Goal: Task Accomplishment & Management: Complete application form

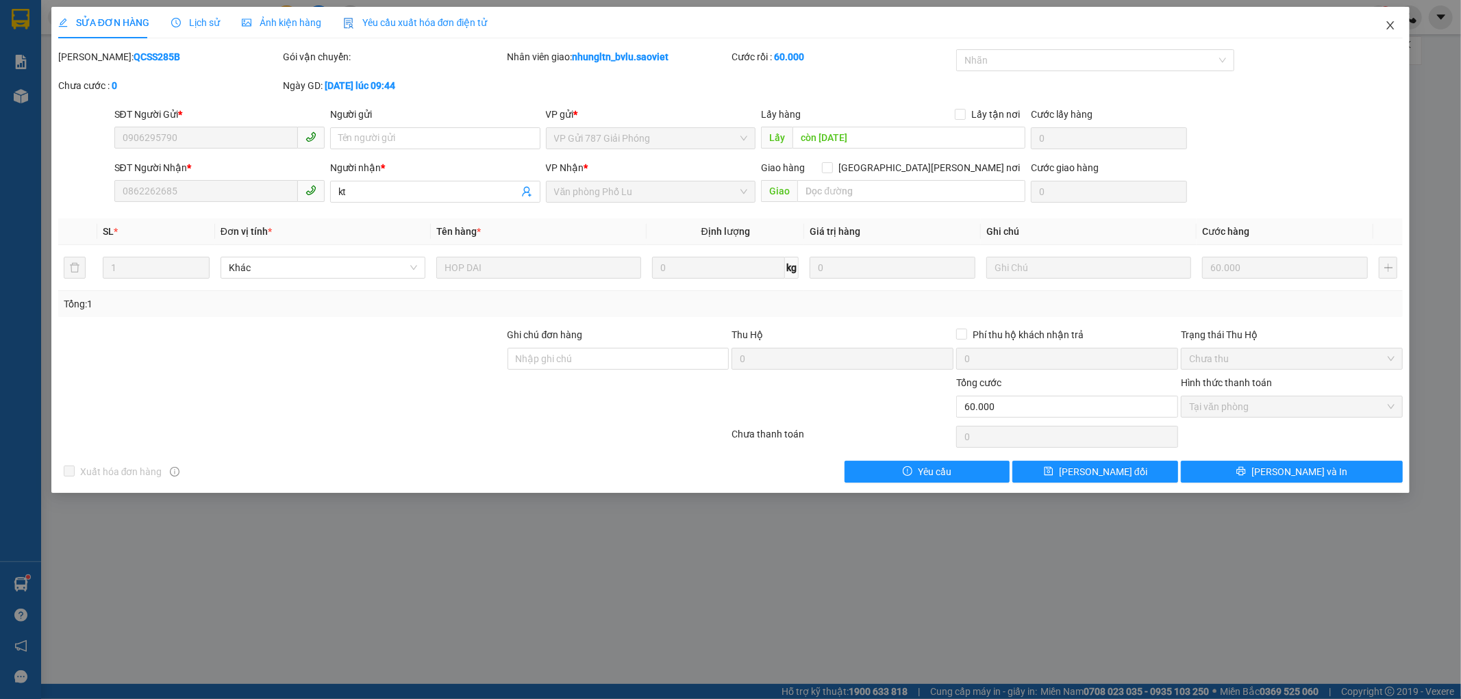
click at [1391, 25] on icon "close" at bounding box center [1391, 25] width 8 height 8
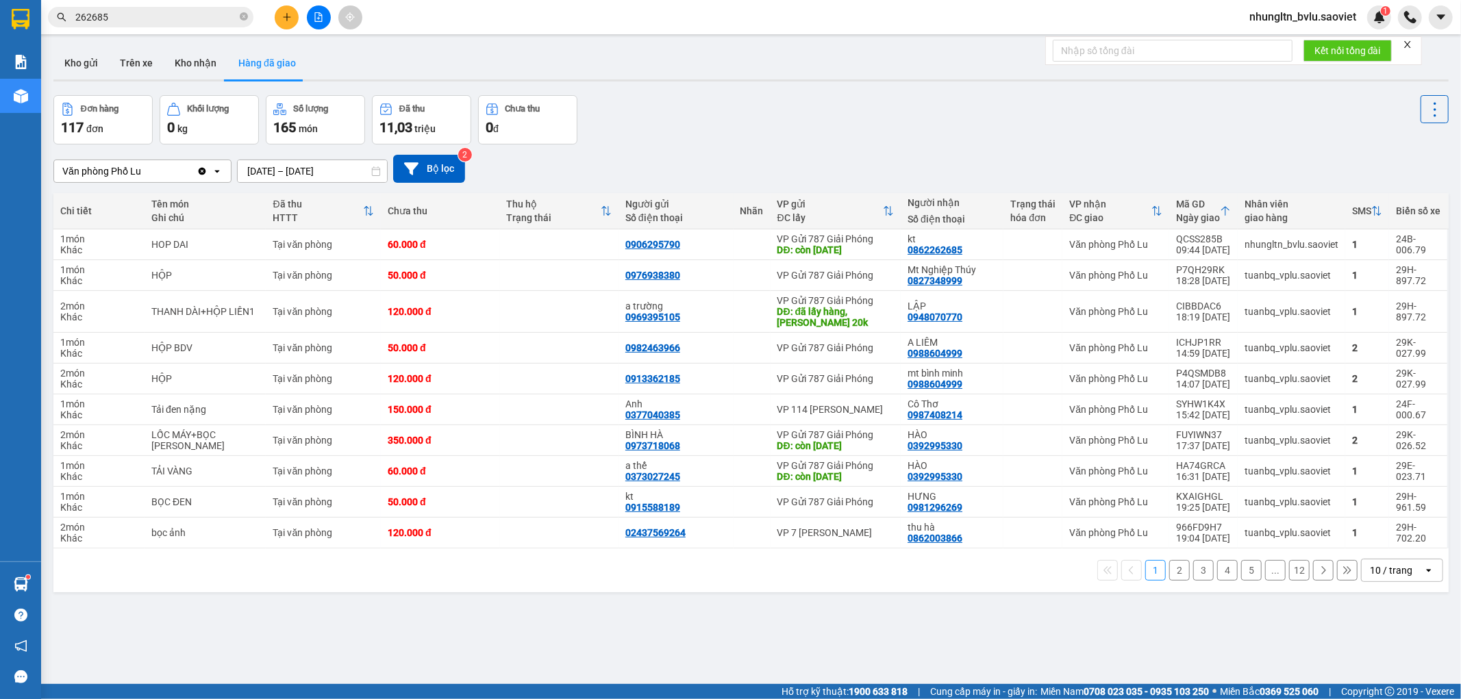
click at [310, 16] on button at bounding box center [319, 17] width 24 height 24
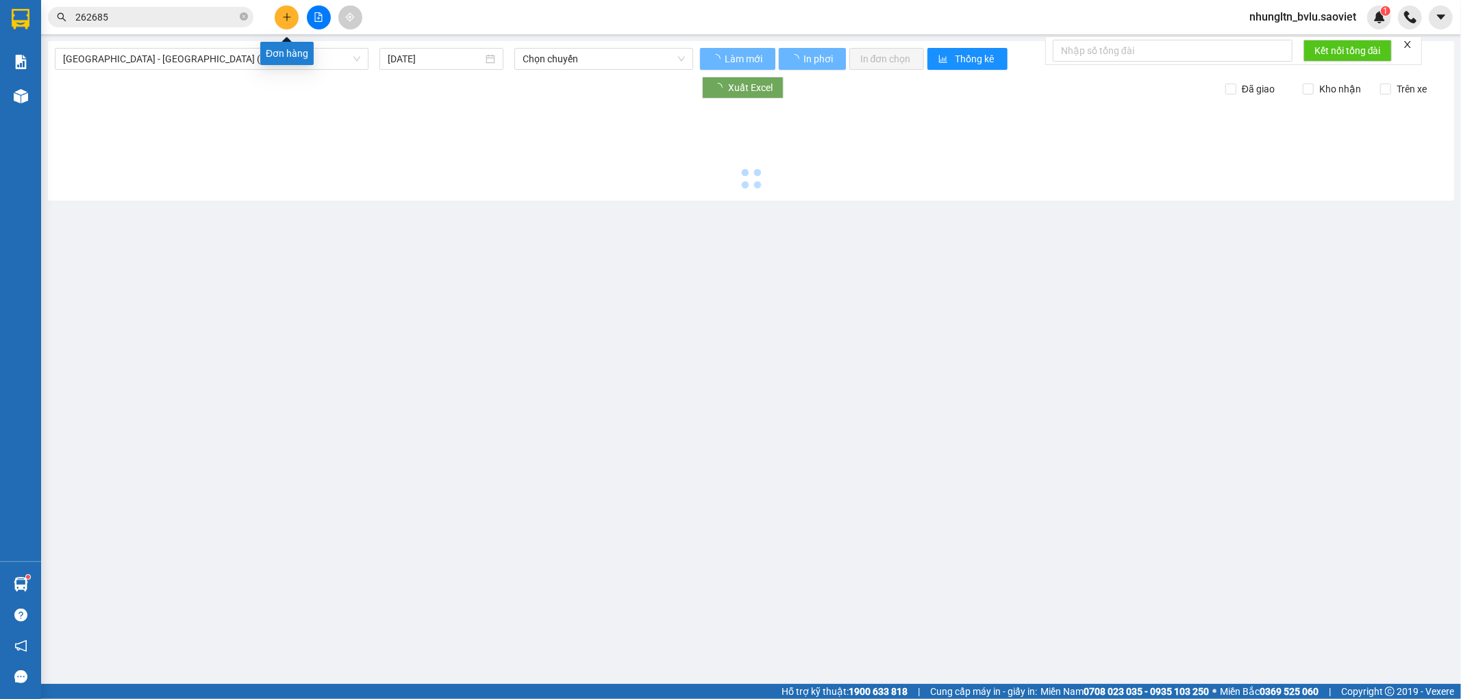
click at [284, 18] on icon "plus" at bounding box center [287, 17] width 10 height 10
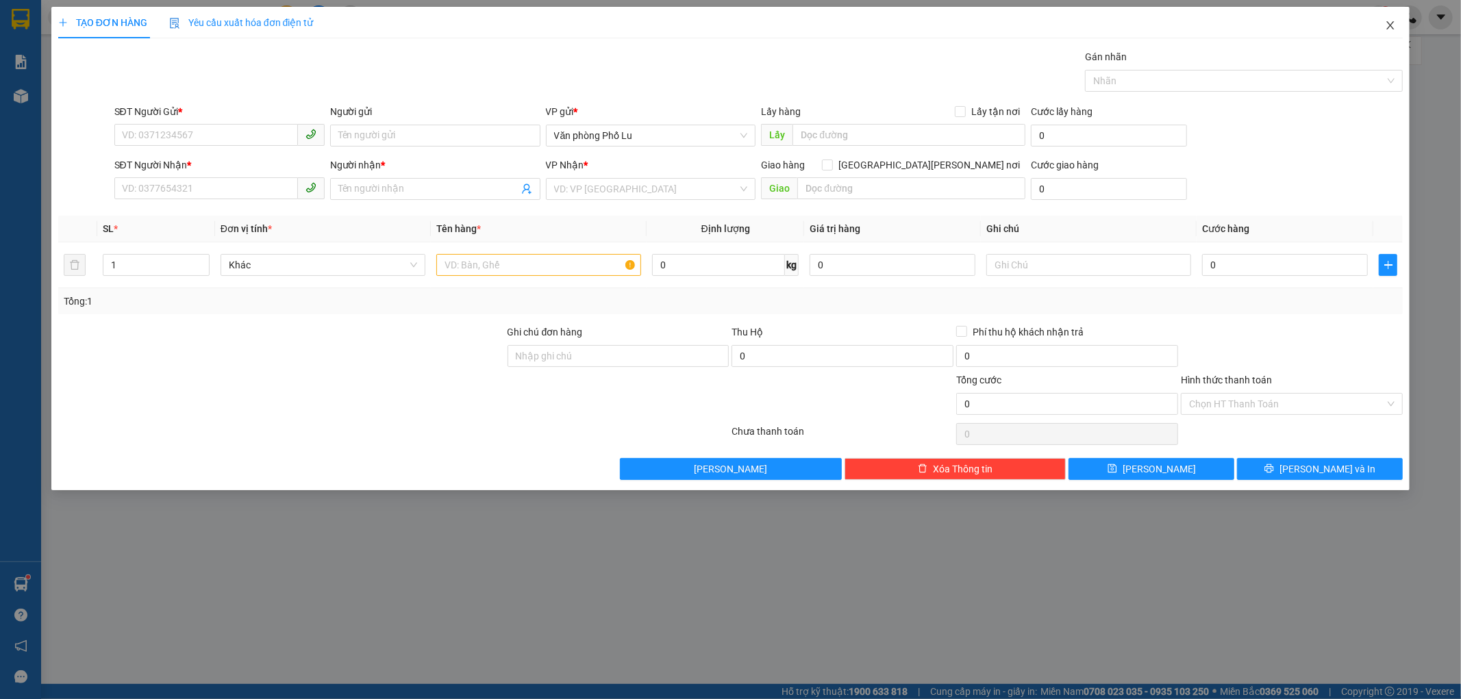
click at [1402, 28] on span "Close" at bounding box center [1390, 26] width 38 height 38
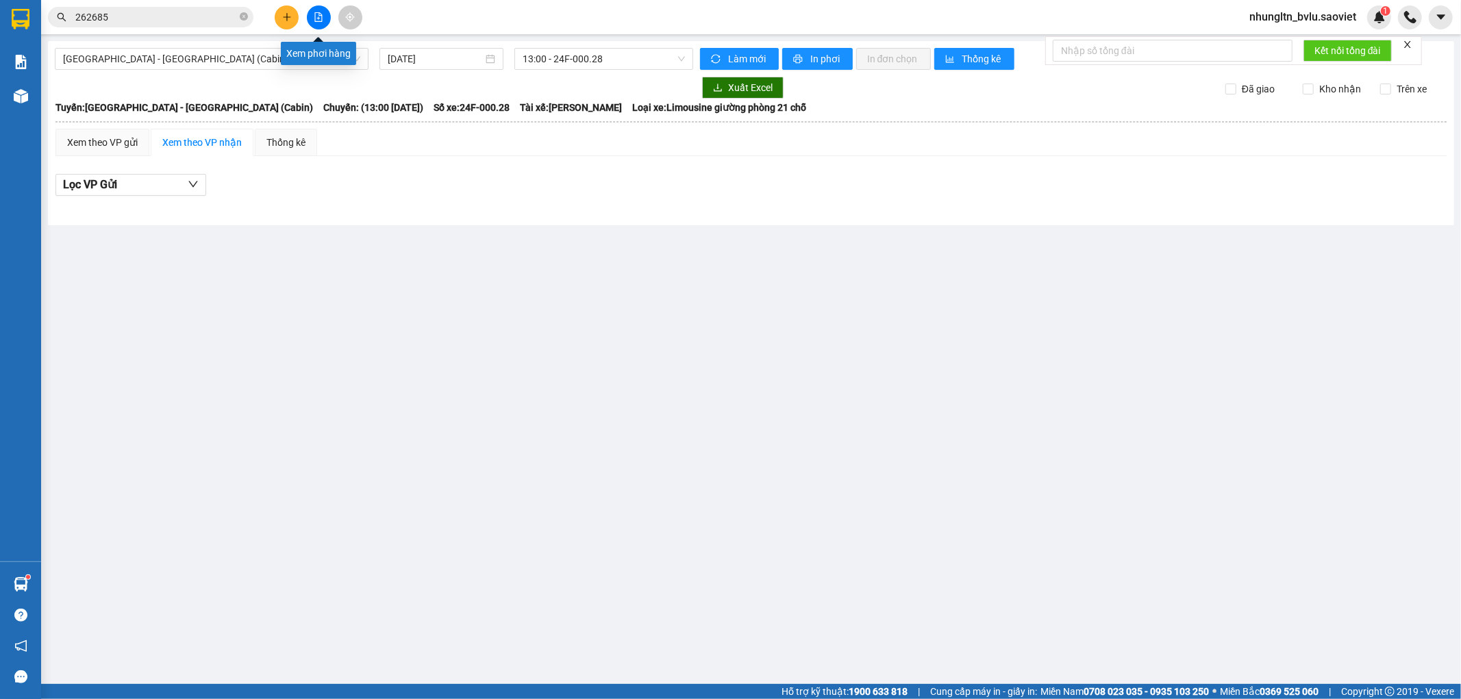
click at [322, 12] on icon "file-add" at bounding box center [319, 17] width 10 height 10
click at [268, 63] on span "[GEOGRAPHIC_DATA] - [GEOGRAPHIC_DATA] (Cabin)" at bounding box center [211, 59] width 297 height 21
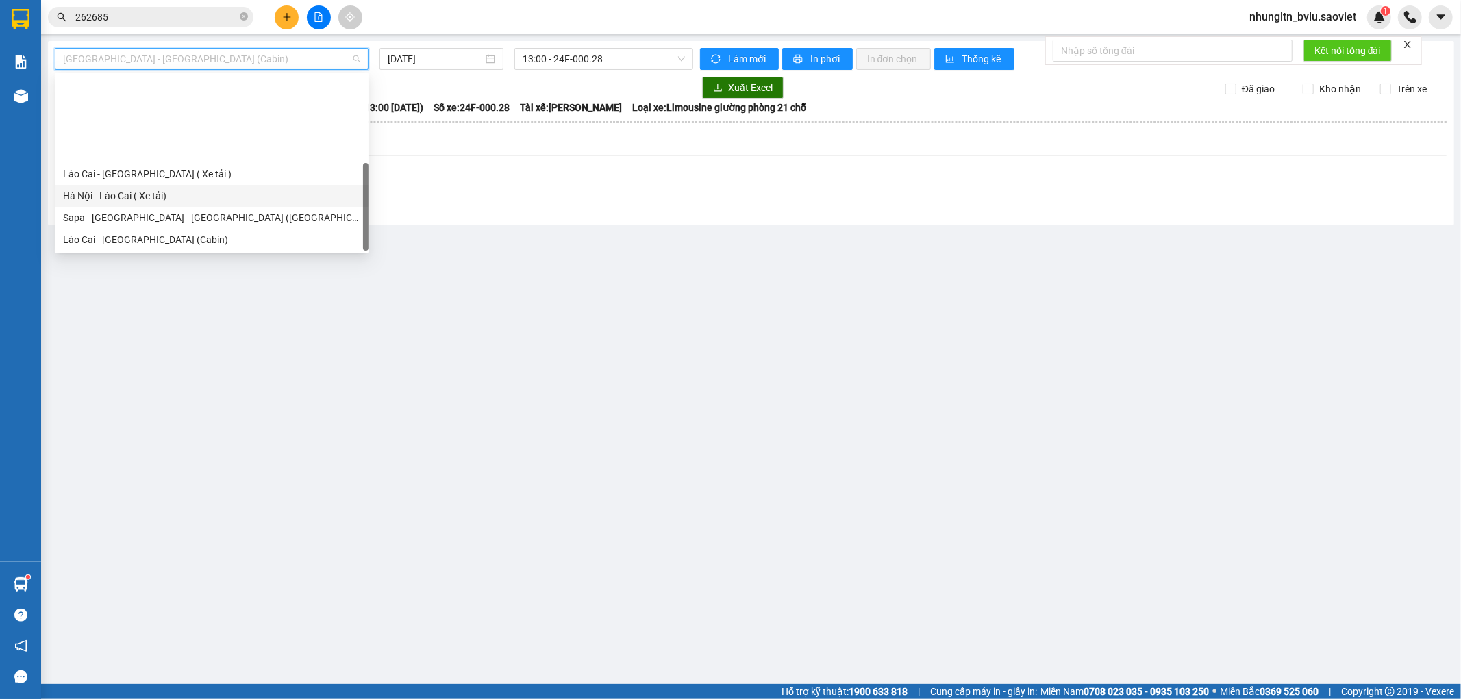
scroll to position [110, 0]
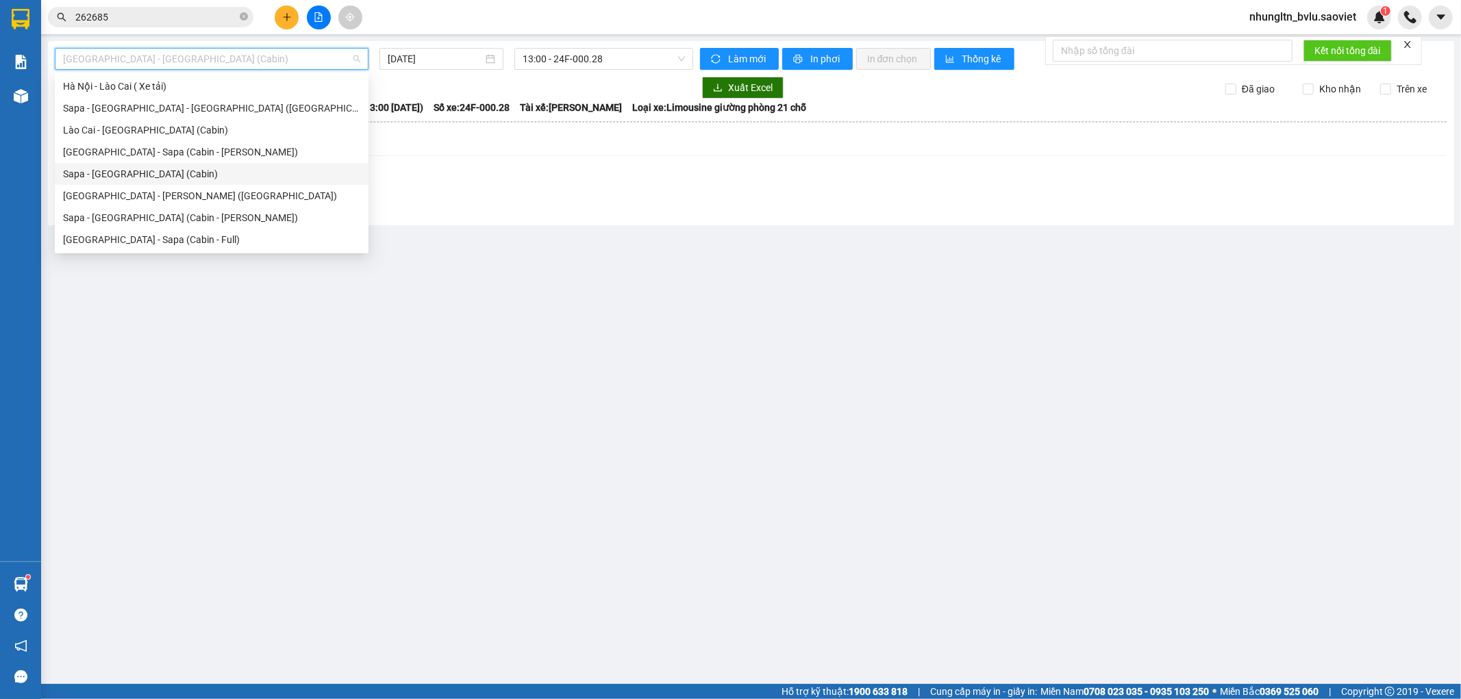
click at [192, 173] on div "Sapa - [GEOGRAPHIC_DATA] (Cabin)" at bounding box center [211, 173] width 297 height 15
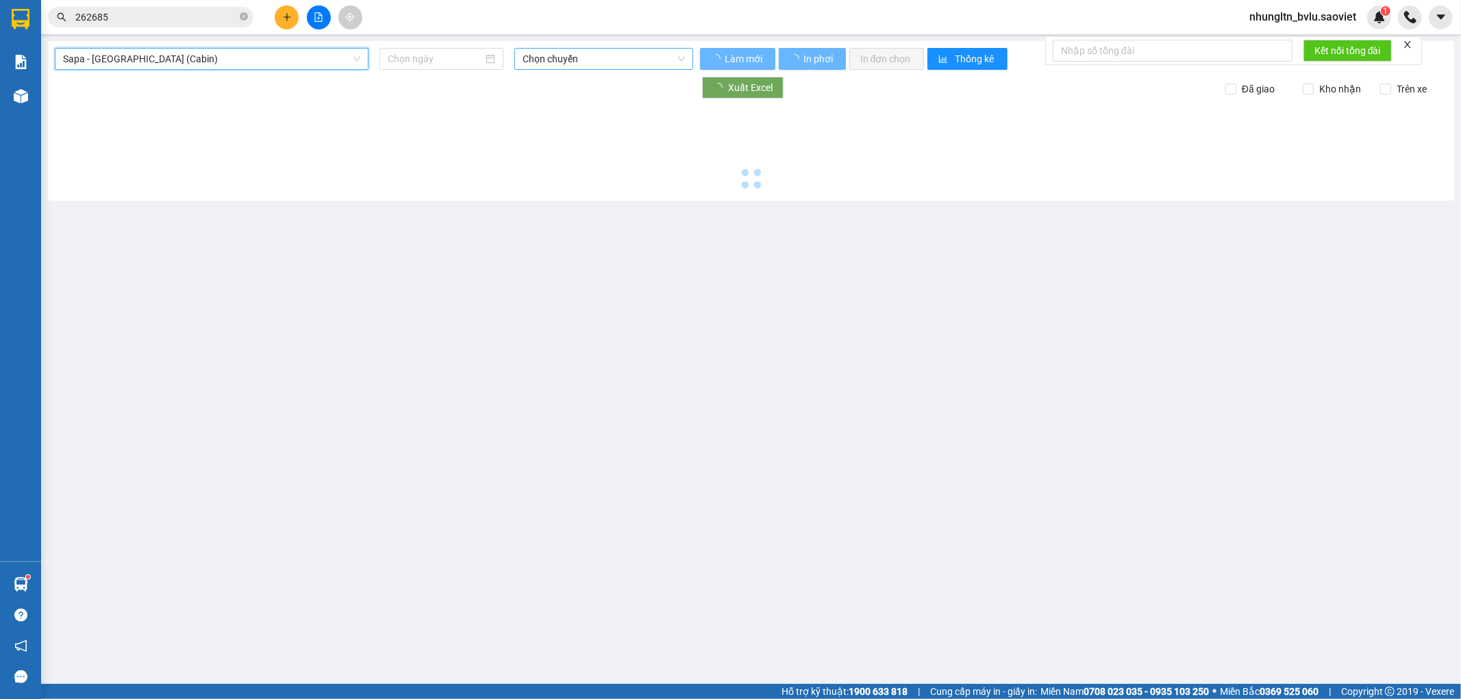
type input "[DATE]"
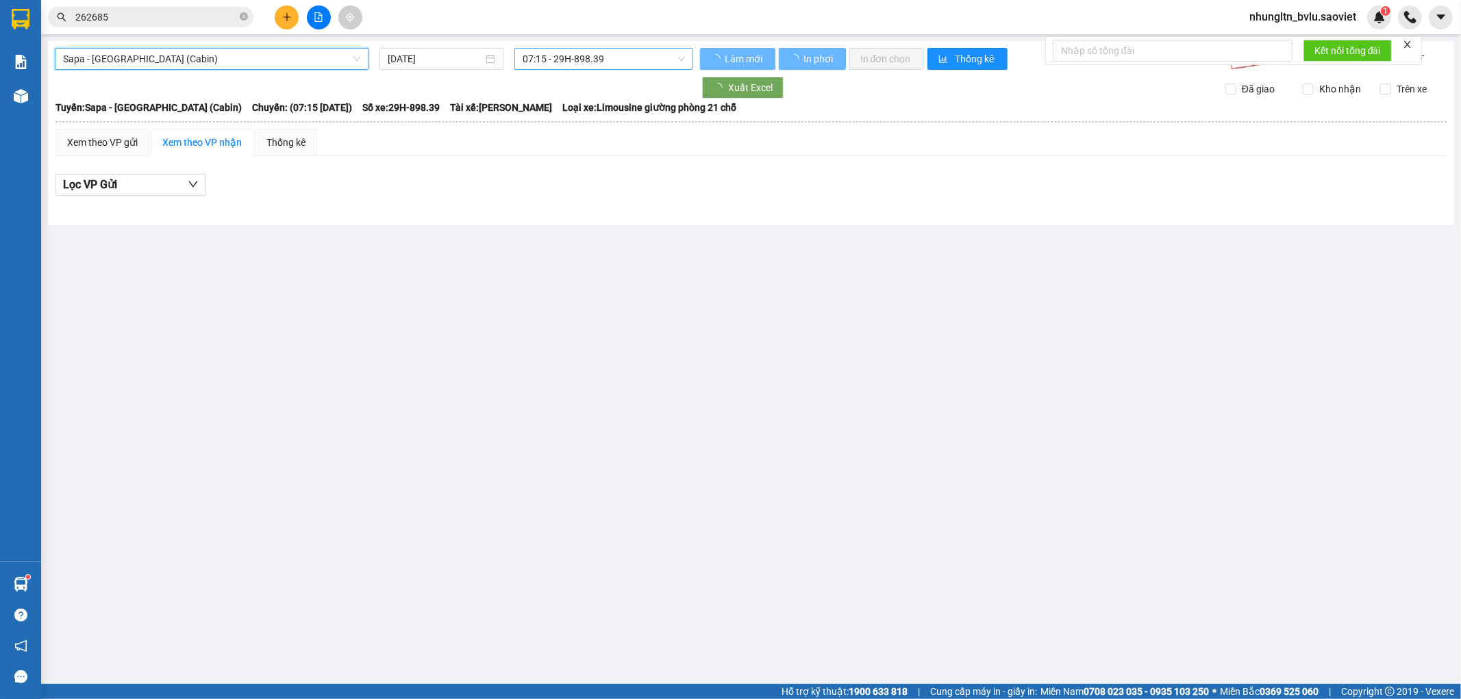
click at [634, 60] on span "07:15 - 29H-898.39" at bounding box center [604, 59] width 162 height 21
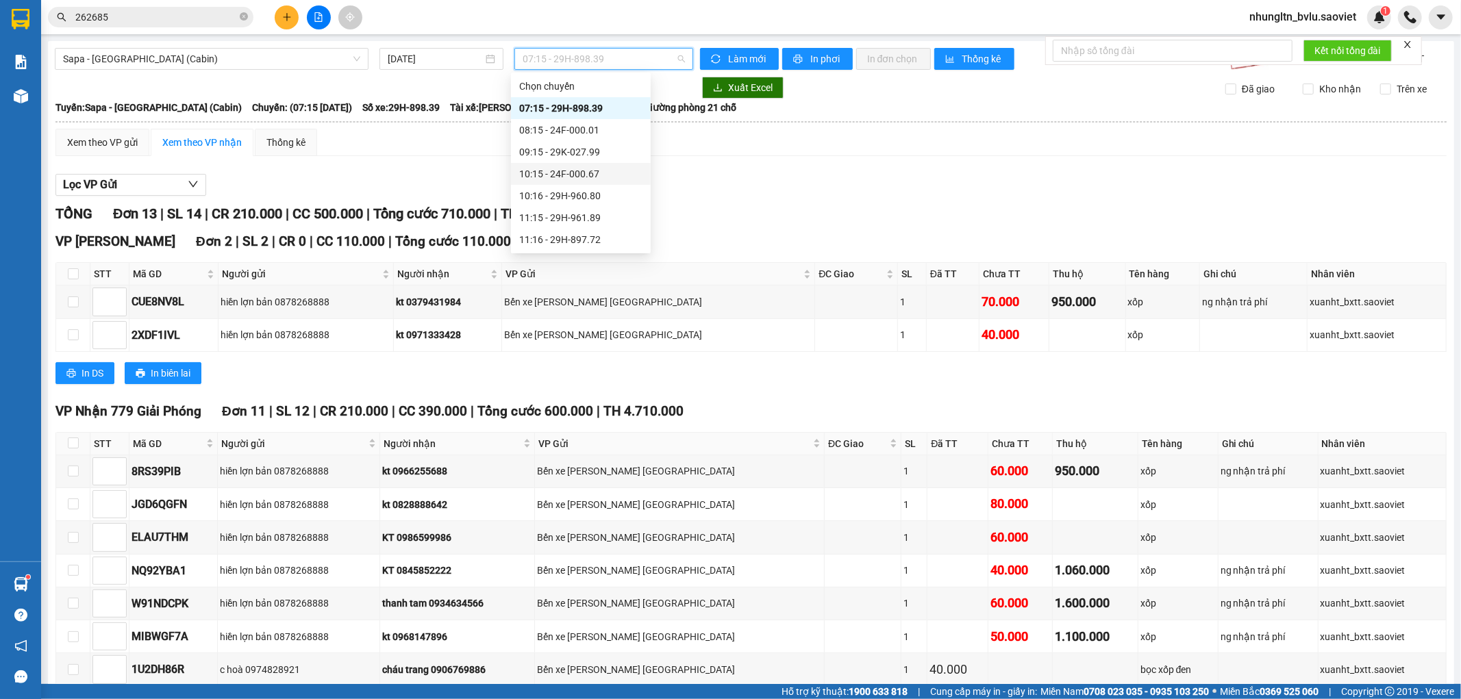
scroll to position [152, 0]
click at [611, 110] on div "12:15 - 29H-961.59" at bounding box center [580, 109] width 123 height 15
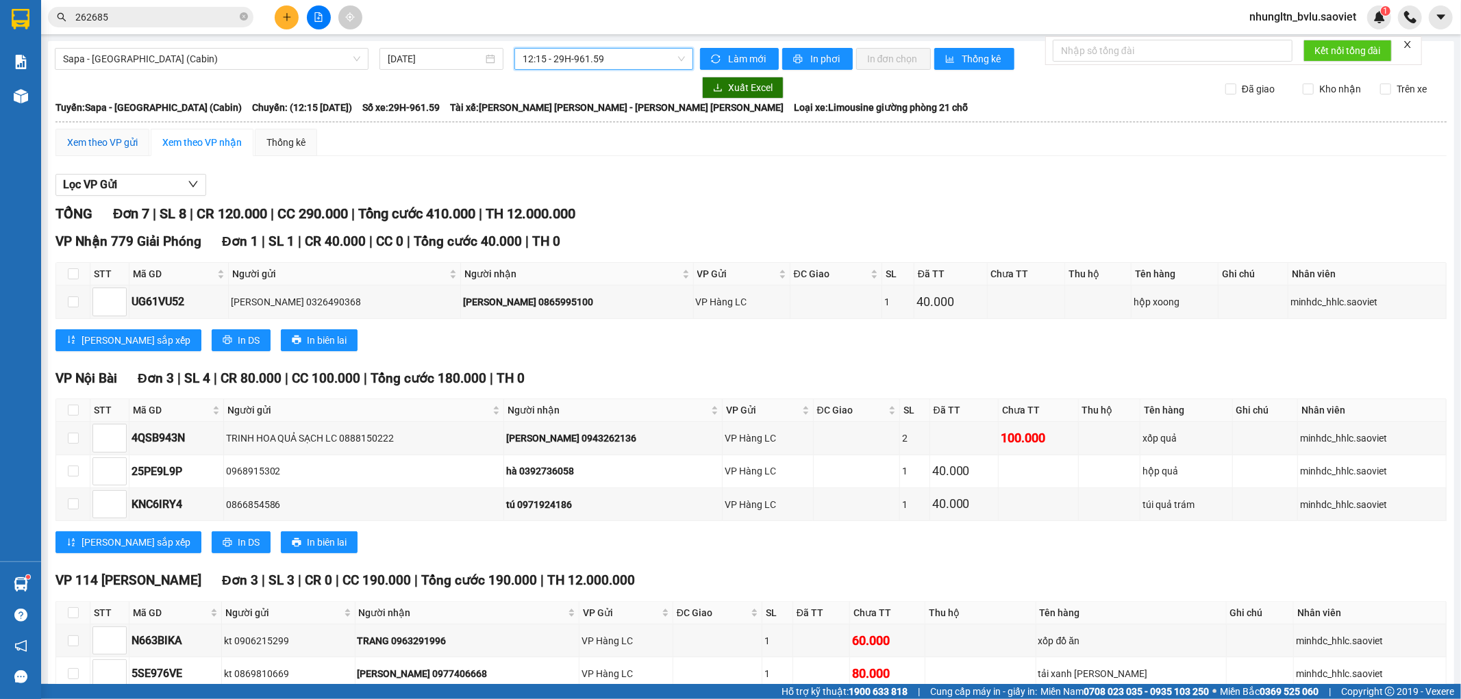
click at [121, 150] on div "Xem theo VP gửi" at bounding box center [102, 142] width 71 height 15
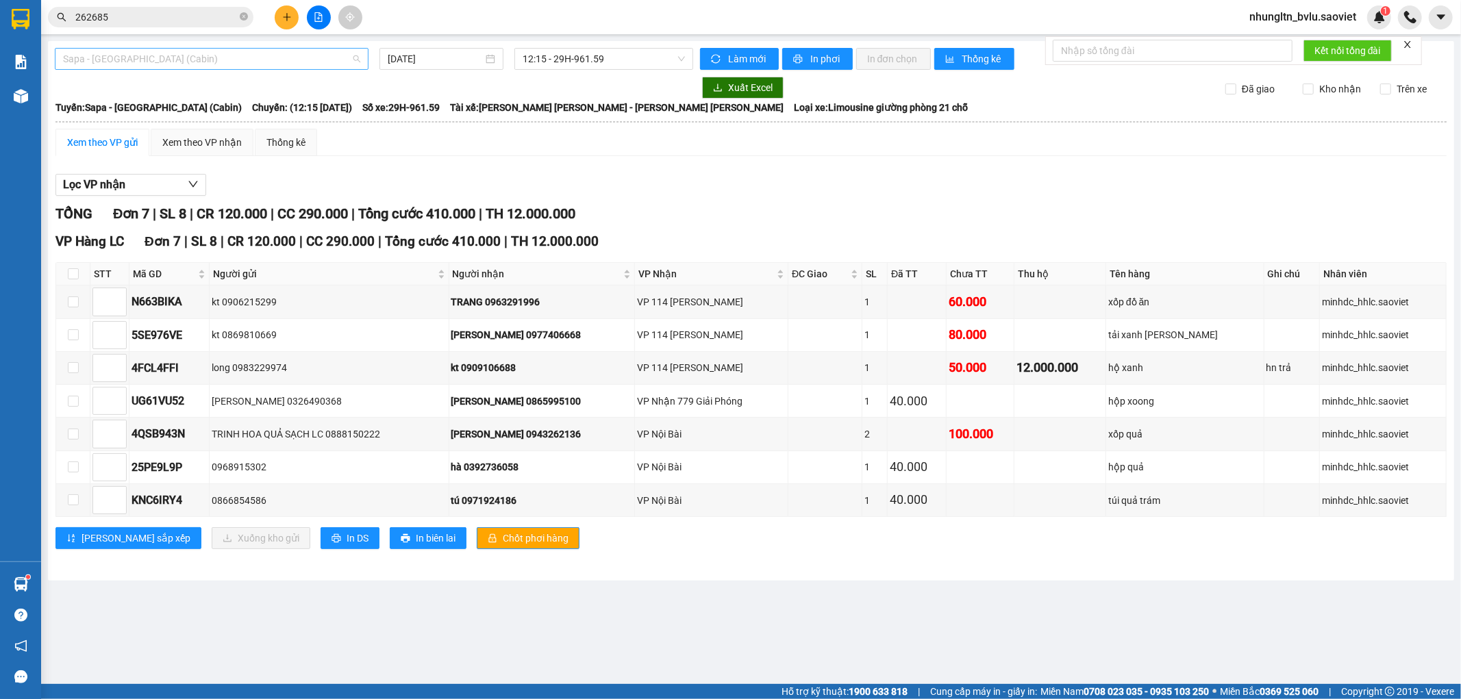
click at [323, 60] on span "Sapa - [GEOGRAPHIC_DATA] (Cabin)" at bounding box center [211, 59] width 297 height 21
click at [452, 55] on input "[DATE]" at bounding box center [435, 58] width 95 height 15
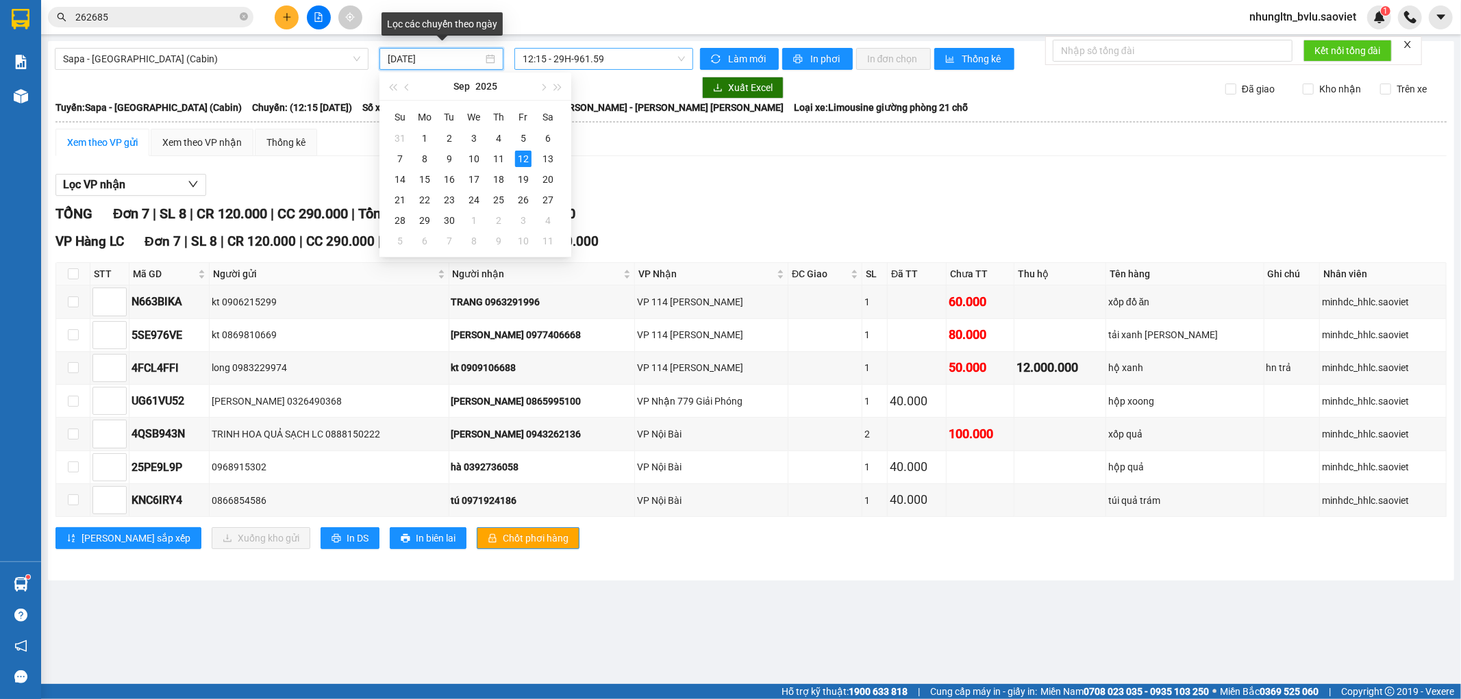
click at [621, 62] on span "12:15 - 29H-961.59" at bounding box center [604, 59] width 162 height 21
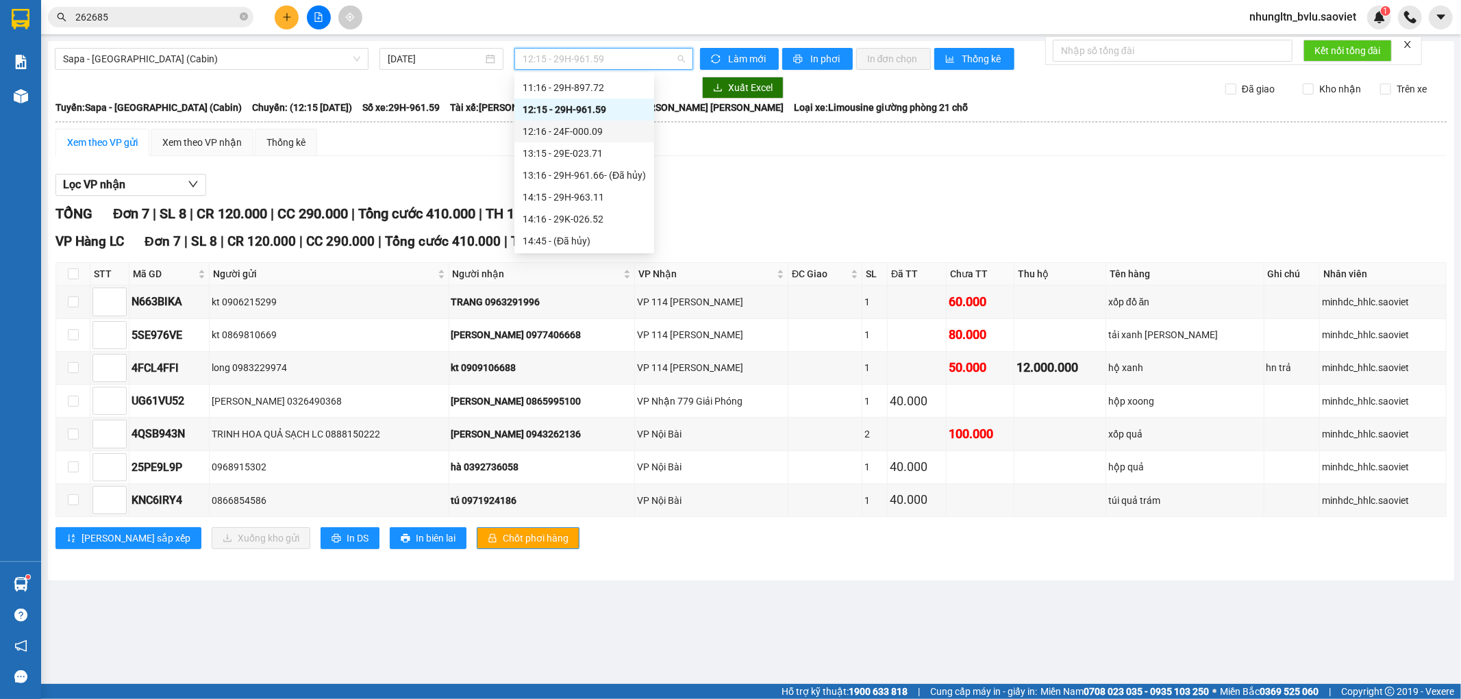
click at [610, 134] on div "12:16 - 24F-000.09" at bounding box center [584, 131] width 123 height 15
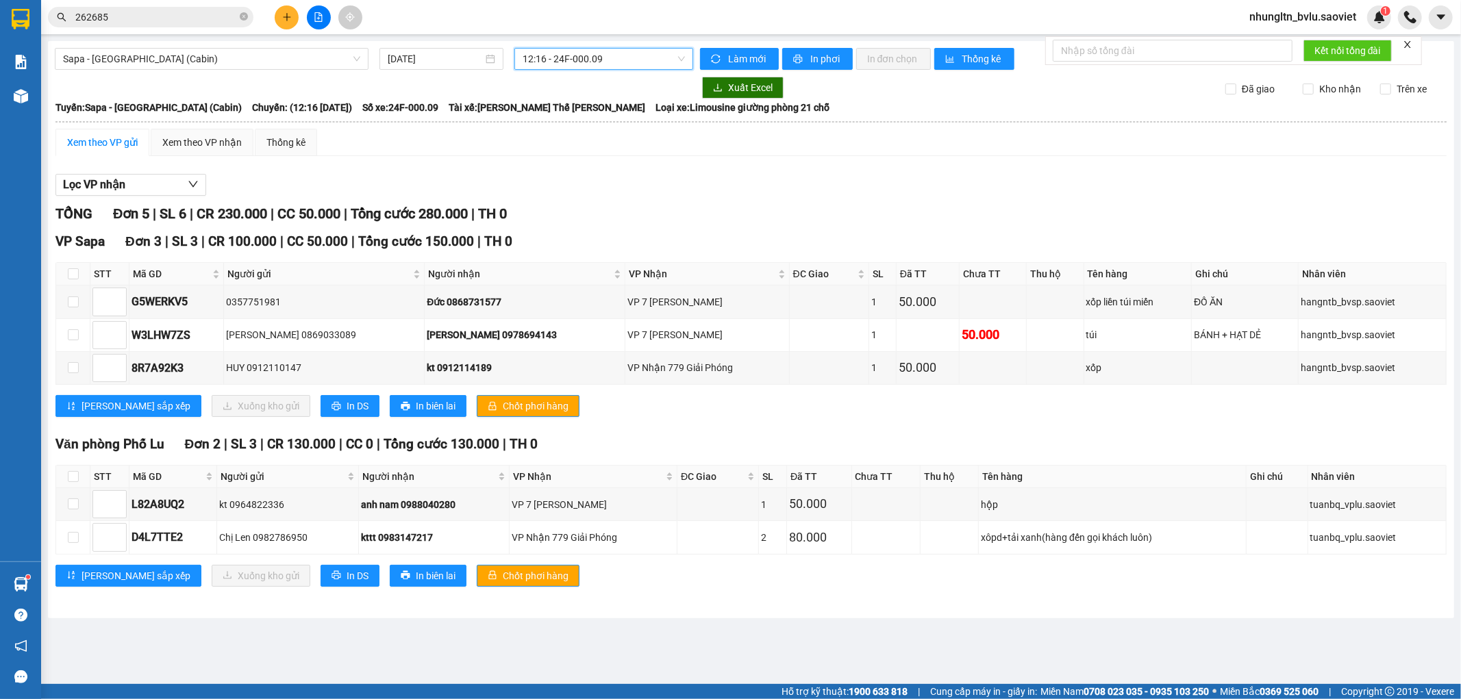
click at [124, 147] on div "Xem theo VP gửi" at bounding box center [102, 142] width 71 height 15
click at [290, 18] on icon "plus" at bounding box center [287, 17] width 10 height 10
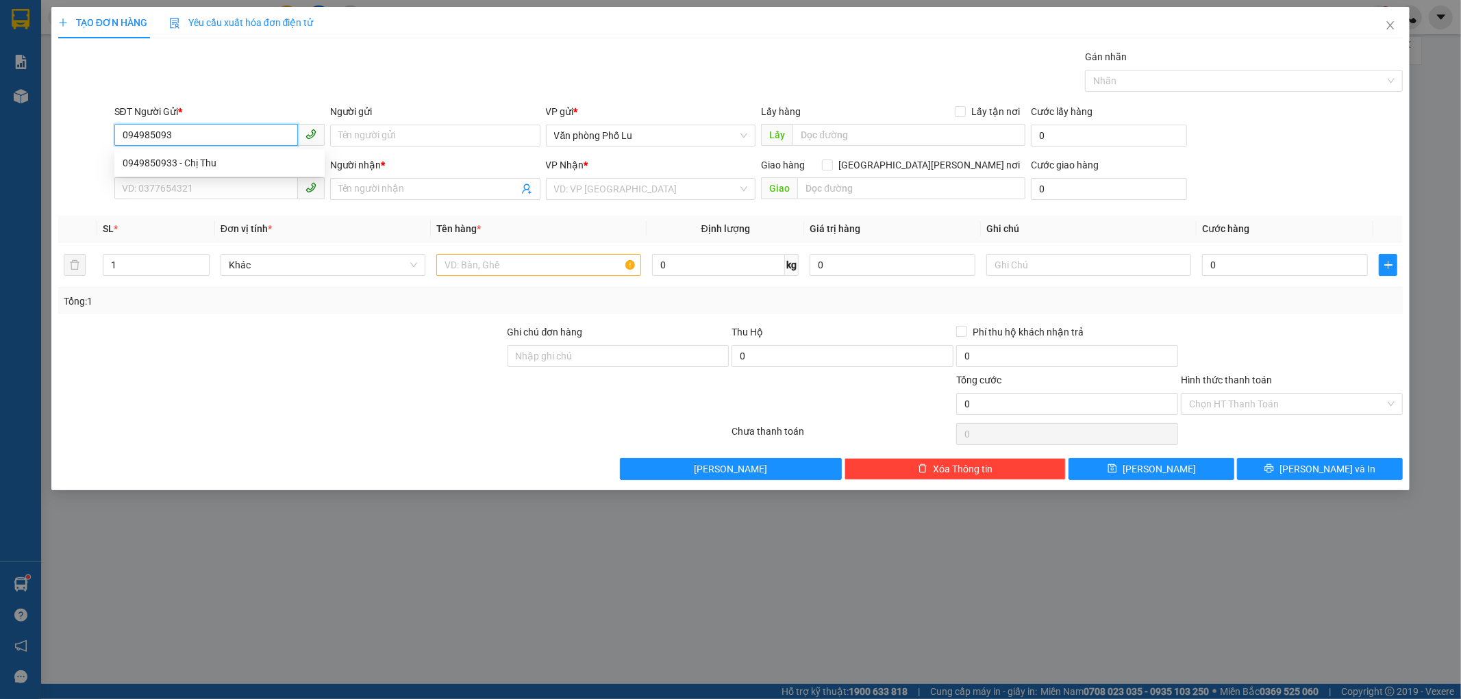
type input "0949850933"
click at [256, 155] on div "0949850933 - Chị Thu" at bounding box center [220, 162] width 194 height 15
type input "Chị Thu"
type input "0822939385"
type input "0918718398"
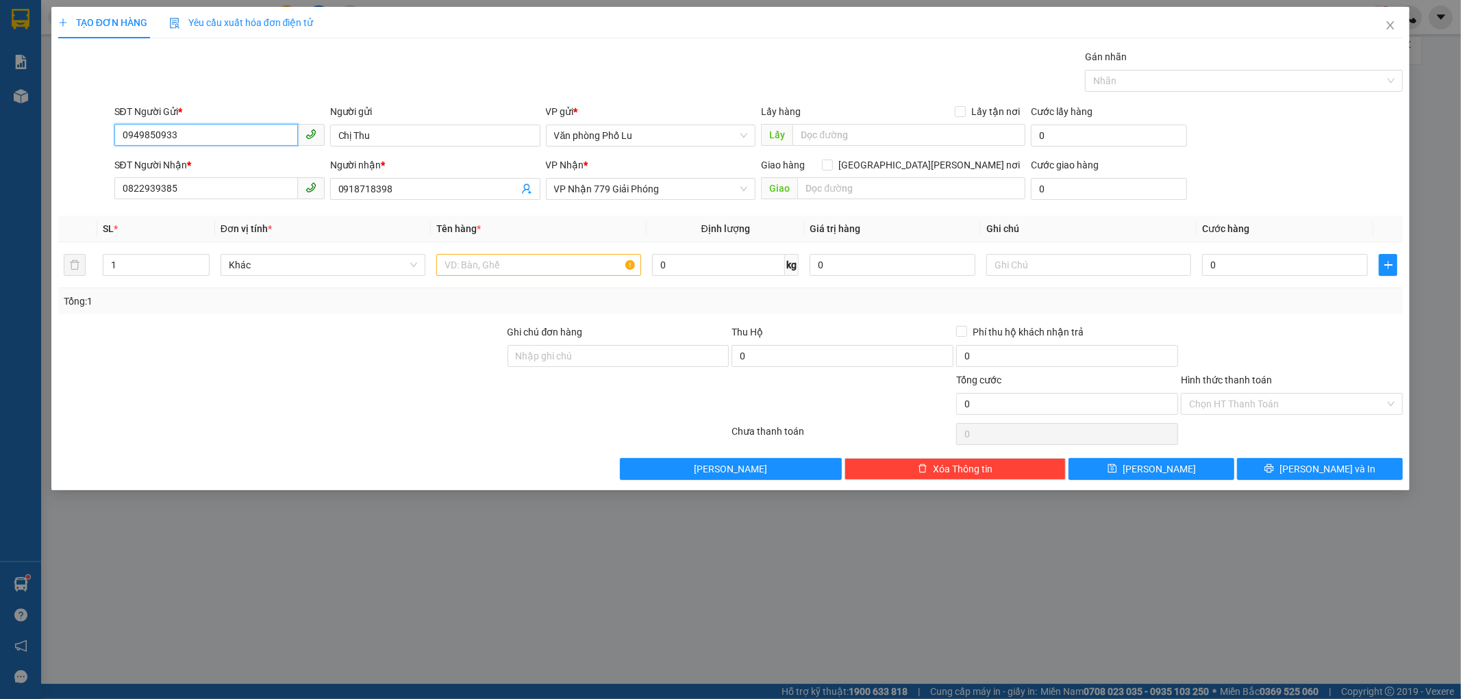
click at [272, 200] on span "0822939385" at bounding box center [219, 189] width 210 height 22
type input "0949850933"
click at [260, 219] on div "0822939385 - 0918718398" at bounding box center [220, 216] width 194 height 15
click at [229, 185] on input "0822939385" at bounding box center [206, 188] width 184 height 22
click at [199, 218] on div "0822939385 - 0918718398" at bounding box center [220, 216] width 194 height 15
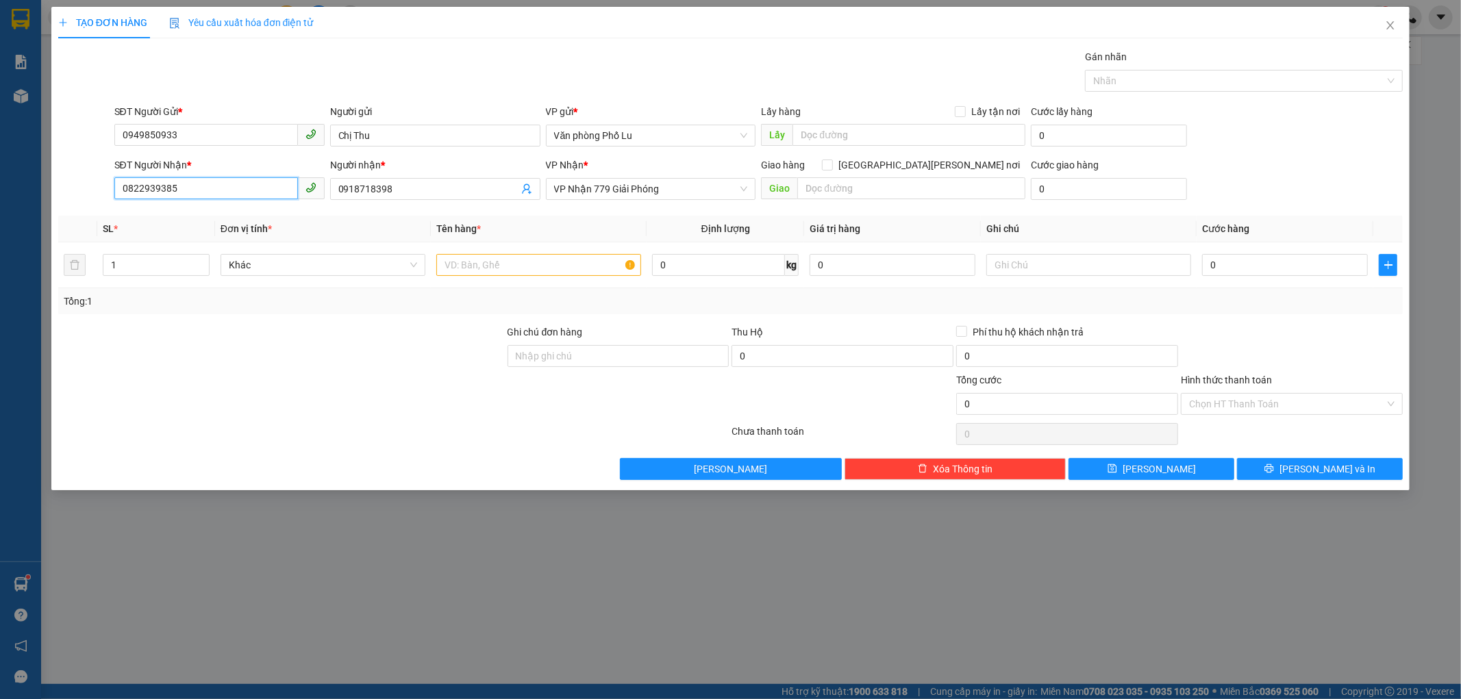
click at [224, 181] on input "0822939385" at bounding box center [206, 188] width 184 height 22
type input "0918718398"
click at [441, 180] on span "0918718398" at bounding box center [435, 189] width 210 height 22
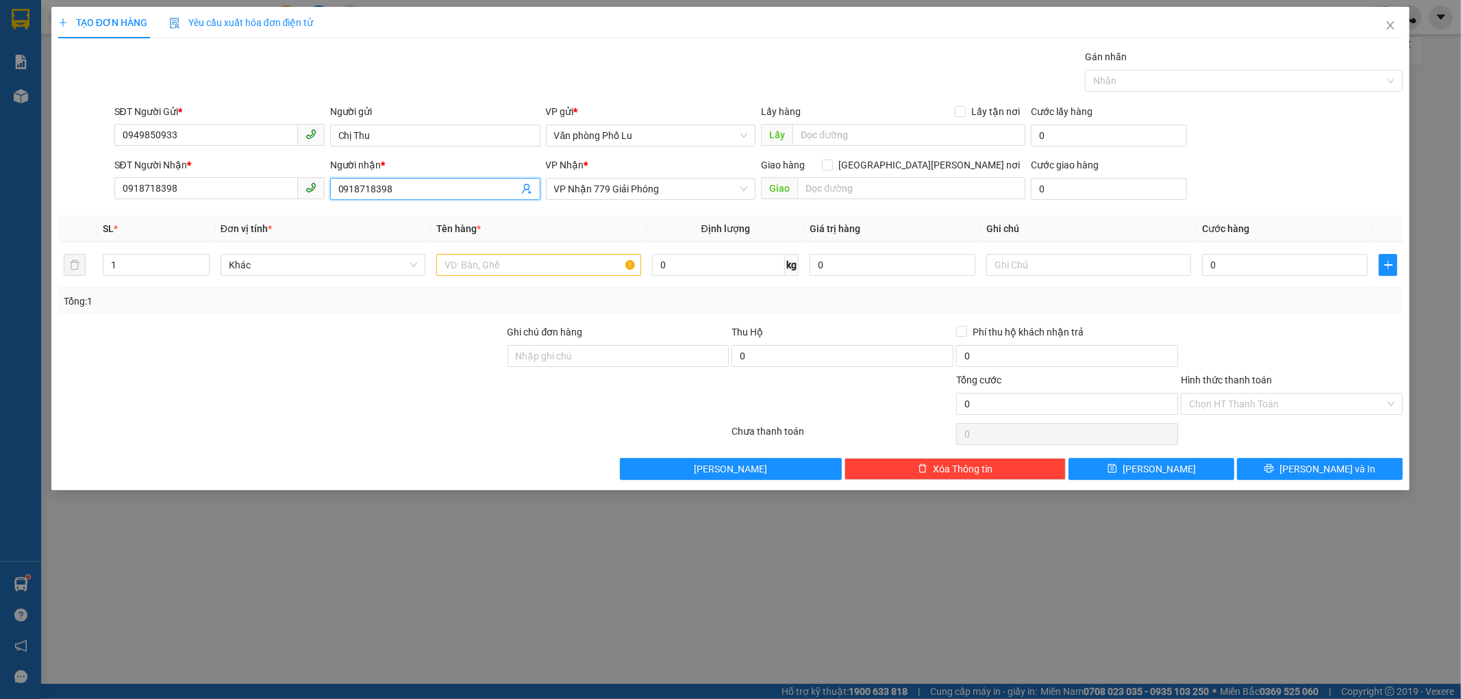
click at [441, 180] on span "0918718398" at bounding box center [435, 189] width 210 height 22
click at [418, 188] on input "0918718398" at bounding box center [428, 189] width 180 height 15
click at [412, 189] on input "0918718398" at bounding box center [428, 189] width 180 height 15
drag, startPoint x: 411, startPoint y: 190, endPoint x: 454, endPoint y: 206, distance: 45.7
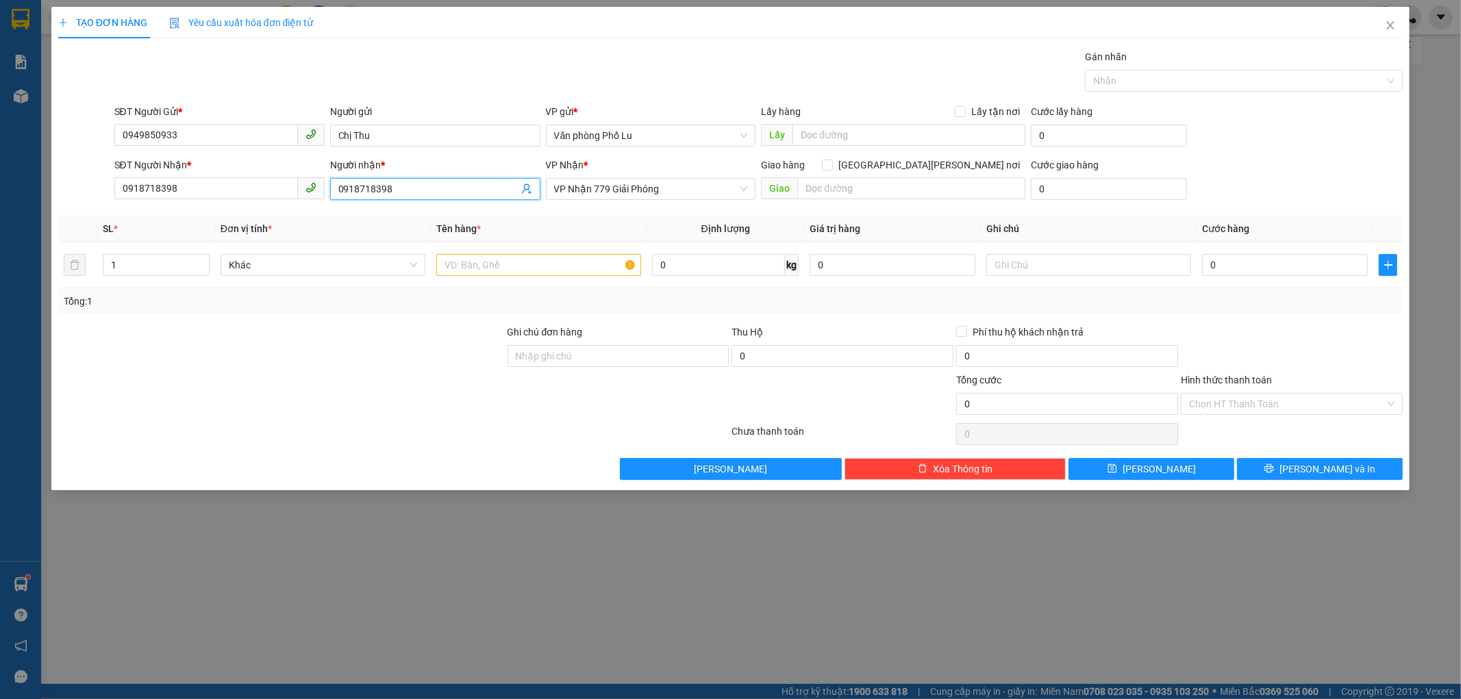
click at [423, 197] on span "0918718398" at bounding box center [435, 189] width 210 height 22
click at [671, 185] on span "VP Nhận 779 Giải Phóng" at bounding box center [651, 189] width 194 height 21
type input "[PERSON_NAME]"
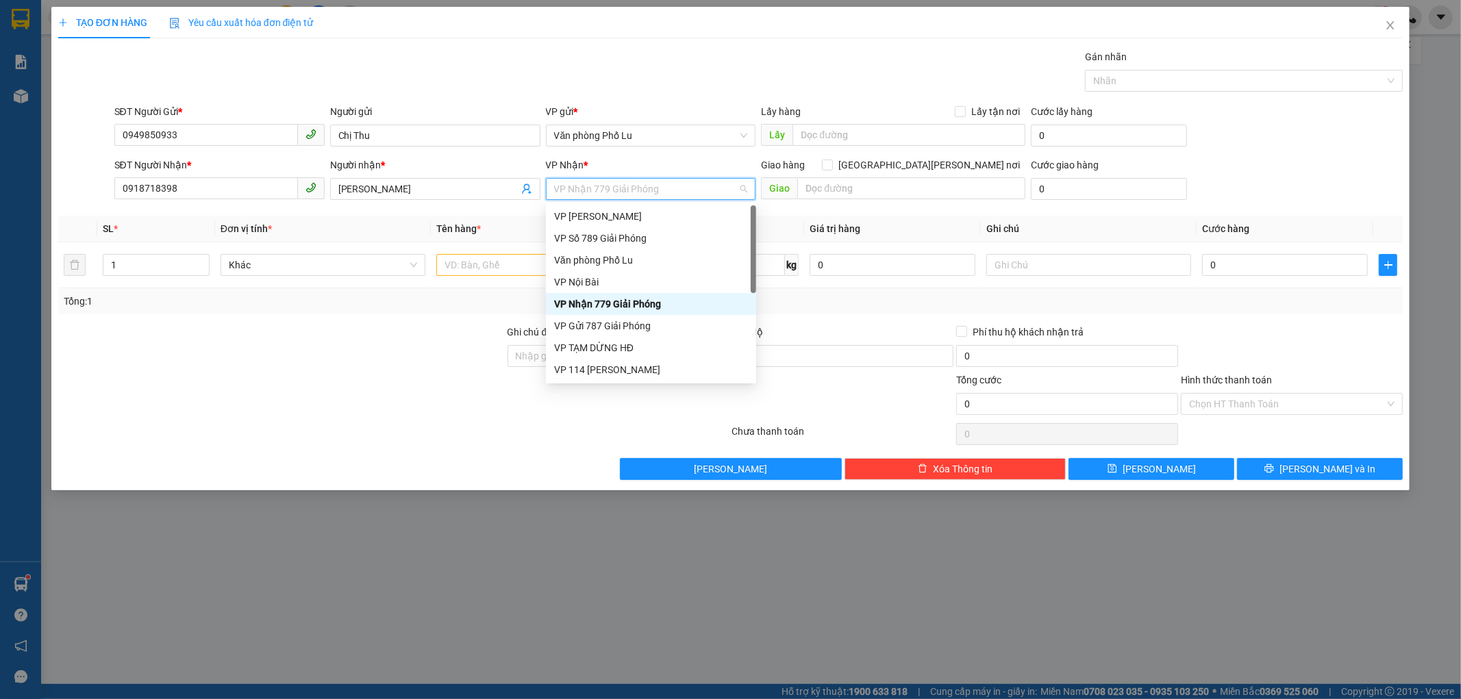
click at [1080, 209] on div "Transit Pickup Surcharge Ids Transit Deliver Surcharge Ids Transit Deliver Surc…" at bounding box center [730, 264] width 1345 height 431
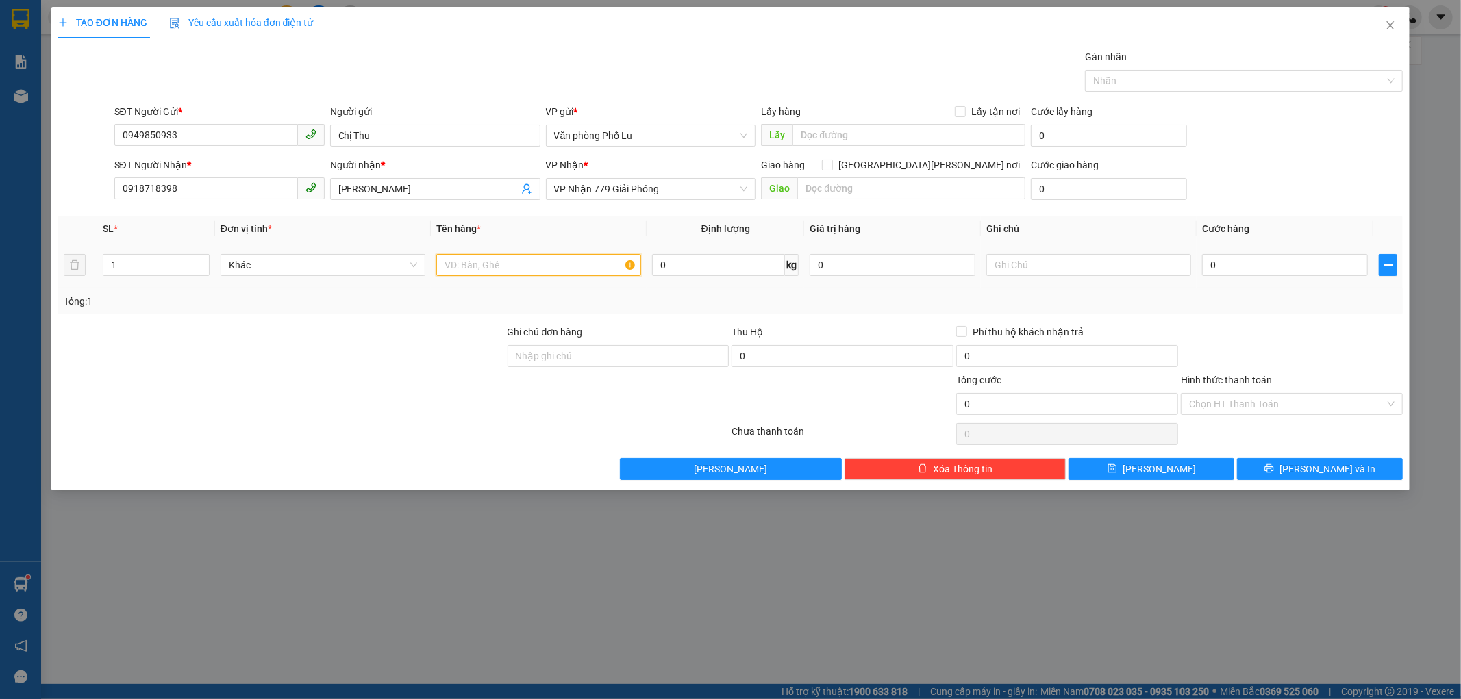
click at [525, 258] on input "text" at bounding box center [538, 265] width 205 height 22
type input "Hộp"
click at [1270, 268] on input "0" at bounding box center [1285, 265] width 166 height 22
type input "6"
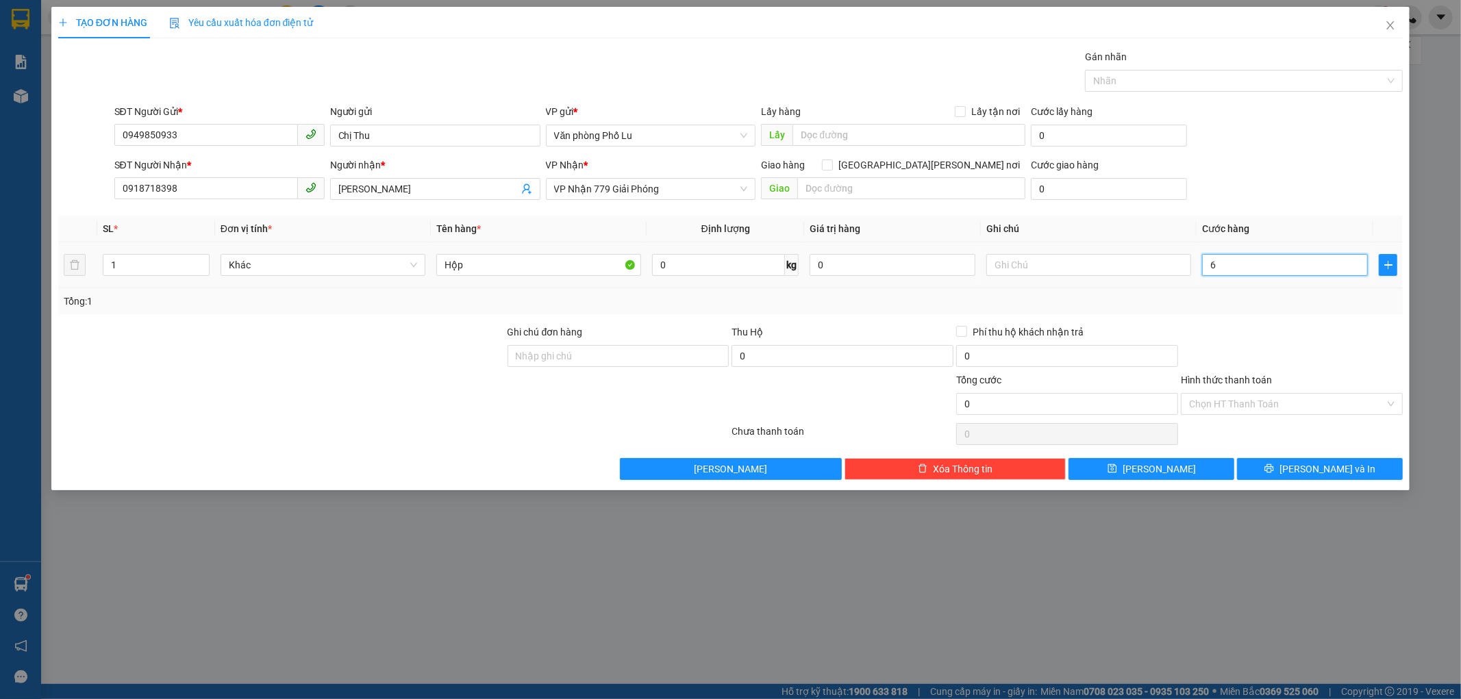
type input "6"
type input "60"
type input "60.000"
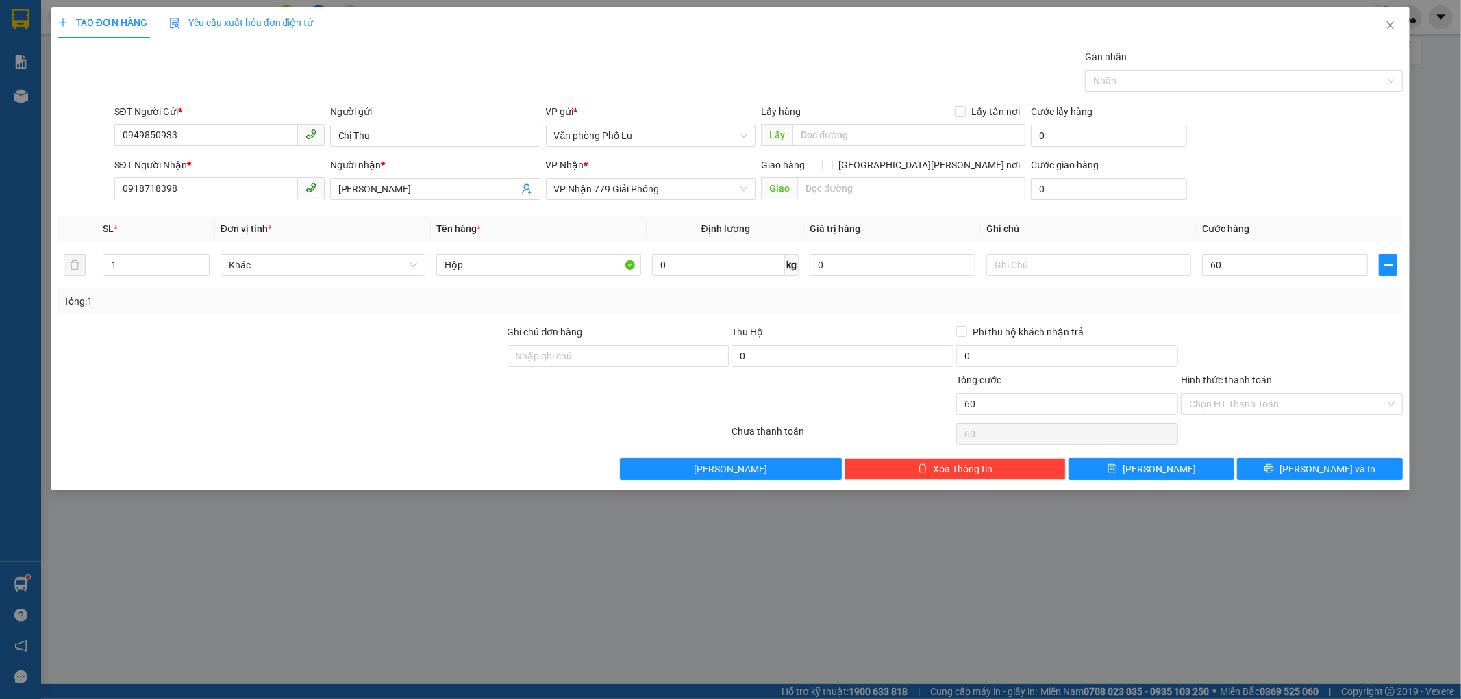
type input "60.000"
click at [1319, 169] on div "SĐT Người [PERSON_NAME] * 0918718398 Người [PERSON_NAME] * [PERSON_NAME] [PERSO…" at bounding box center [759, 182] width 1295 height 48
click at [1286, 401] on input "Hình thức thanh toán" at bounding box center [1287, 404] width 196 height 21
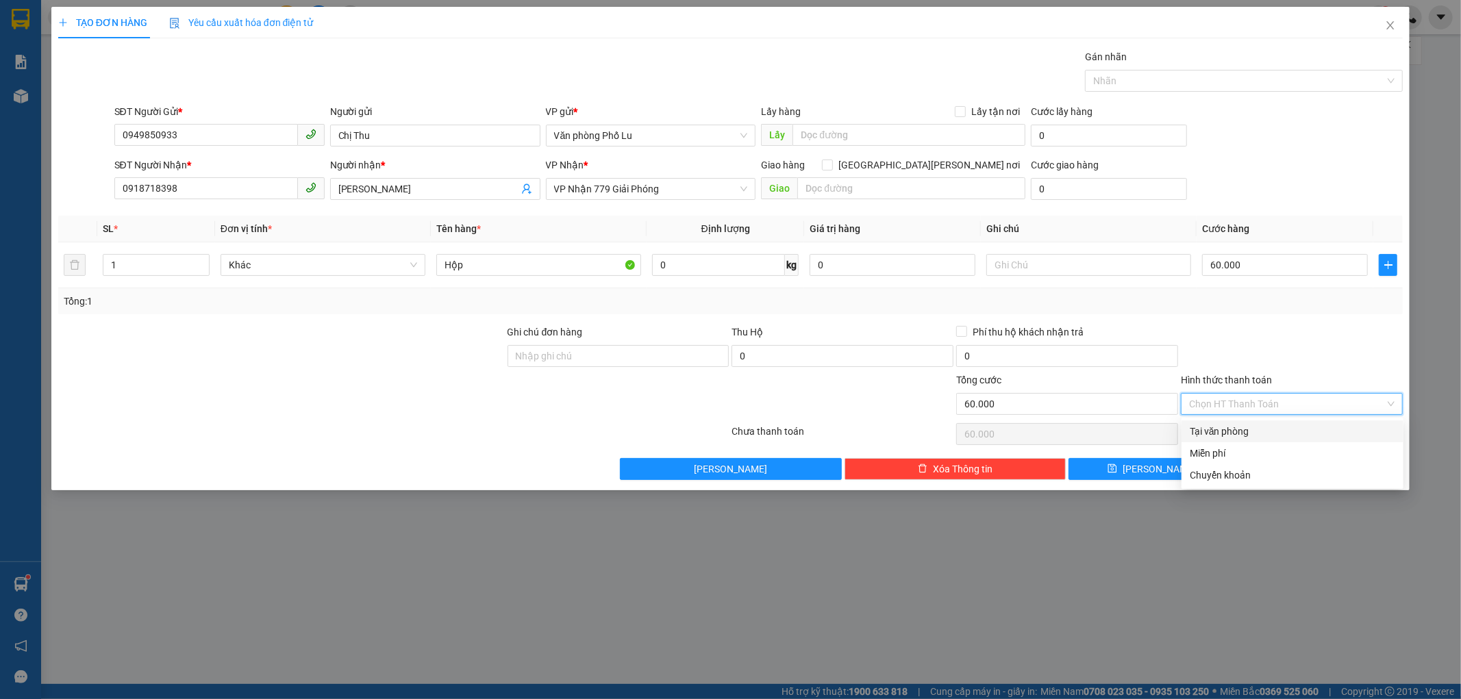
click at [1311, 433] on div "Tại văn phòng" at bounding box center [1293, 431] width 206 height 15
type input "0"
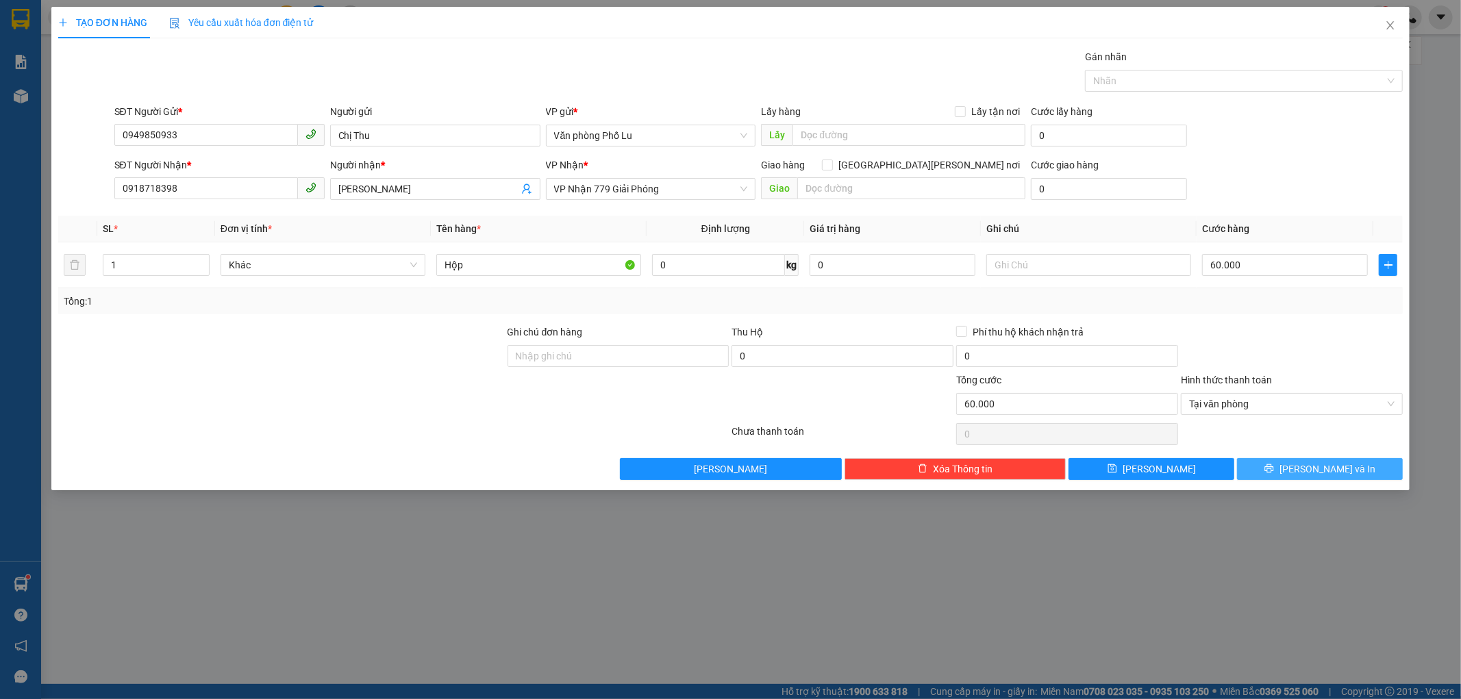
click at [1341, 473] on span "[PERSON_NAME] và In" at bounding box center [1328, 469] width 96 height 15
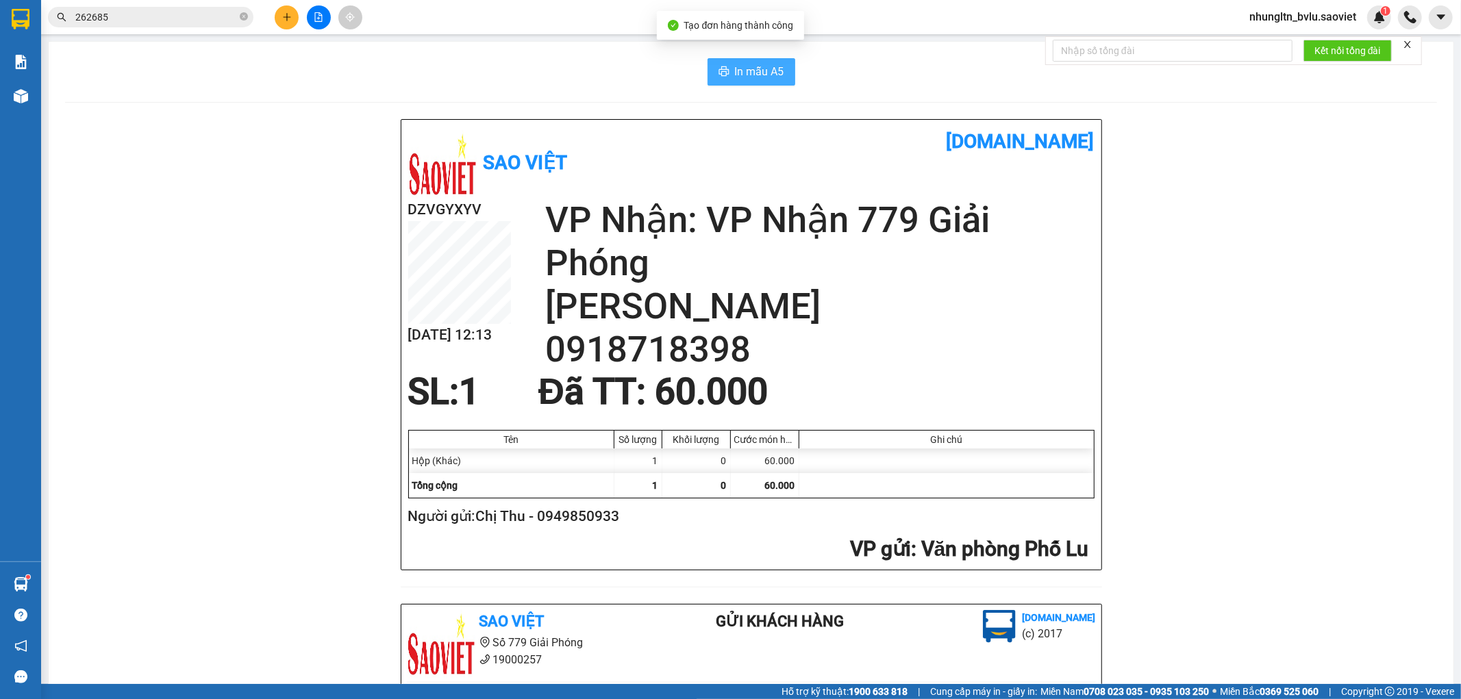
click at [760, 73] on span "In mẫu A5" at bounding box center [759, 71] width 49 height 17
click at [284, 22] on button at bounding box center [287, 17] width 24 height 24
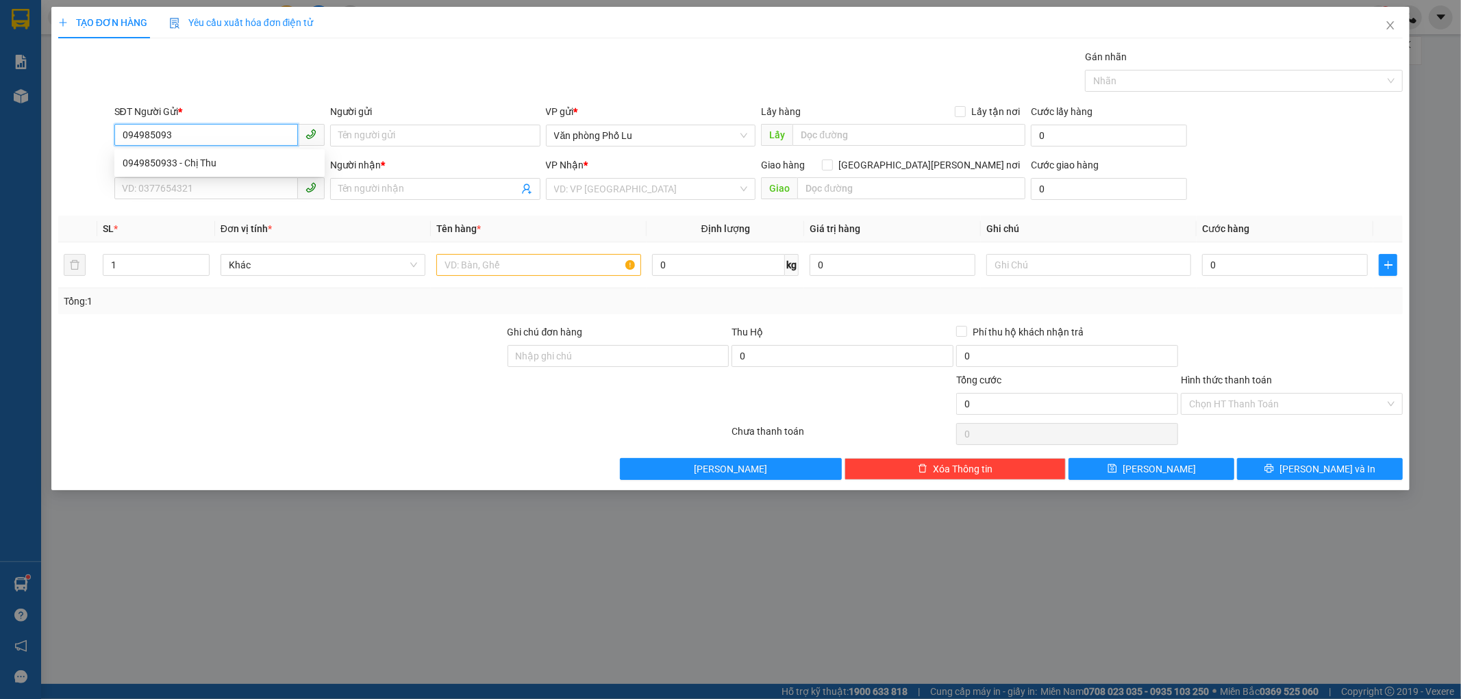
type input "0949850933"
click at [238, 166] on div "0949850933 - Chị Thu" at bounding box center [220, 162] width 194 height 15
type input "Chị Thu"
type input "0918718398"
type input "[PERSON_NAME]"
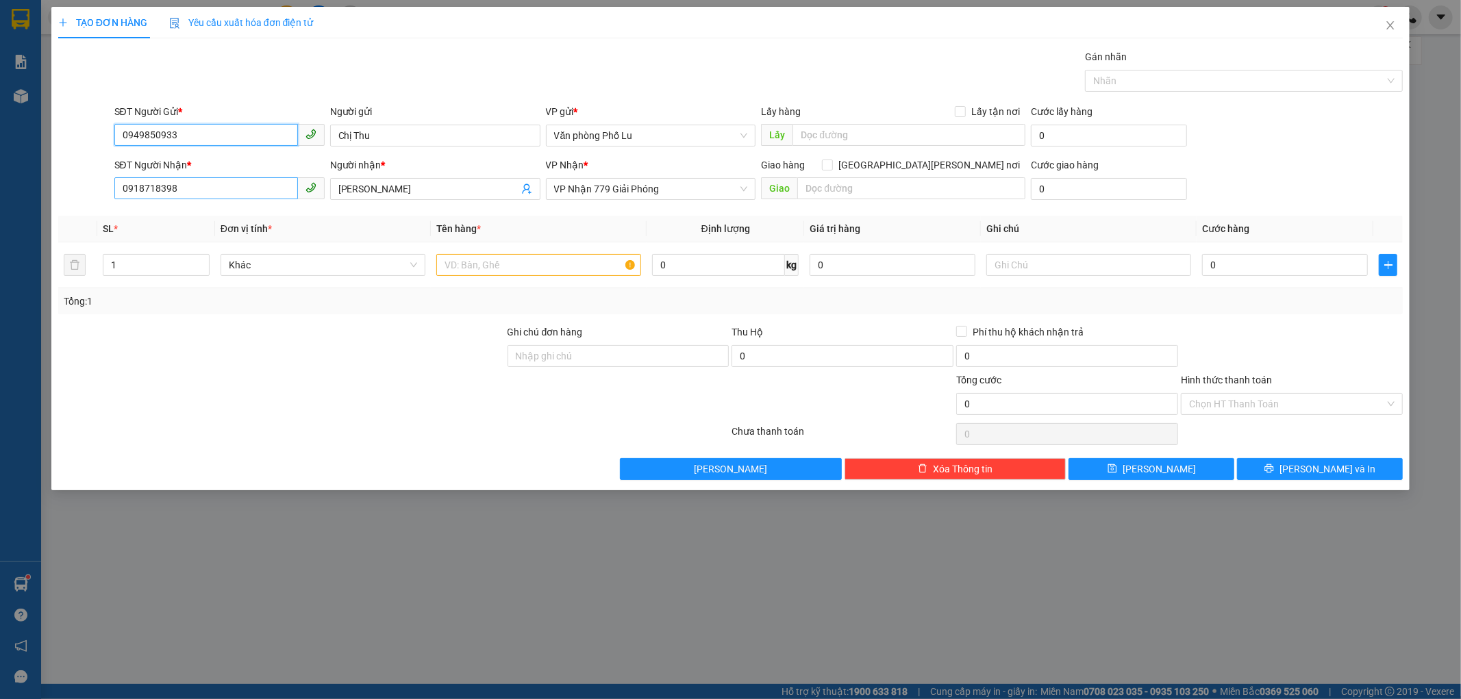
type input "0949850933"
click at [225, 186] on input "0918718398" at bounding box center [206, 188] width 184 height 22
click at [240, 245] on div "0363594683 - [PERSON_NAME] 0977413014" at bounding box center [220, 238] width 194 height 15
type input "0363594683"
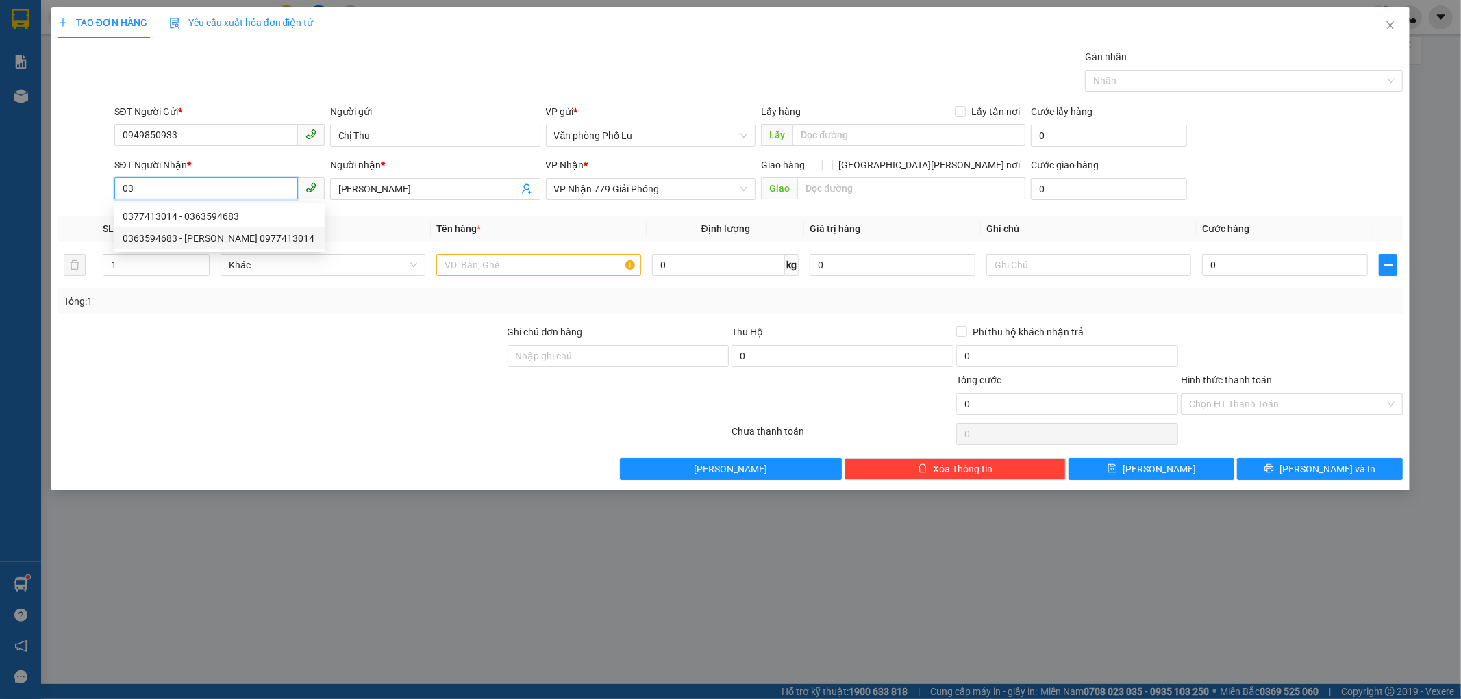
type input "[PERSON_NAME] 0977413014"
type input "0363594683"
click at [574, 270] on input "text" at bounding box center [538, 265] width 205 height 22
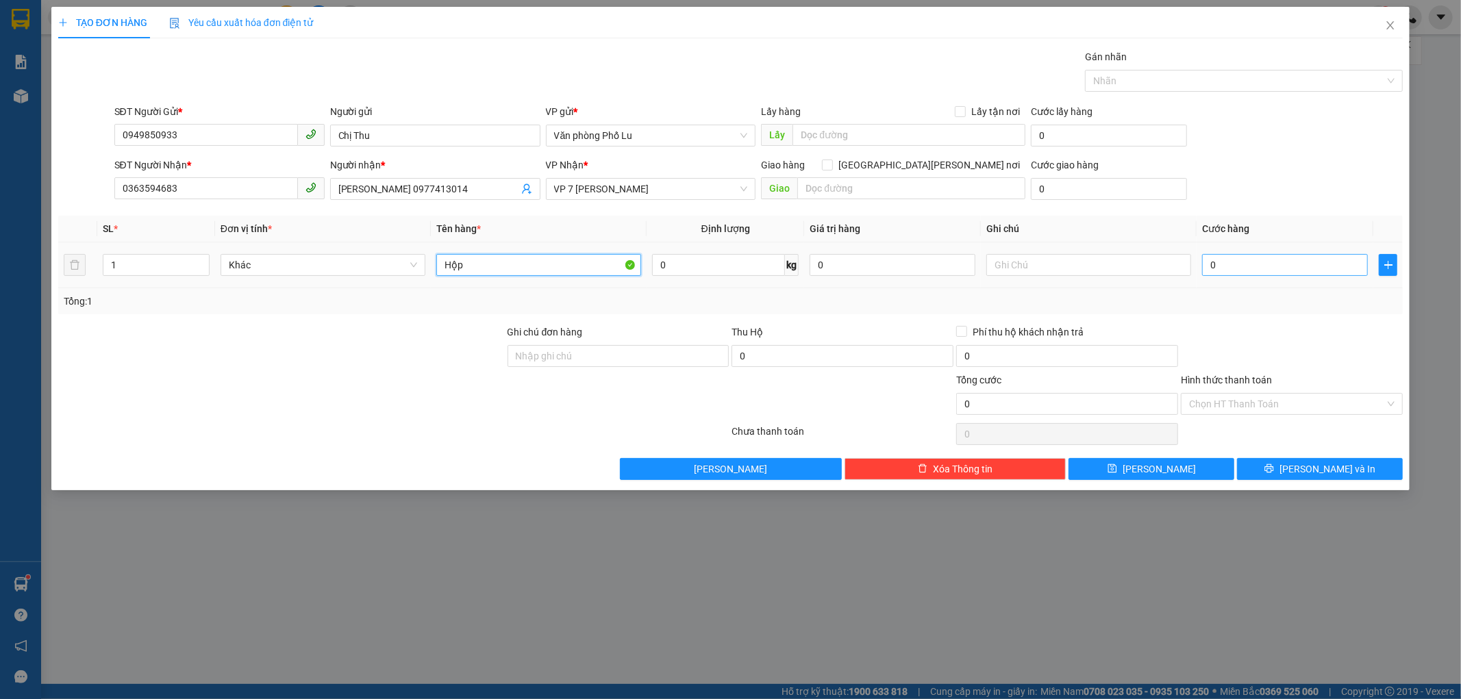
type input "Hộp"
click at [1223, 268] on input "0" at bounding box center [1285, 265] width 166 height 22
type input "7"
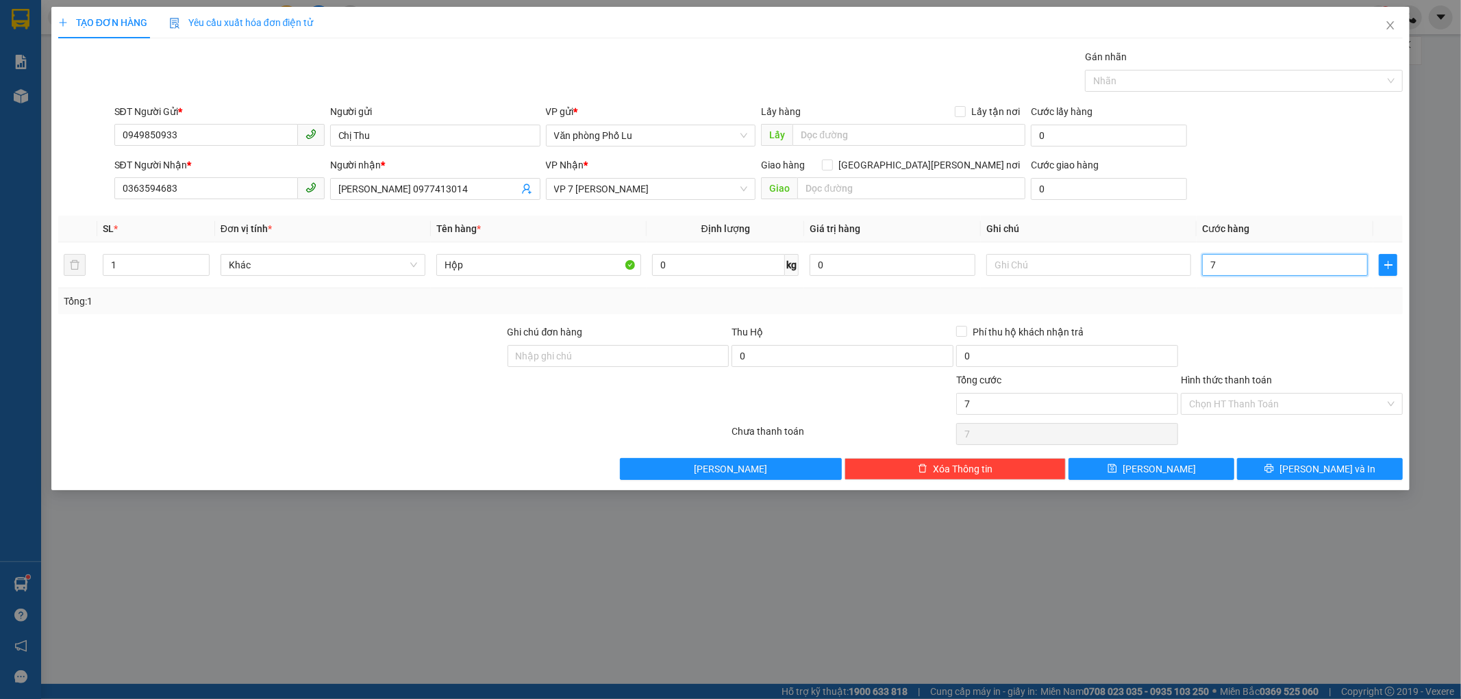
type input "70"
type input "700"
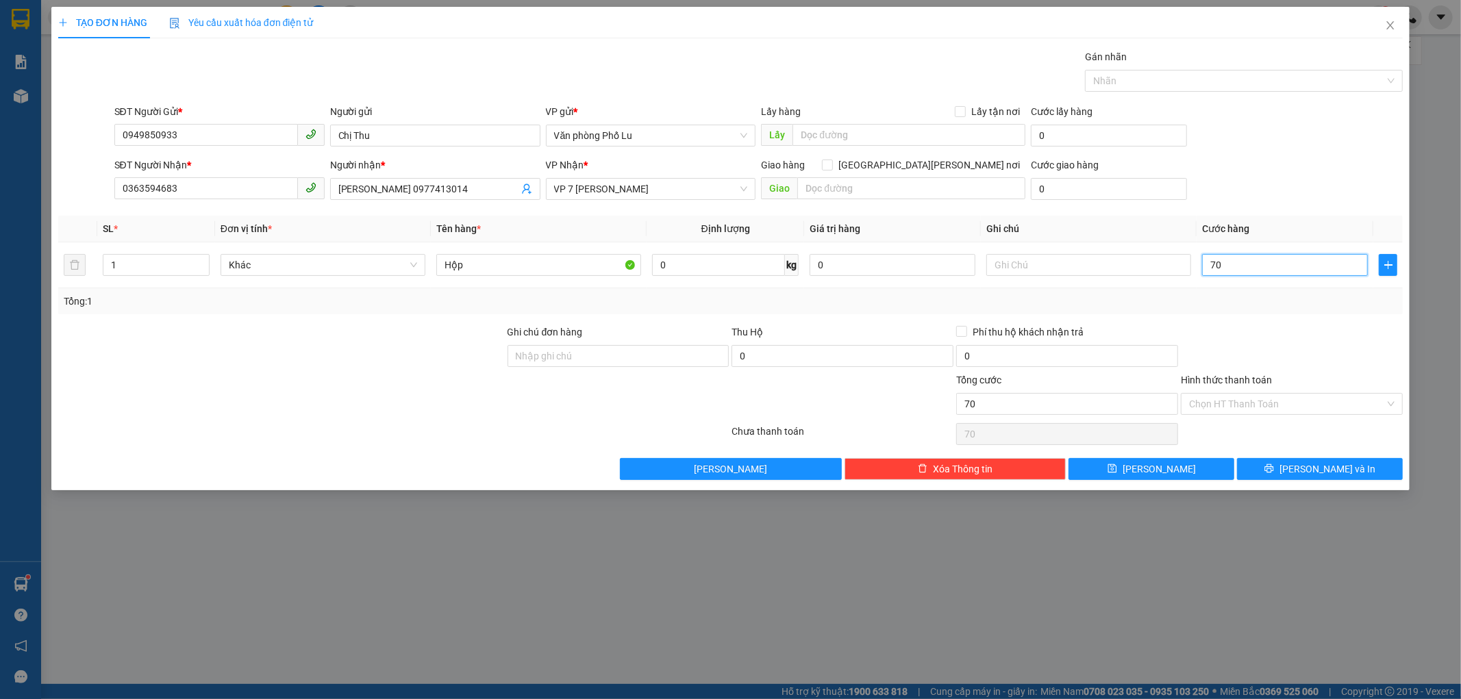
type input "700"
type input "7.000"
type input "70.000"
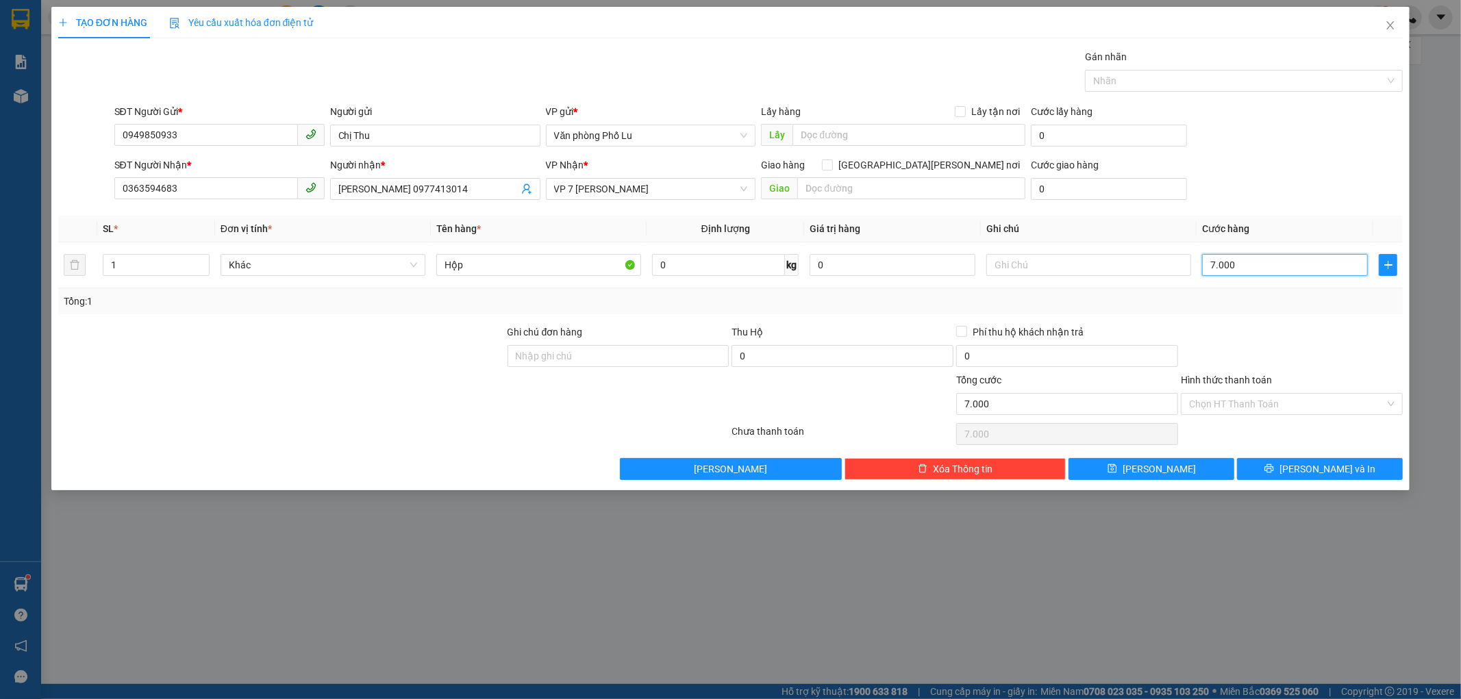
type input "70.000"
click at [1317, 147] on div "SĐT Người Gửi * 0949850933 Người gửi Chị Thu VP gửi * Văn [PERSON_NAME] [PERSON…" at bounding box center [759, 128] width 1295 height 48
click at [1328, 404] on input "Hình thức thanh toán" at bounding box center [1287, 404] width 196 height 21
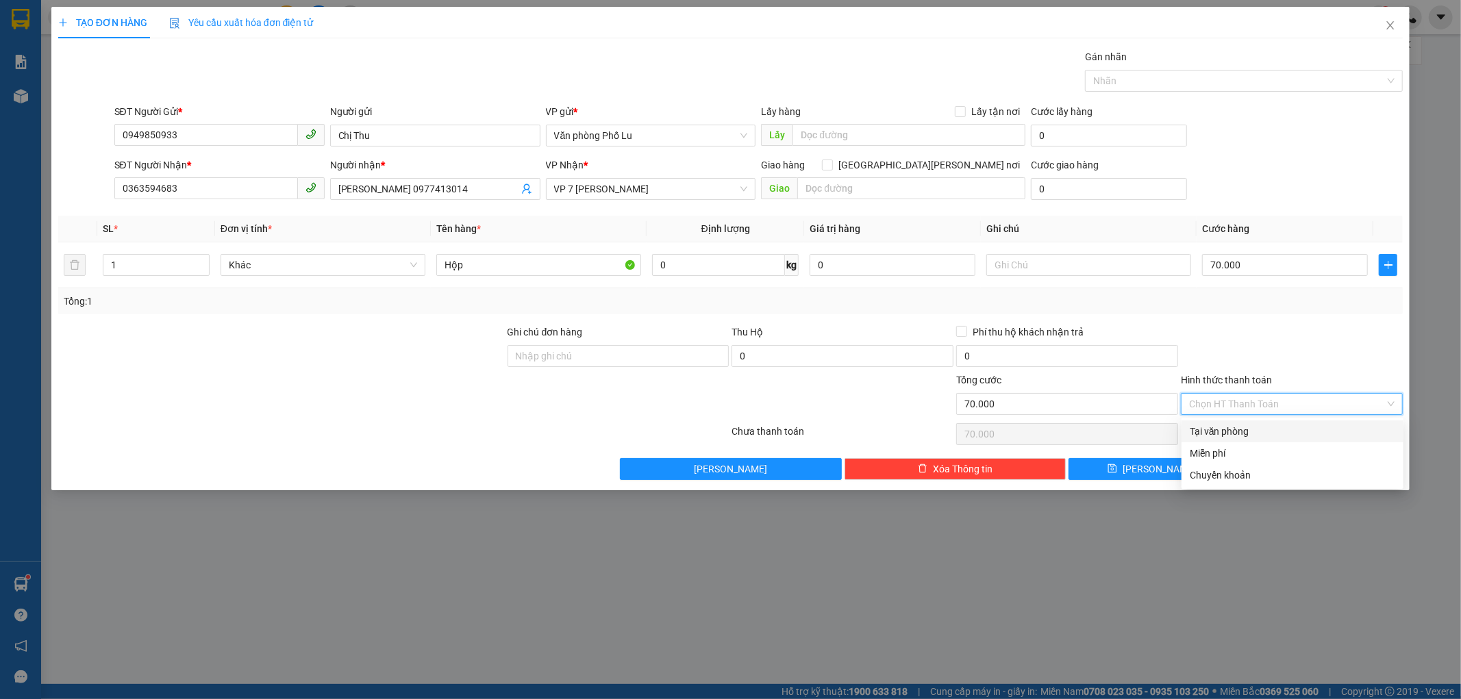
click at [1312, 430] on div "Tại văn phòng" at bounding box center [1293, 431] width 206 height 15
type input "0"
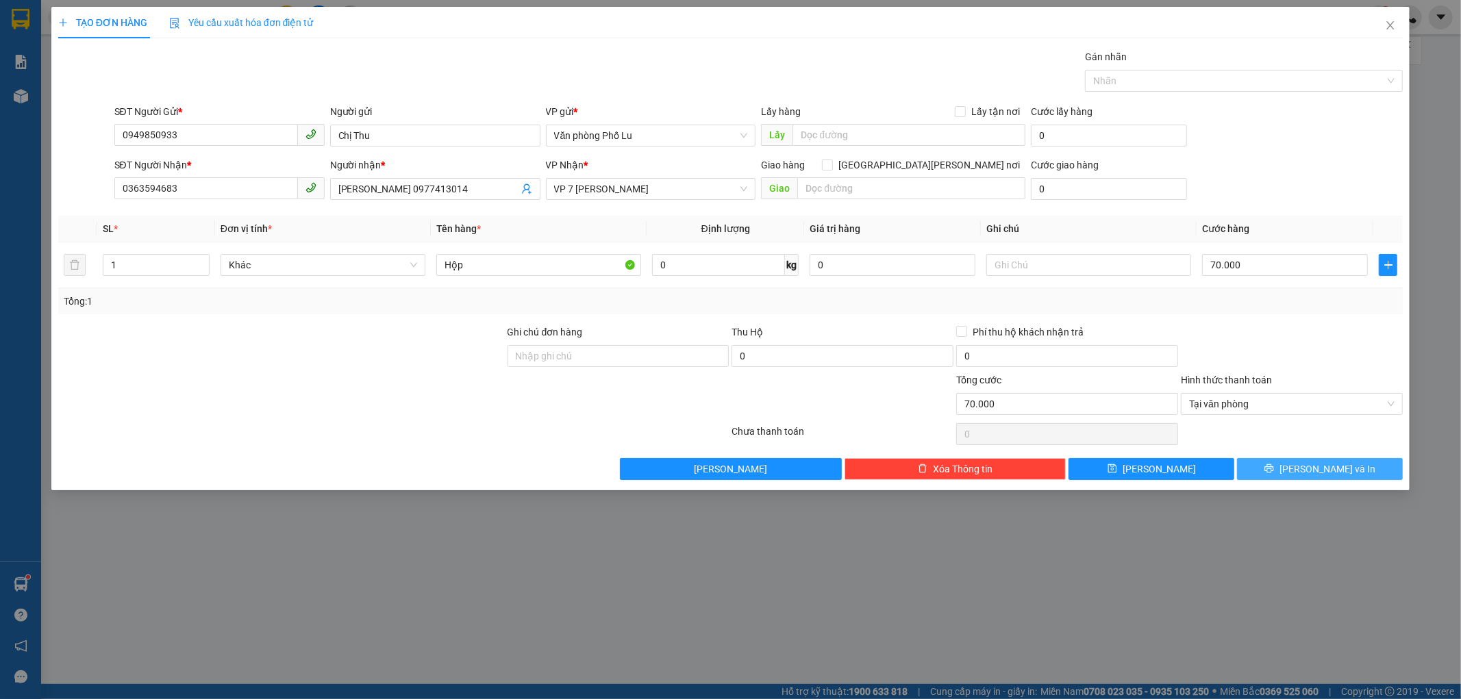
click at [1332, 466] on span "[PERSON_NAME] và In" at bounding box center [1328, 469] width 96 height 15
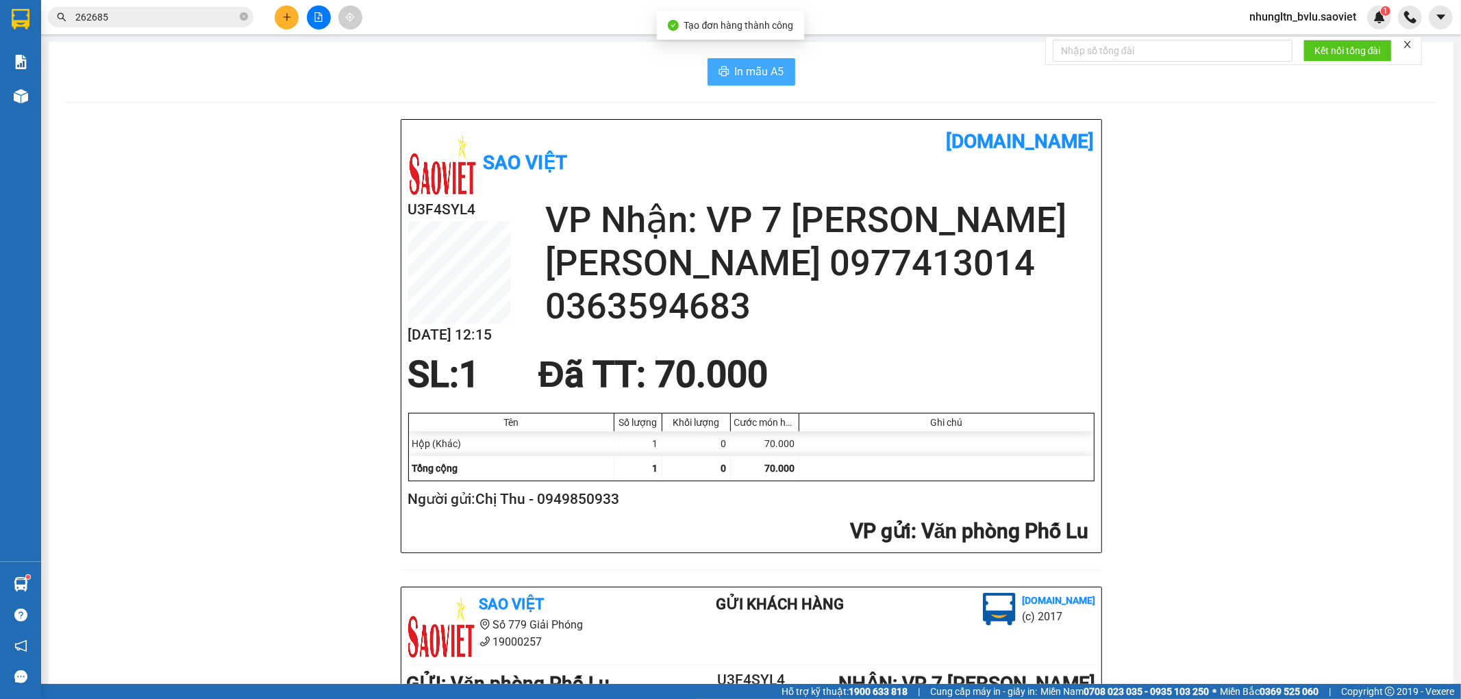
click at [736, 73] on span "In mẫu A5" at bounding box center [759, 71] width 49 height 17
click at [140, 17] on input "262685" at bounding box center [156, 17] width 162 height 15
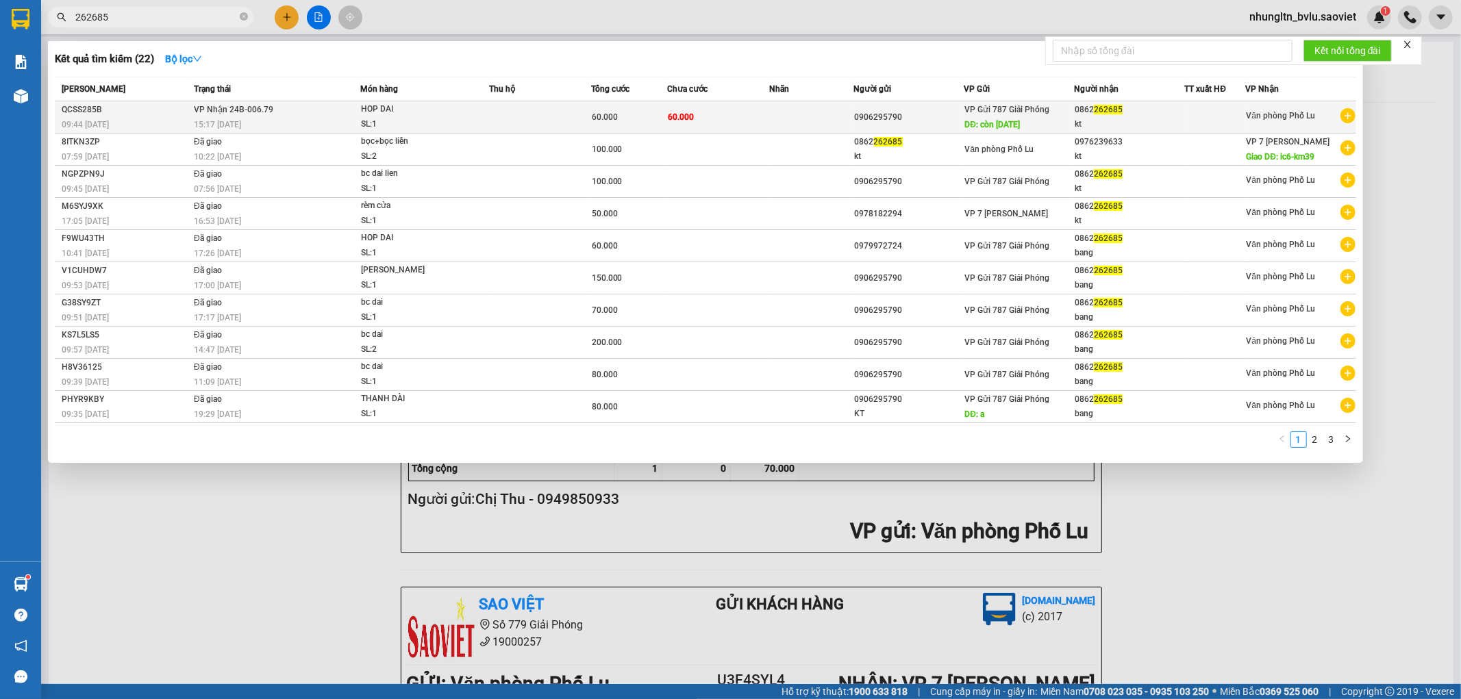
click at [251, 108] on span "[PERSON_NAME] 24B-006.79" at bounding box center [233, 110] width 79 height 10
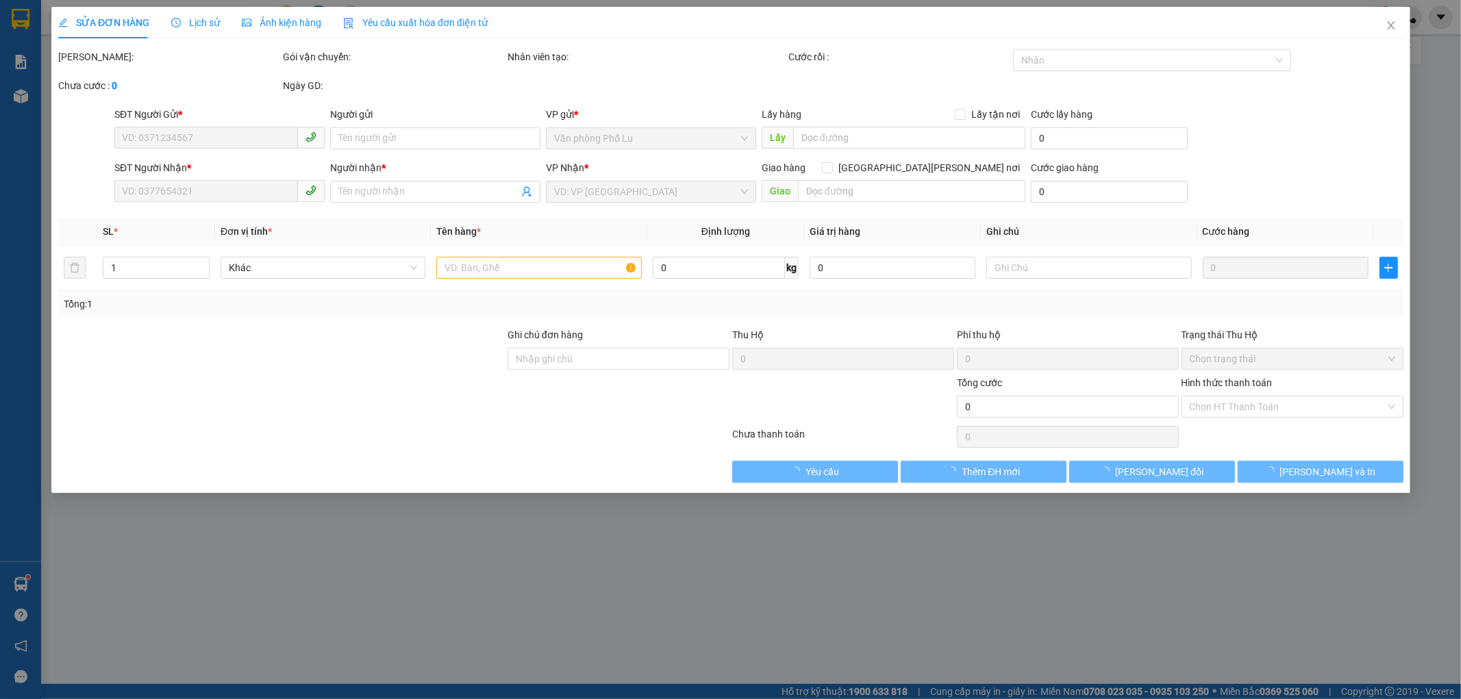
type input "0906295790"
type input "còn [DATE]"
type input "0862262685"
type input "kt"
type input "60.000"
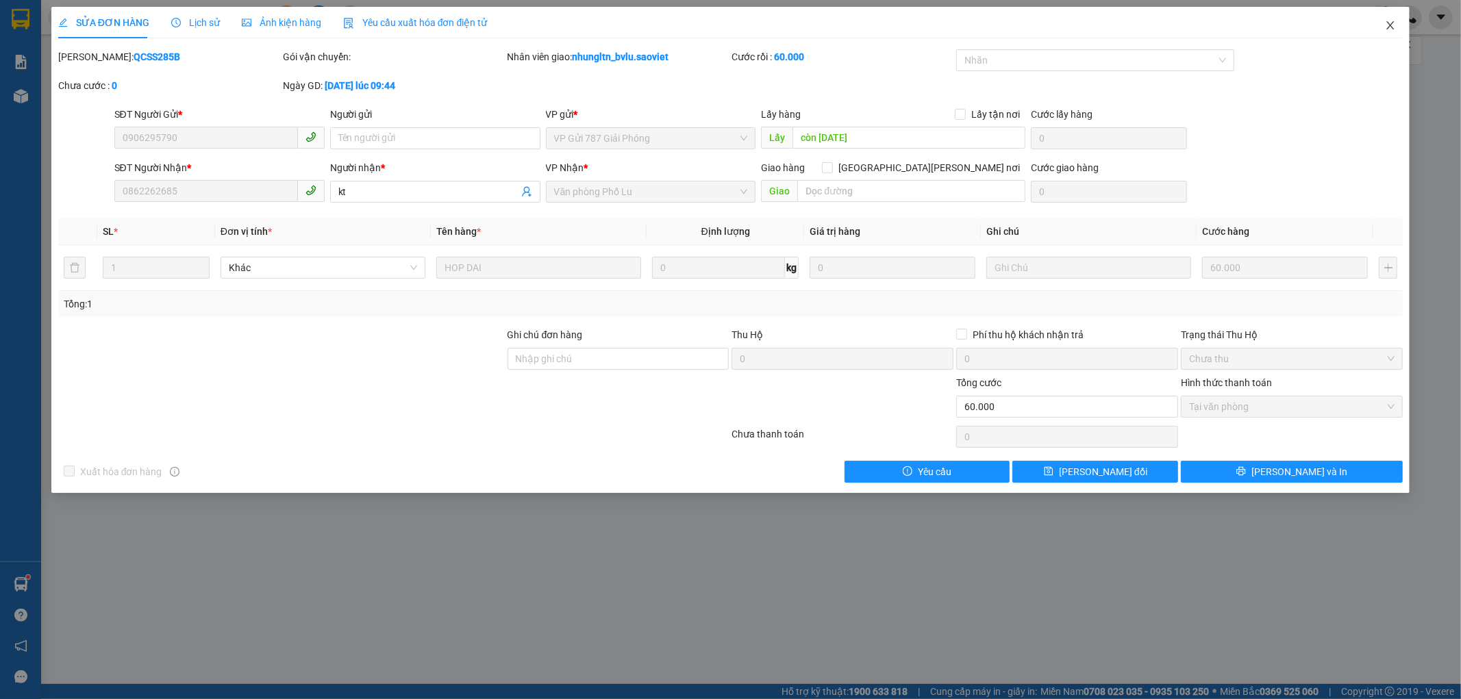
click at [1394, 27] on icon "close" at bounding box center [1390, 25] width 11 height 11
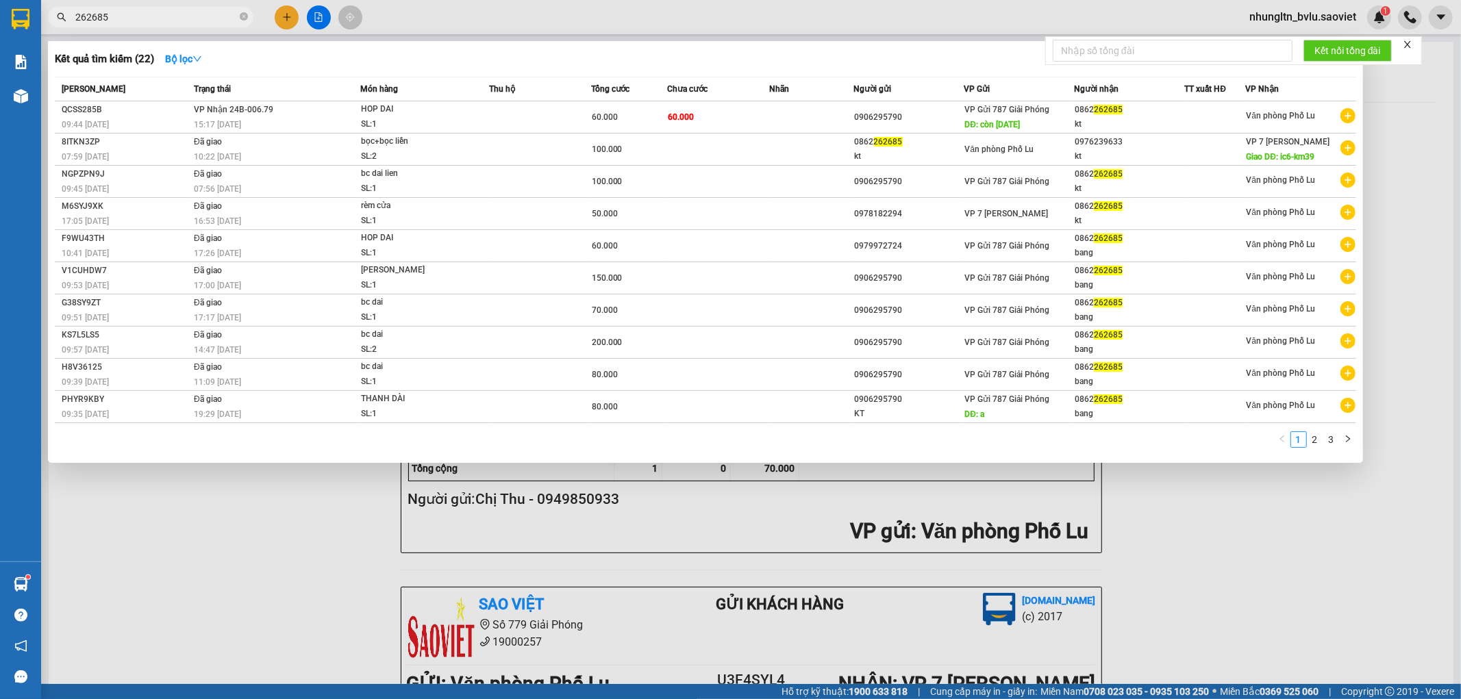
click at [173, 14] on input "262685" at bounding box center [156, 17] width 162 height 15
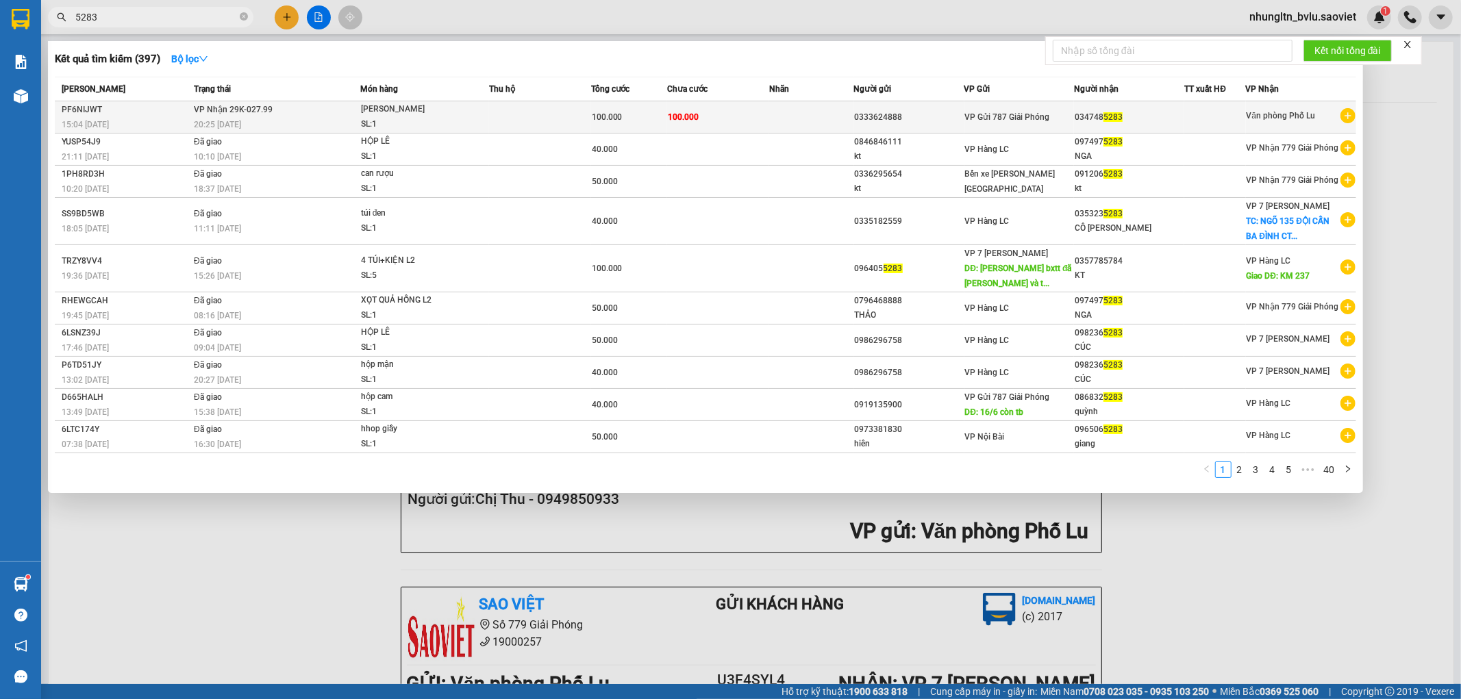
type input "5283"
click at [592, 114] on span "100.000" at bounding box center [607, 117] width 31 height 10
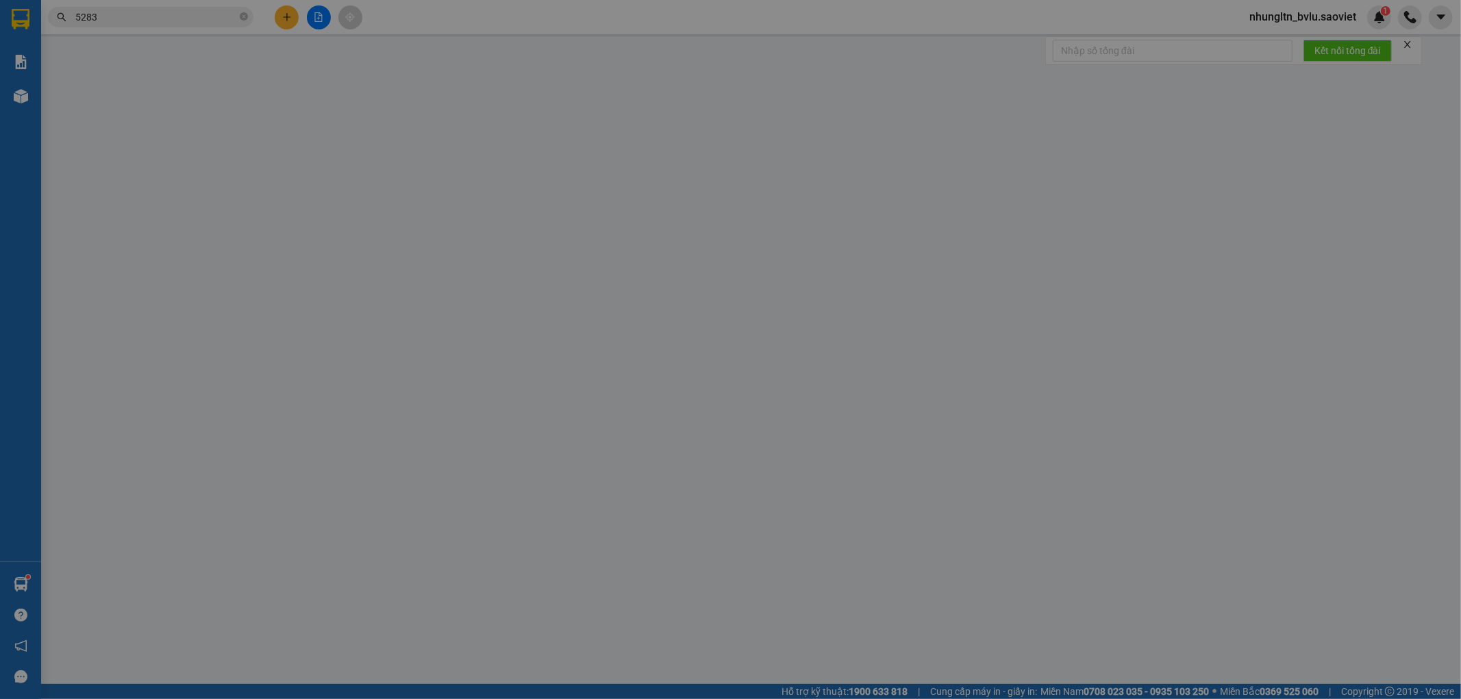
type input "0333624888"
type input "0347485283"
type input "100.000"
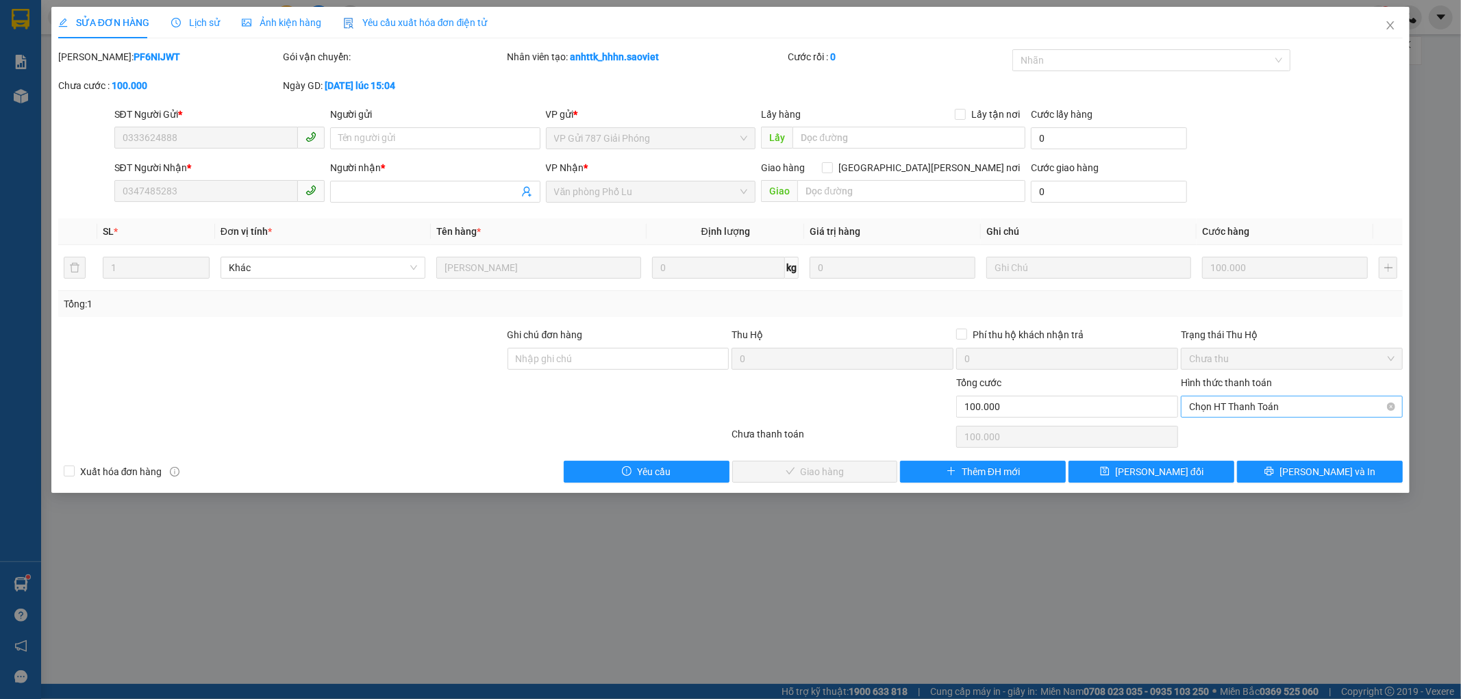
click at [1291, 409] on span "Chọn HT Thanh Toán" at bounding box center [1292, 407] width 206 height 21
click at [1279, 428] on div "Tại văn phòng" at bounding box center [1293, 434] width 206 height 15
type input "0"
click at [864, 473] on button "[PERSON_NAME] và [PERSON_NAME] hàng" at bounding box center [815, 472] width 166 height 22
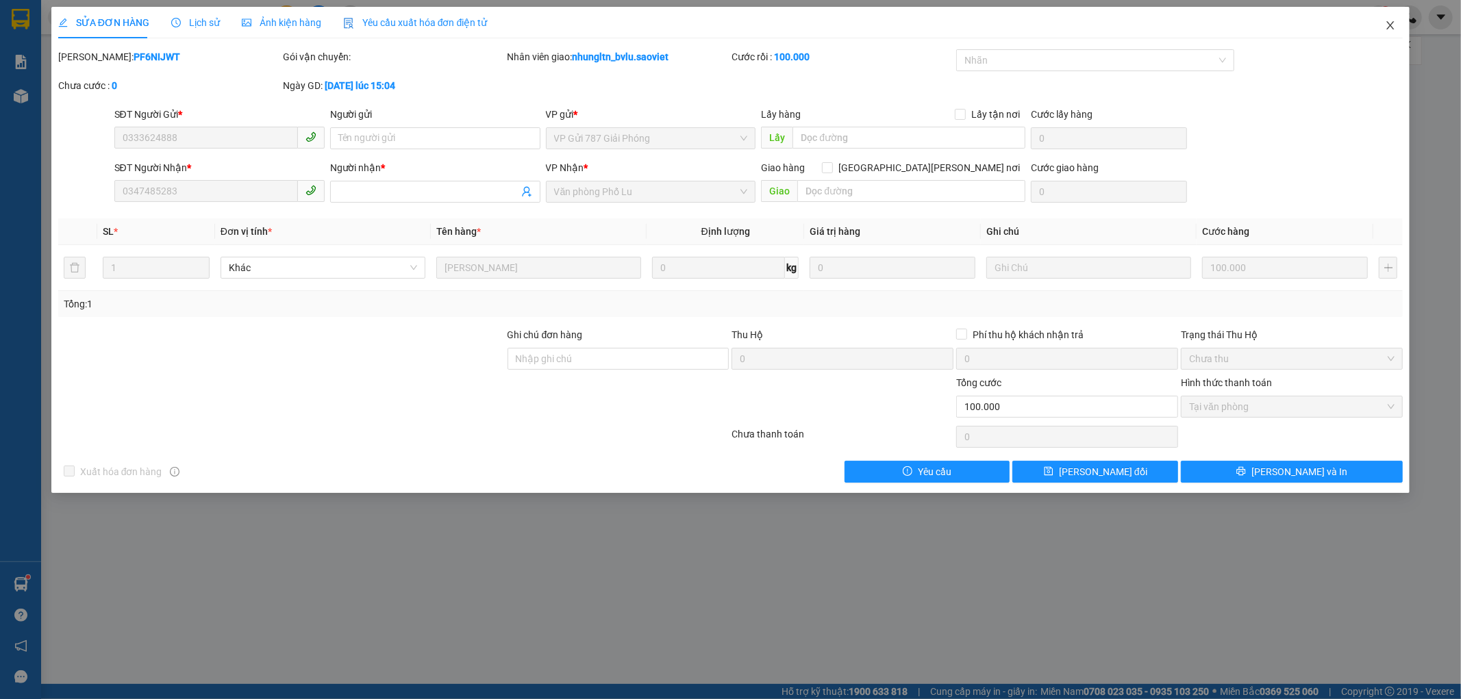
click at [1394, 28] on icon "close" at bounding box center [1390, 25] width 11 height 11
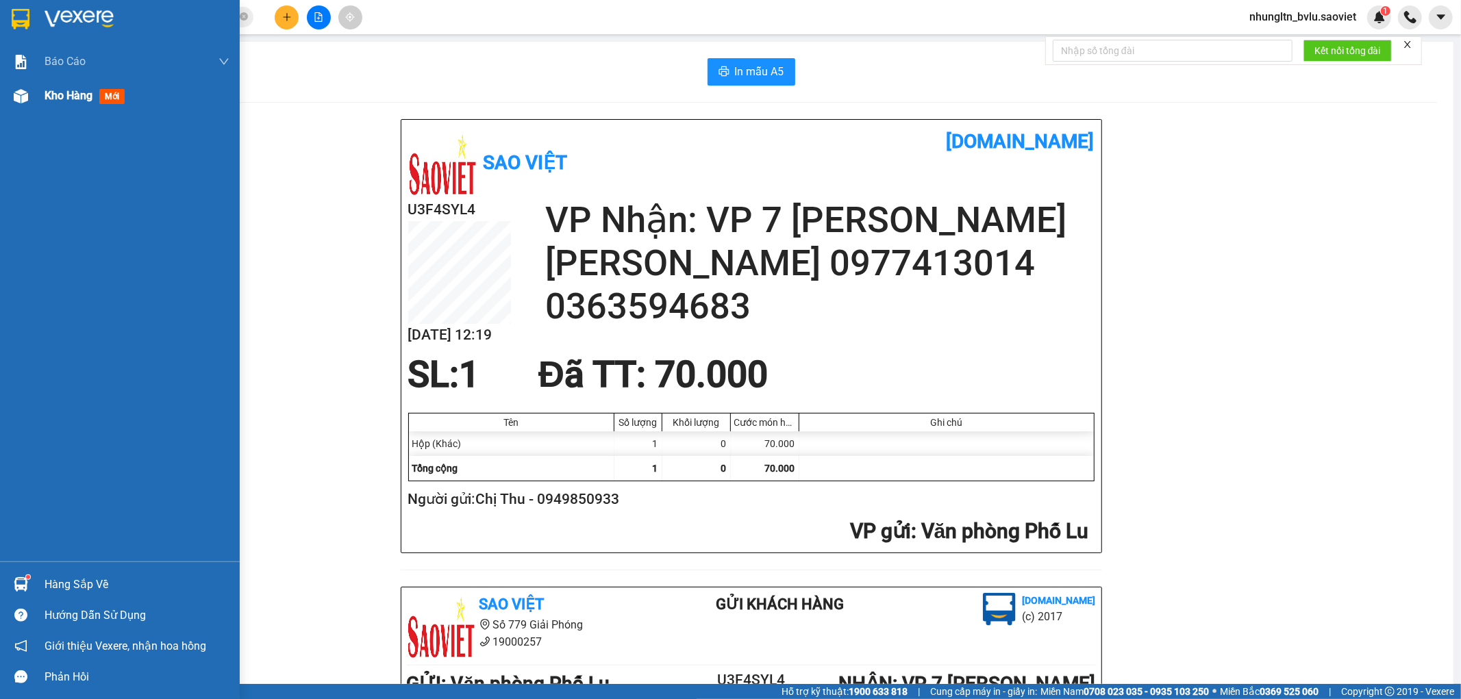
click at [60, 97] on span "Kho hàng" at bounding box center [69, 95] width 48 height 13
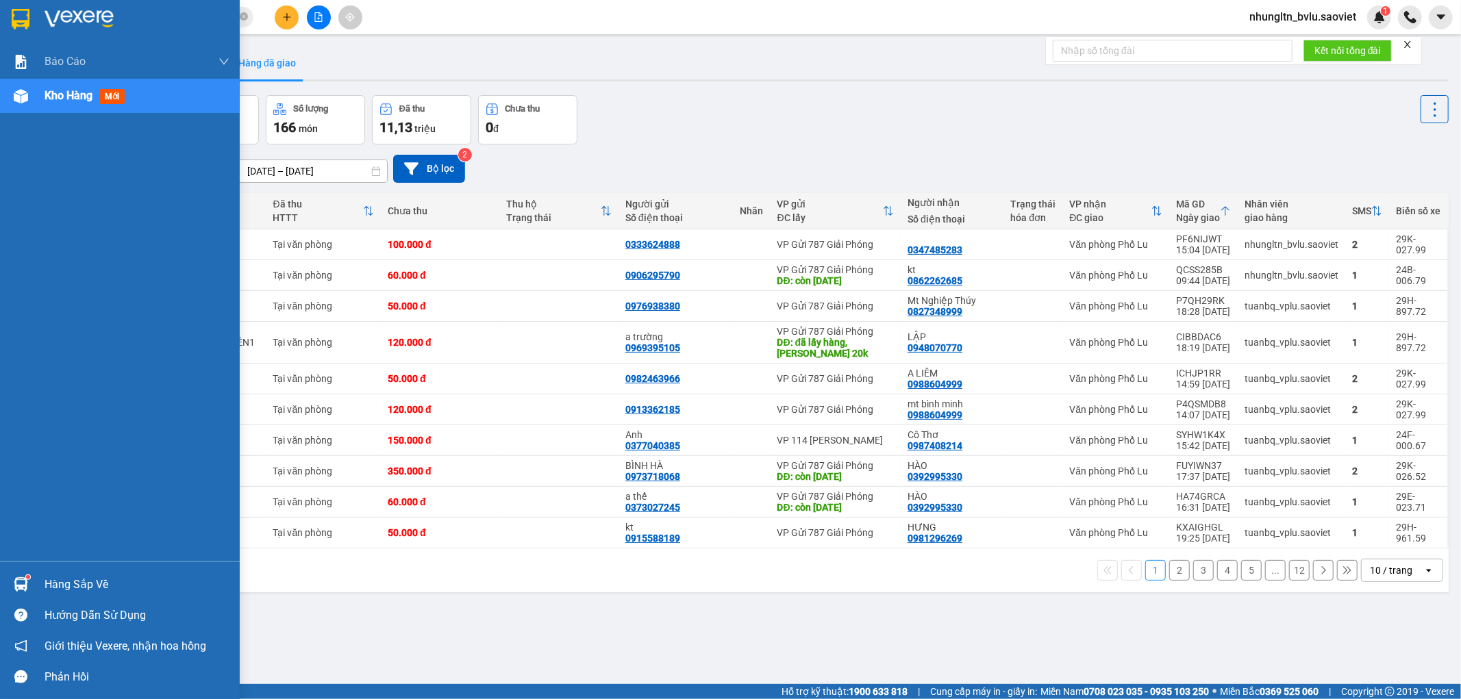
click at [77, 100] on span "Kho hàng" at bounding box center [69, 95] width 48 height 13
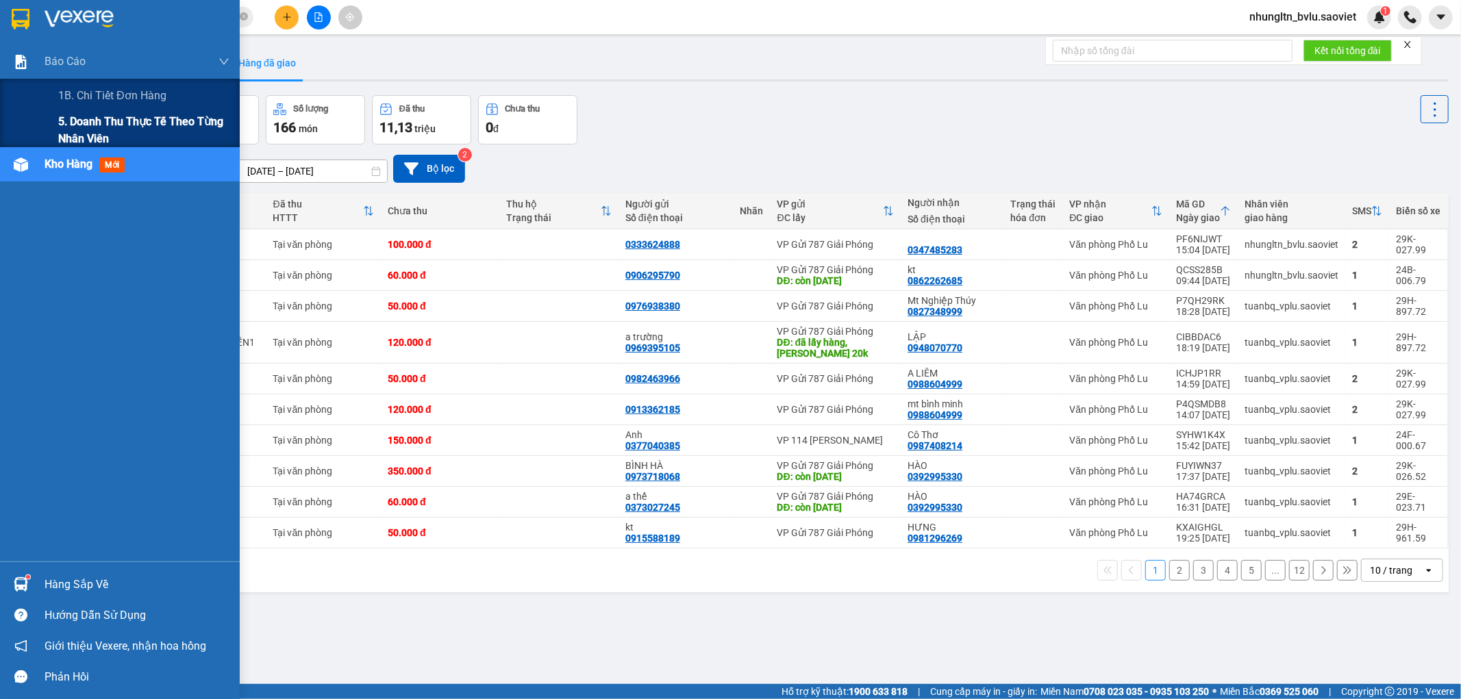
click at [85, 120] on span "5. Doanh thu thực tế theo từng nhân viên" at bounding box center [143, 130] width 171 height 34
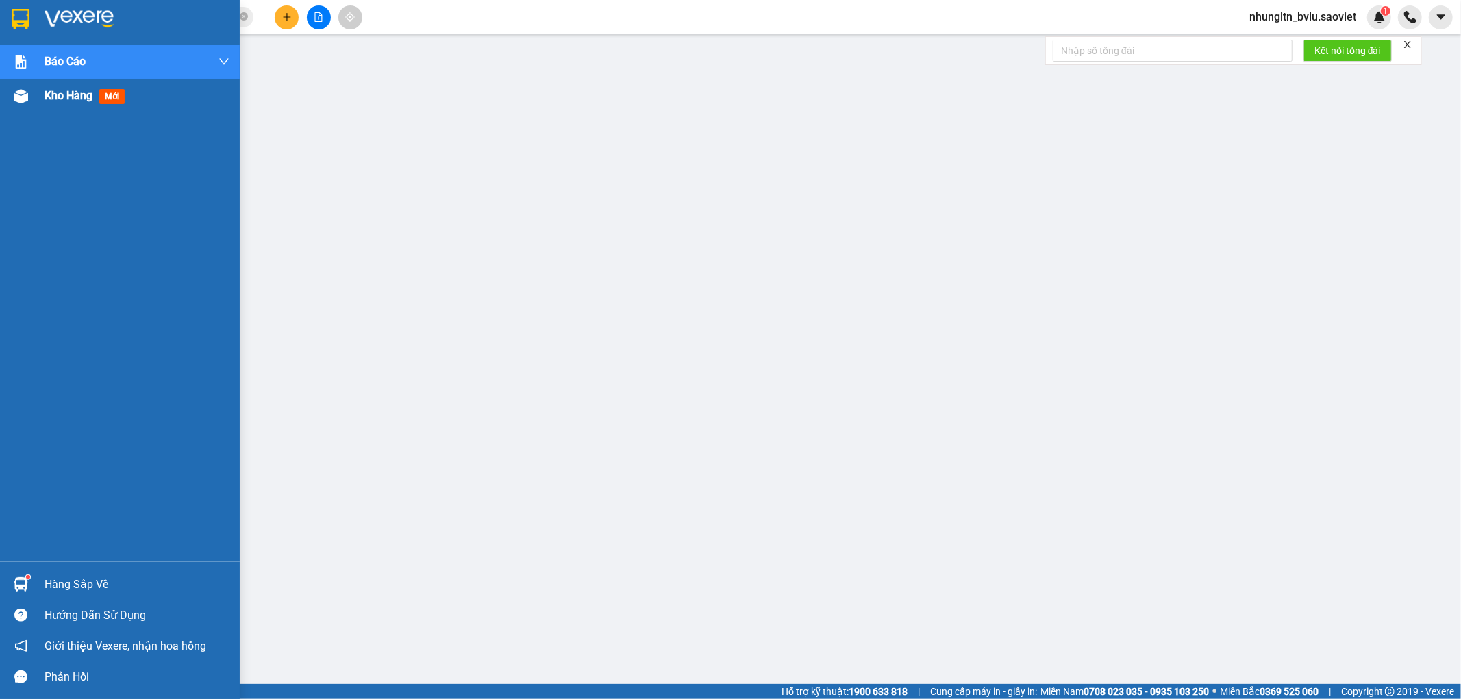
click at [69, 97] on span "Kho hàng" at bounding box center [69, 95] width 48 height 13
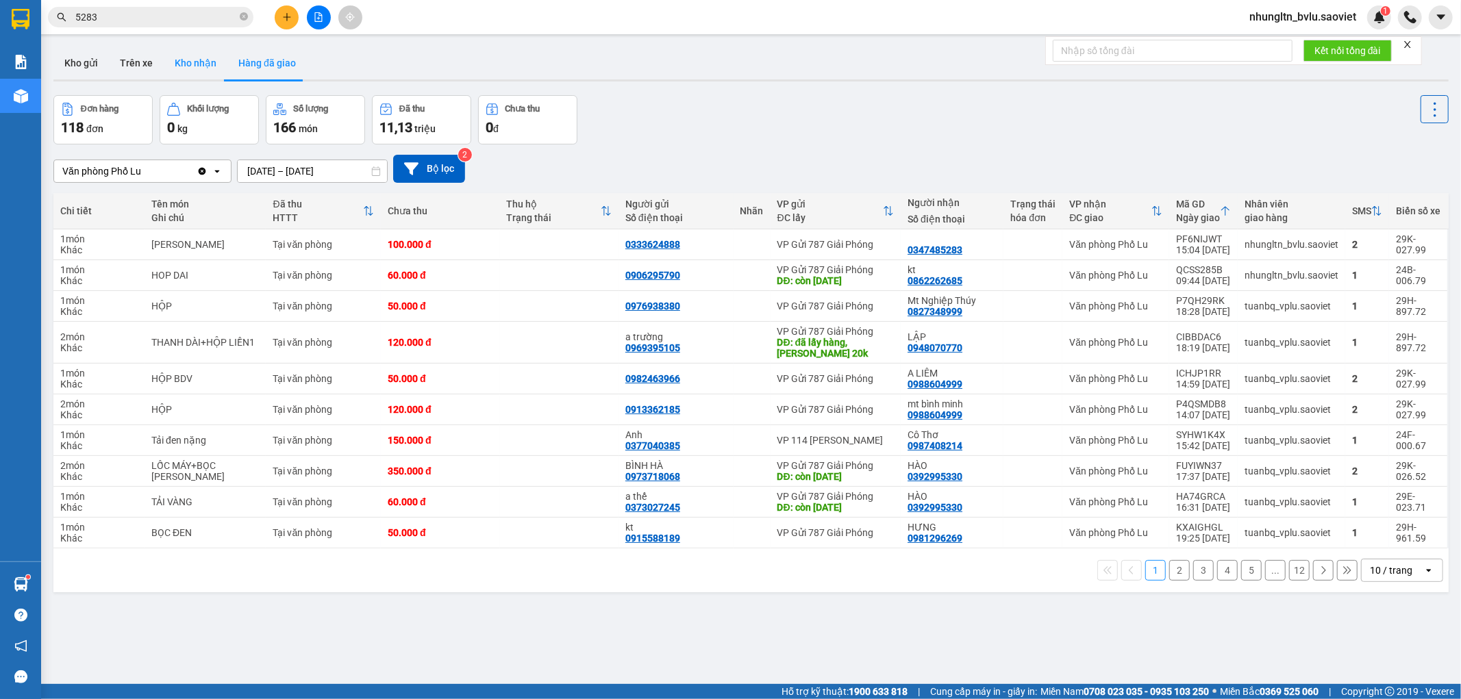
click at [197, 64] on button "Kho nhận" at bounding box center [196, 63] width 64 height 33
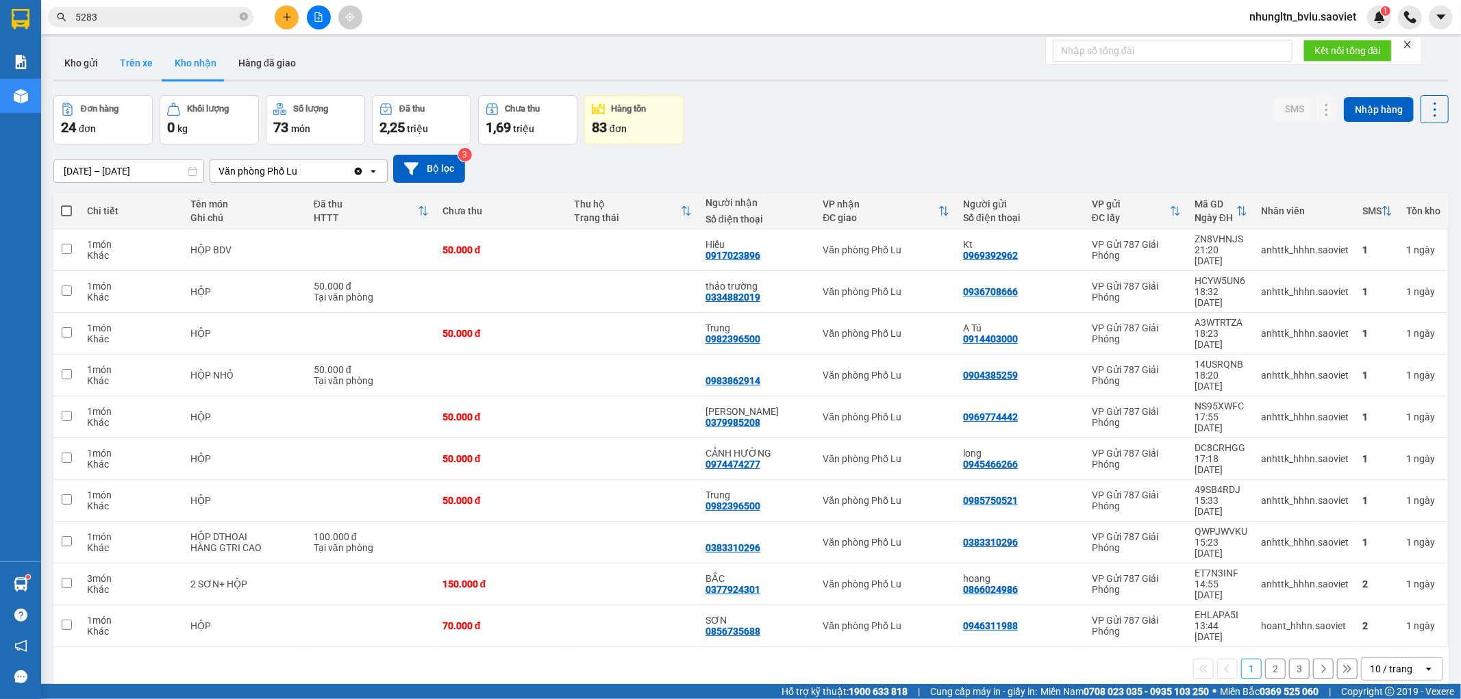
click at [123, 63] on button "Trên xe" at bounding box center [136, 63] width 55 height 33
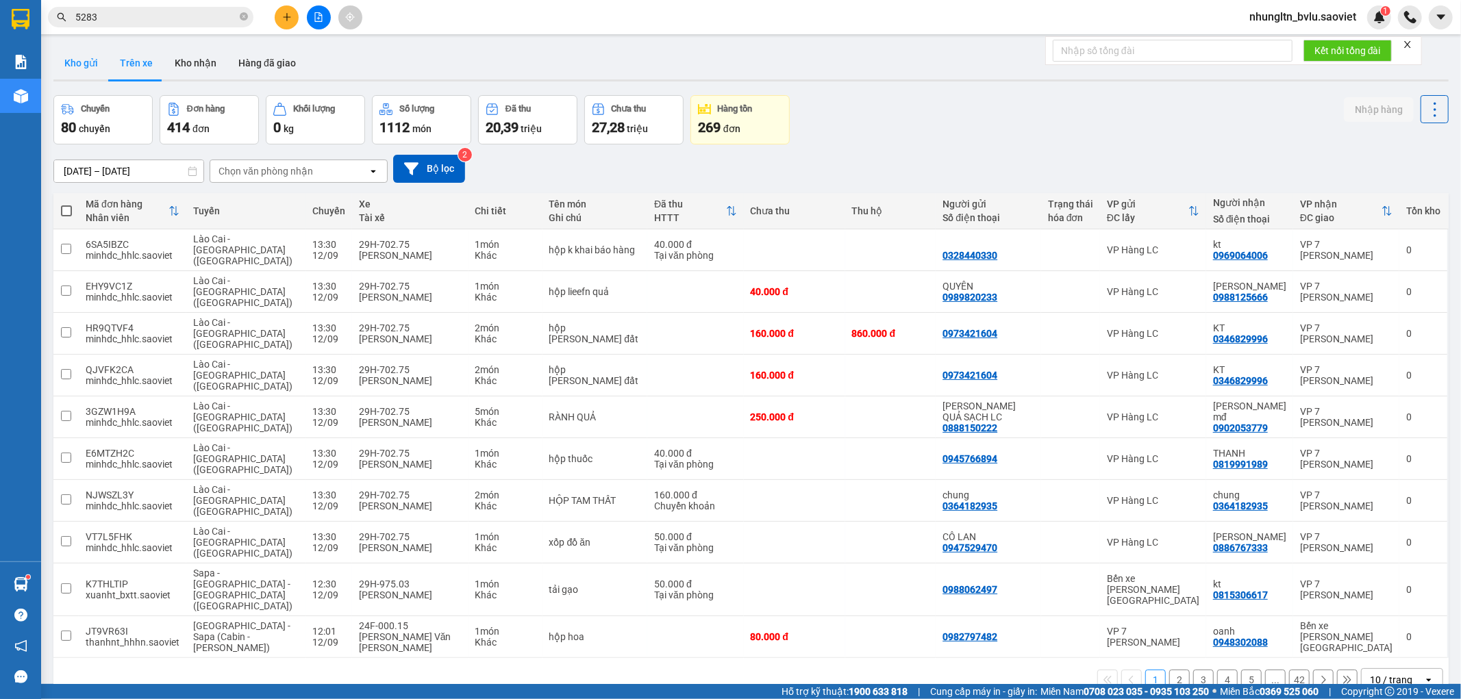
click at [79, 67] on button "Kho gửi" at bounding box center [80, 63] width 55 height 33
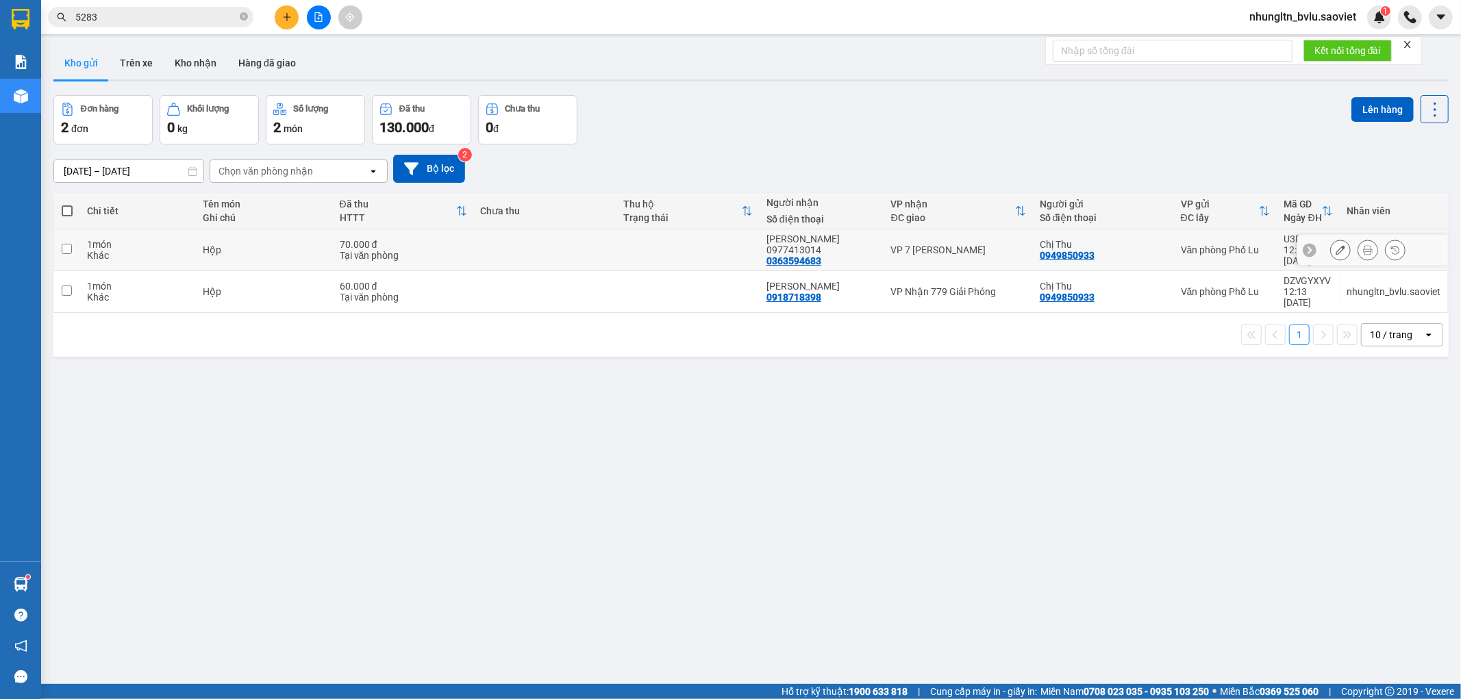
click at [233, 249] on div "Hộp" at bounding box center [264, 250] width 123 height 11
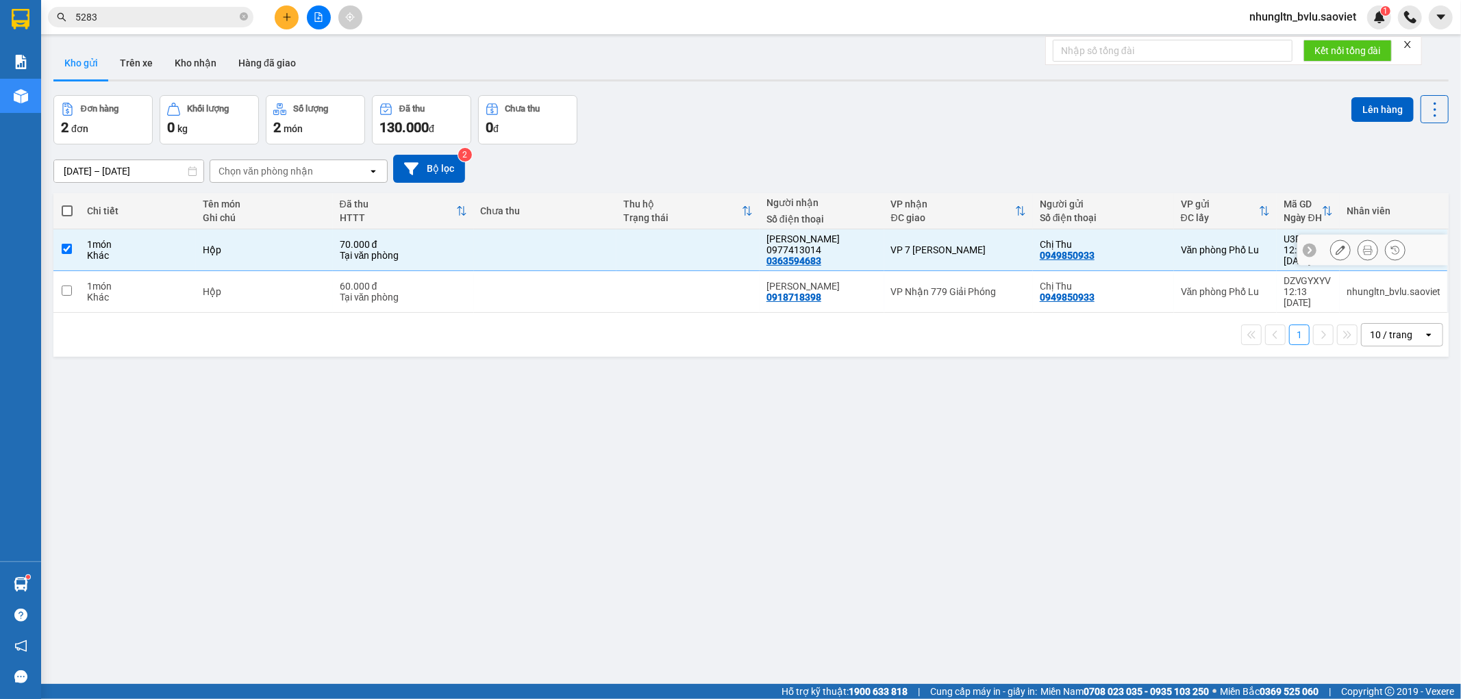
checkbox input "true"
click at [236, 271] on td "Hộp" at bounding box center [264, 292] width 137 height 42
checkbox input "true"
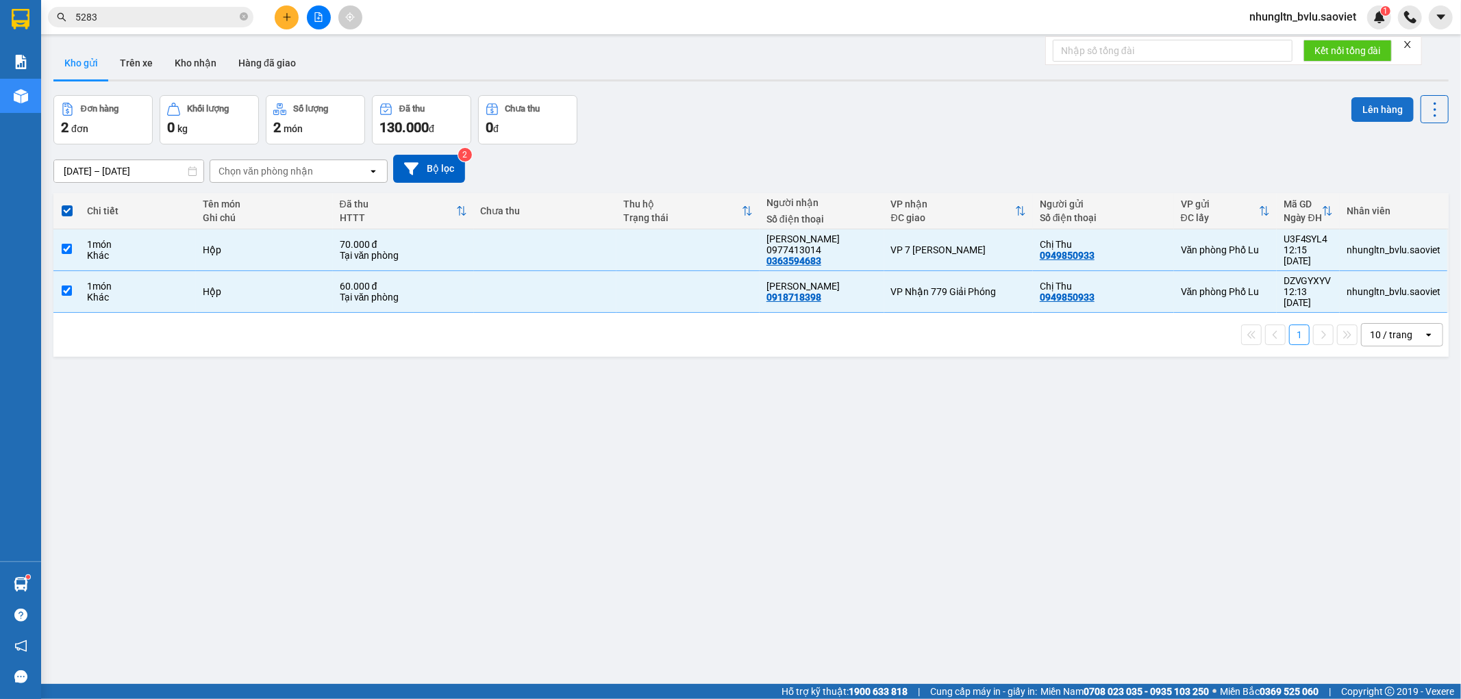
click at [1352, 105] on button "Lên hàng" at bounding box center [1383, 109] width 62 height 25
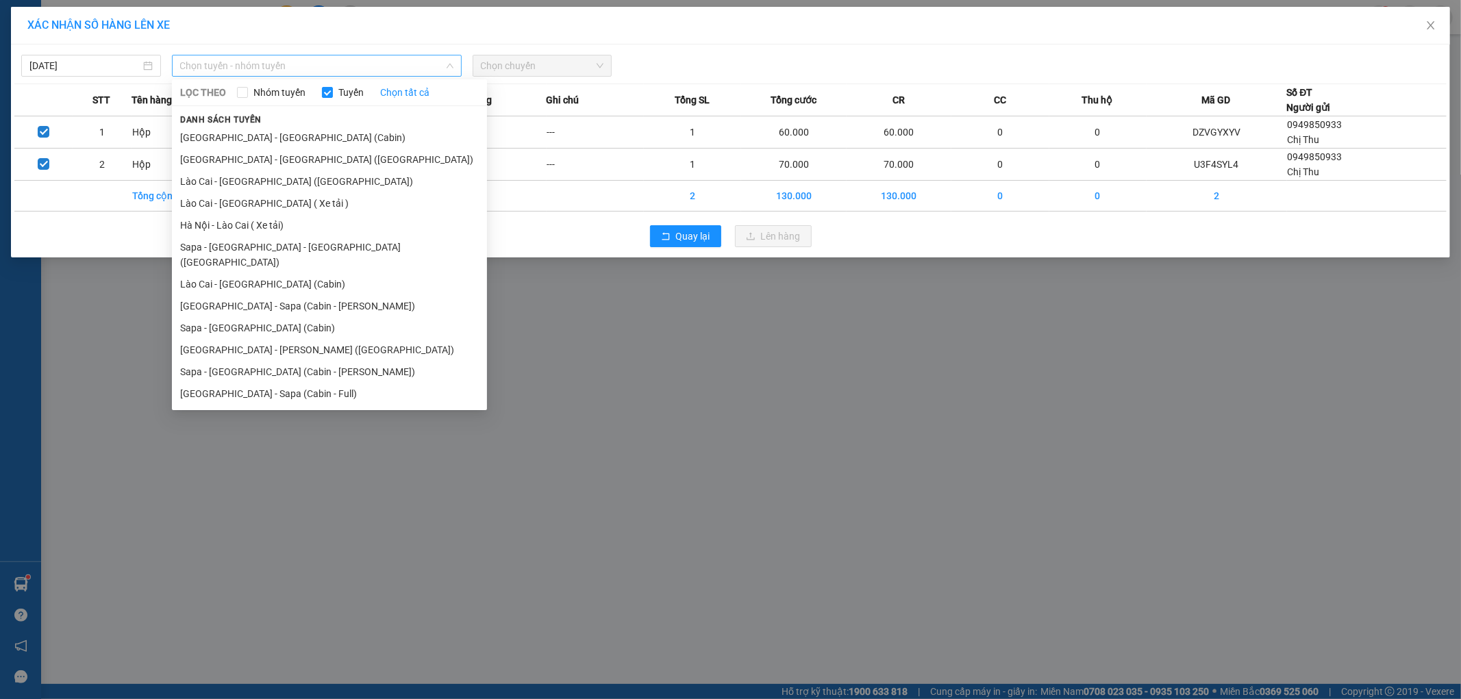
click at [268, 63] on span "Chọn tuyến - nhóm tuyến" at bounding box center [316, 65] width 273 height 21
click at [311, 317] on li "Sapa - [GEOGRAPHIC_DATA] (Cabin)" at bounding box center [329, 328] width 315 height 22
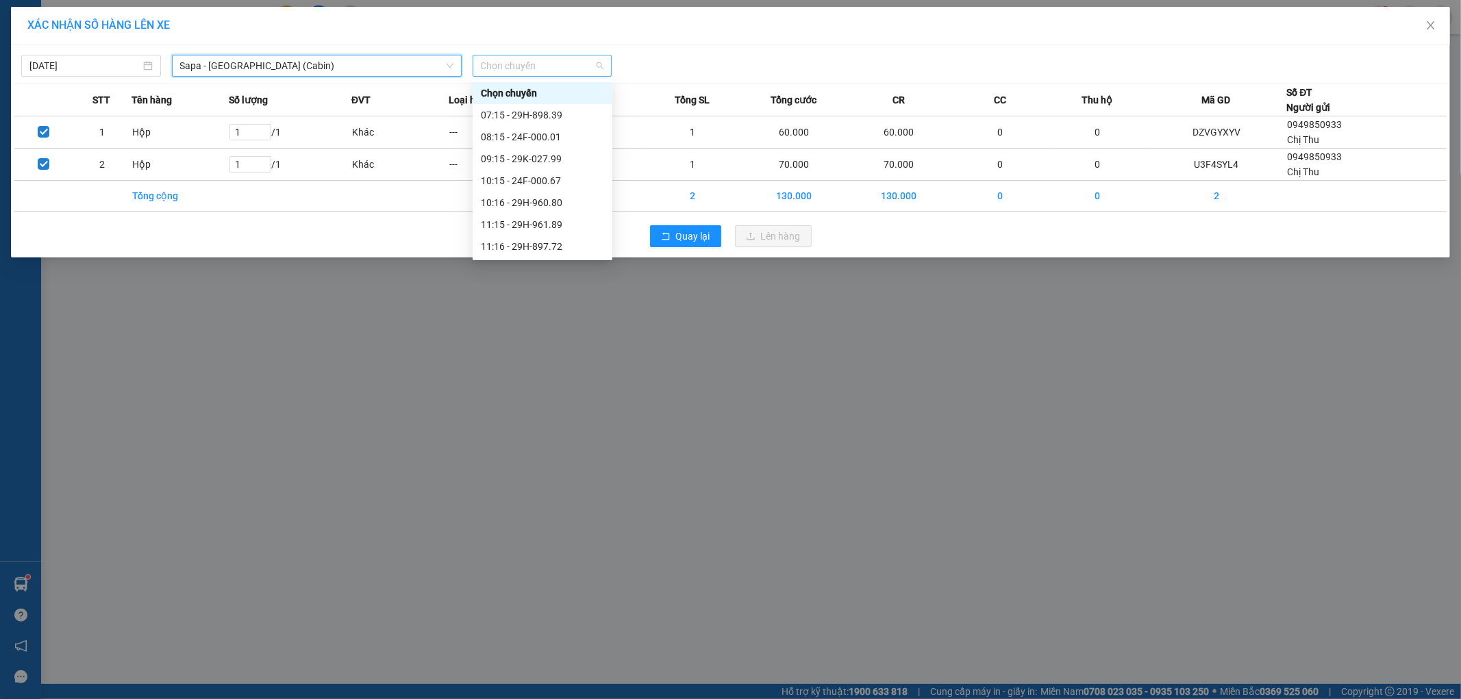
click at [510, 59] on span "Chọn chuyến" at bounding box center [542, 65] width 123 height 21
click at [577, 214] on div "12:16 - 24F-000.09" at bounding box center [542, 214] width 123 height 15
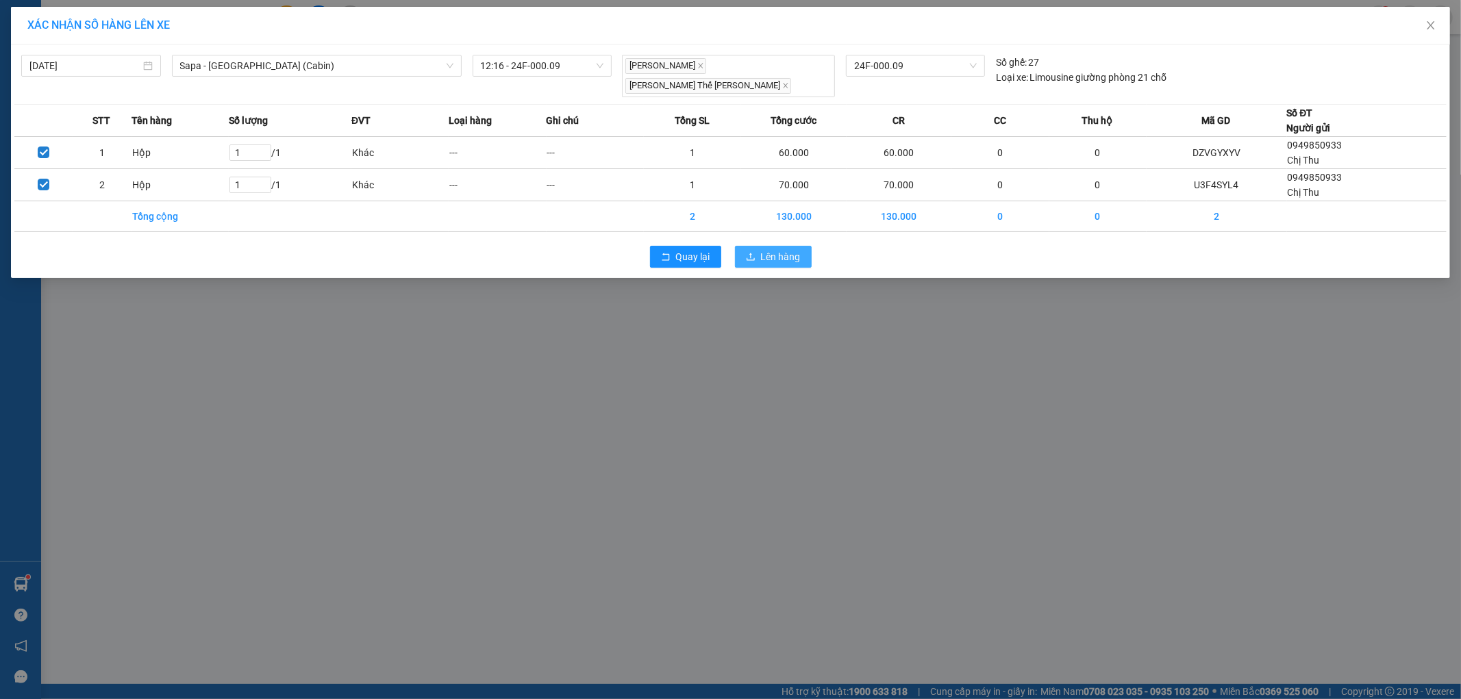
click at [779, 249] on span "Lên hàng" at bounding box center [781, 256] width 40 height 15
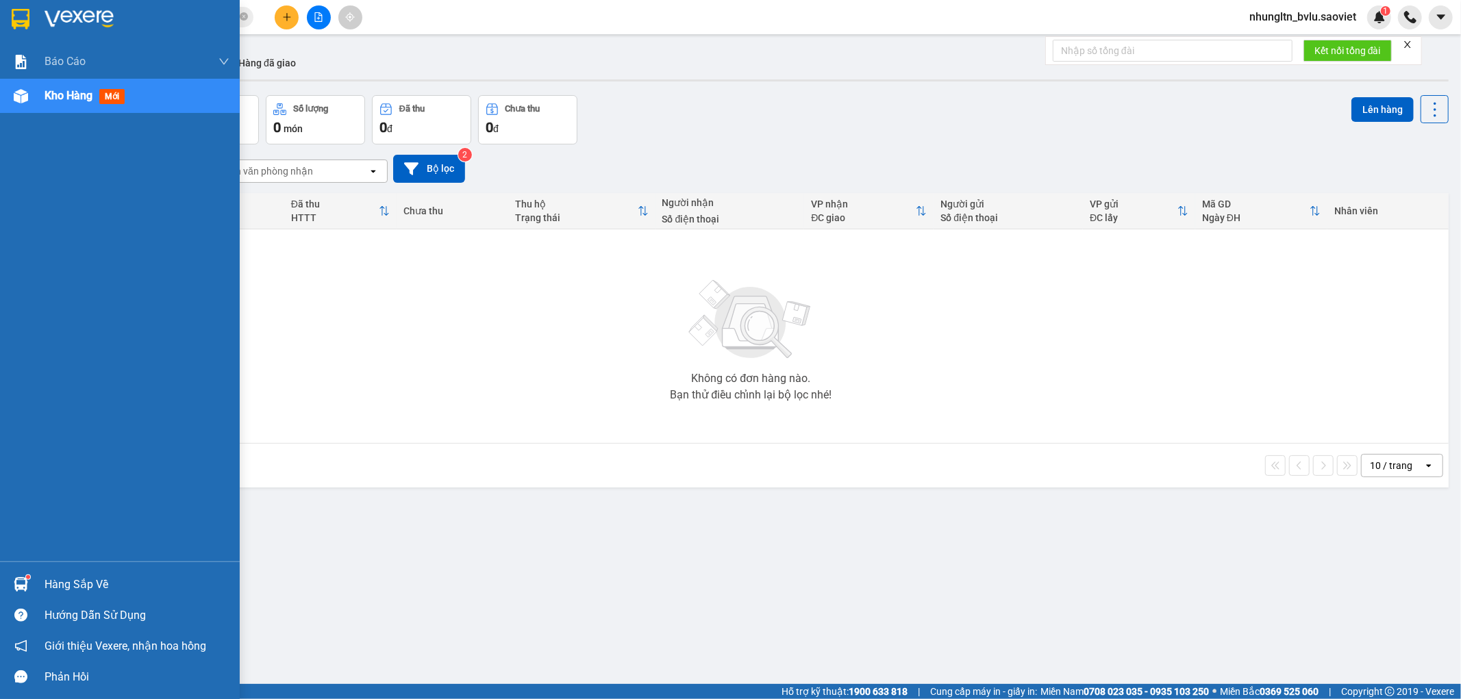
click at [64, 95] on span "Kho hàng" at bounding box center [69, 95] width 48 height 13
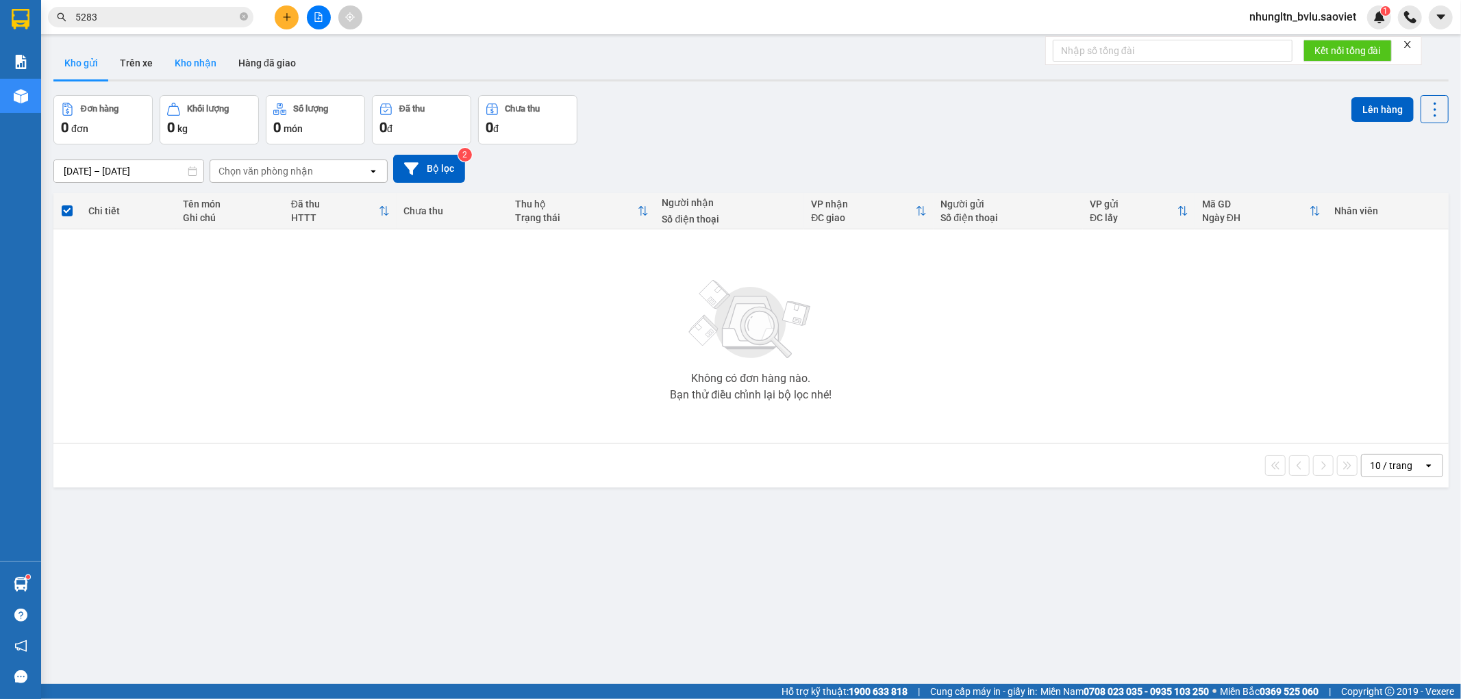
click at [186, 60] on button "Kho nhận" at bounding box center [196, 63] width 64 height 33
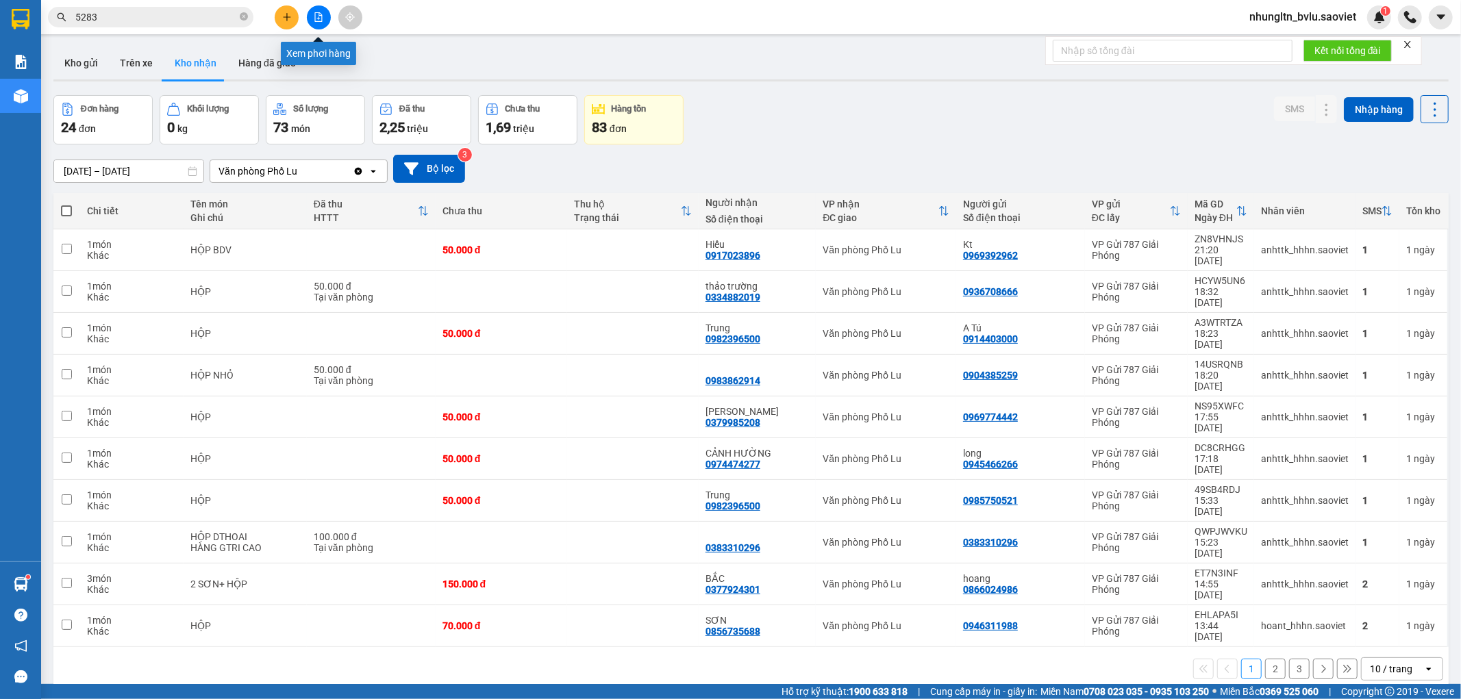
click at [314, 17] on icon "file-add" at bounding box center [319, 17] width 10 height 10
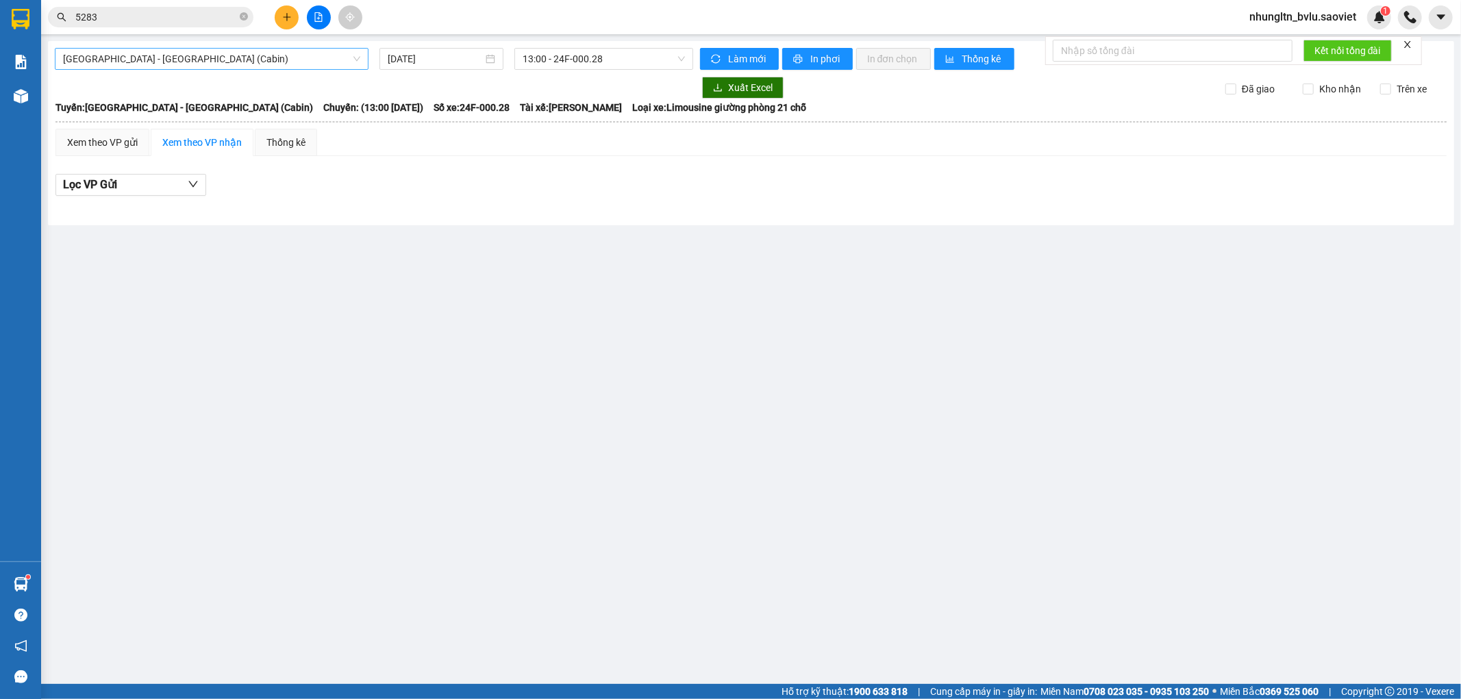
click at [245, 58] on span "[GEOGRAPHIC_DATA] - [GEOGRAPHIC_DATA] (Cabin)" at bounding box center [211, 59] width 297 height 21
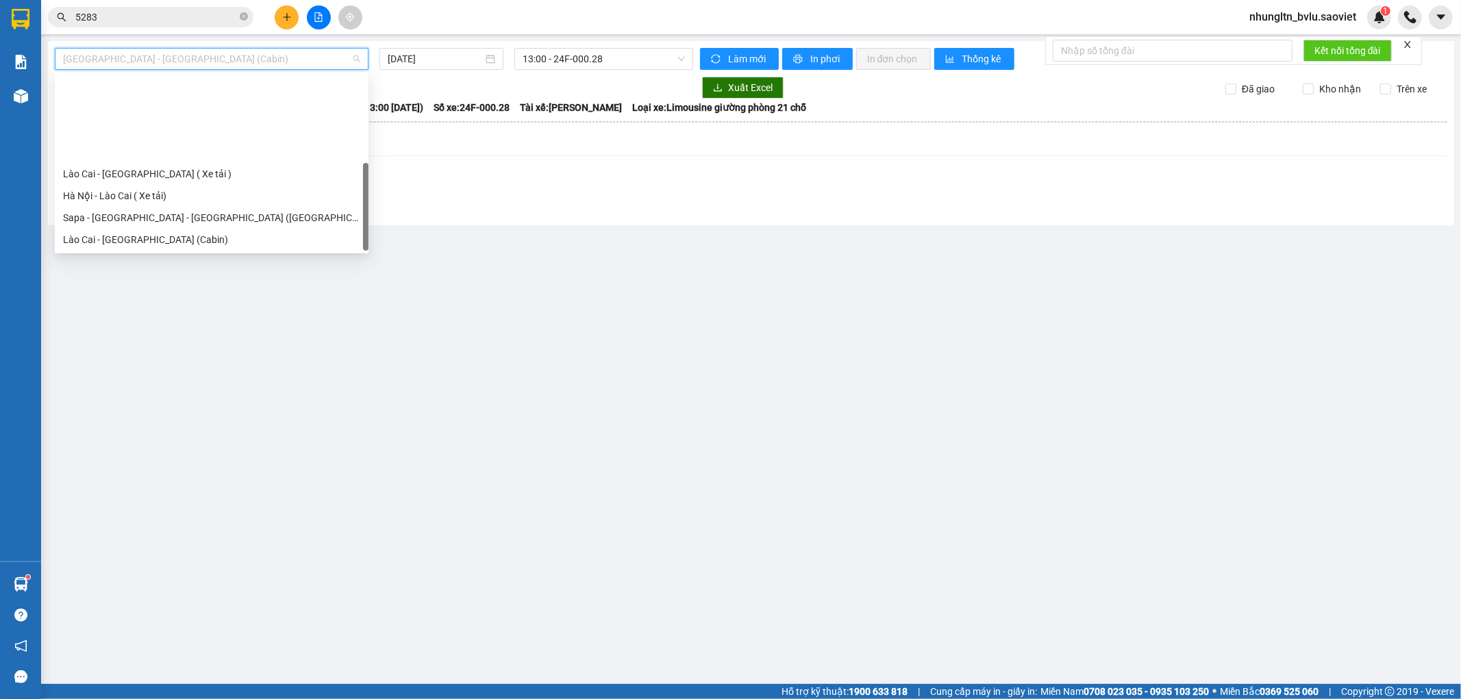
scroll to position [110, 0]
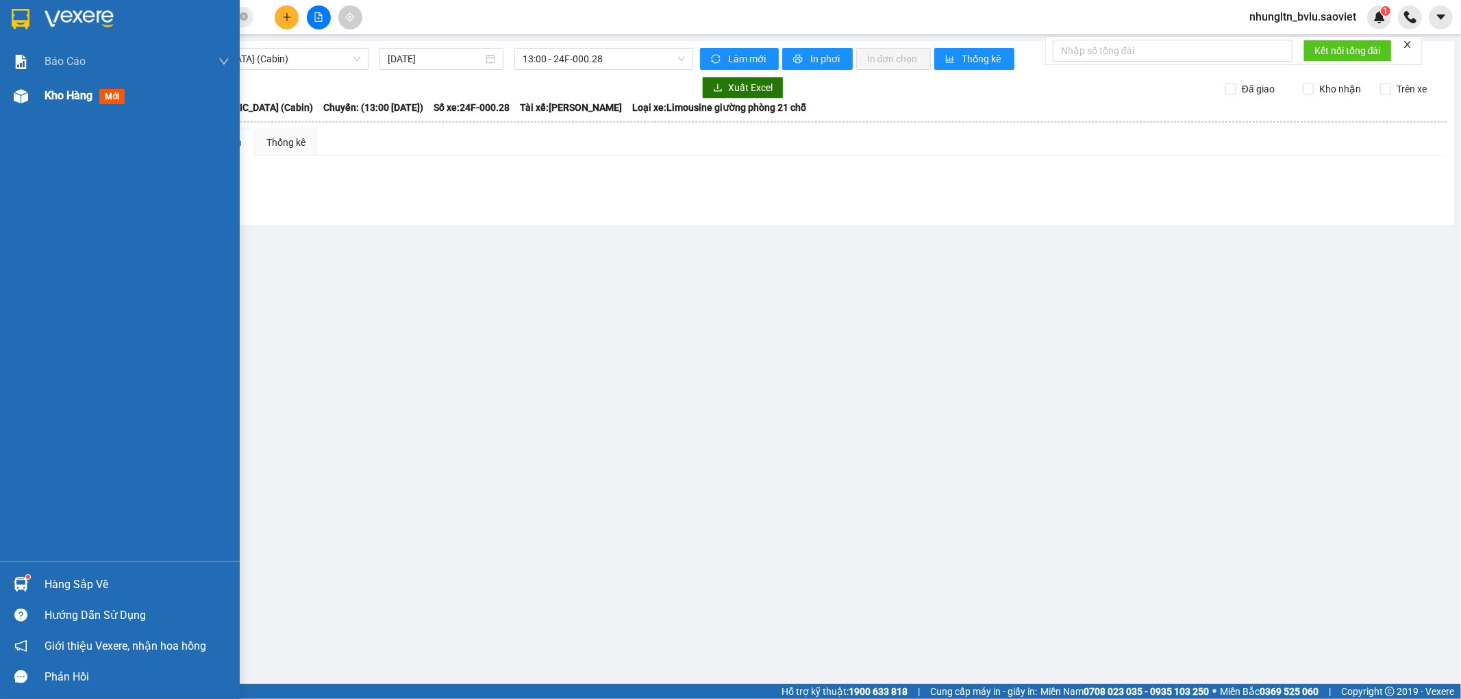
click at [41, 95] on div "Kho hàng mới" at bounding box center [120, 96] width 240 height 34
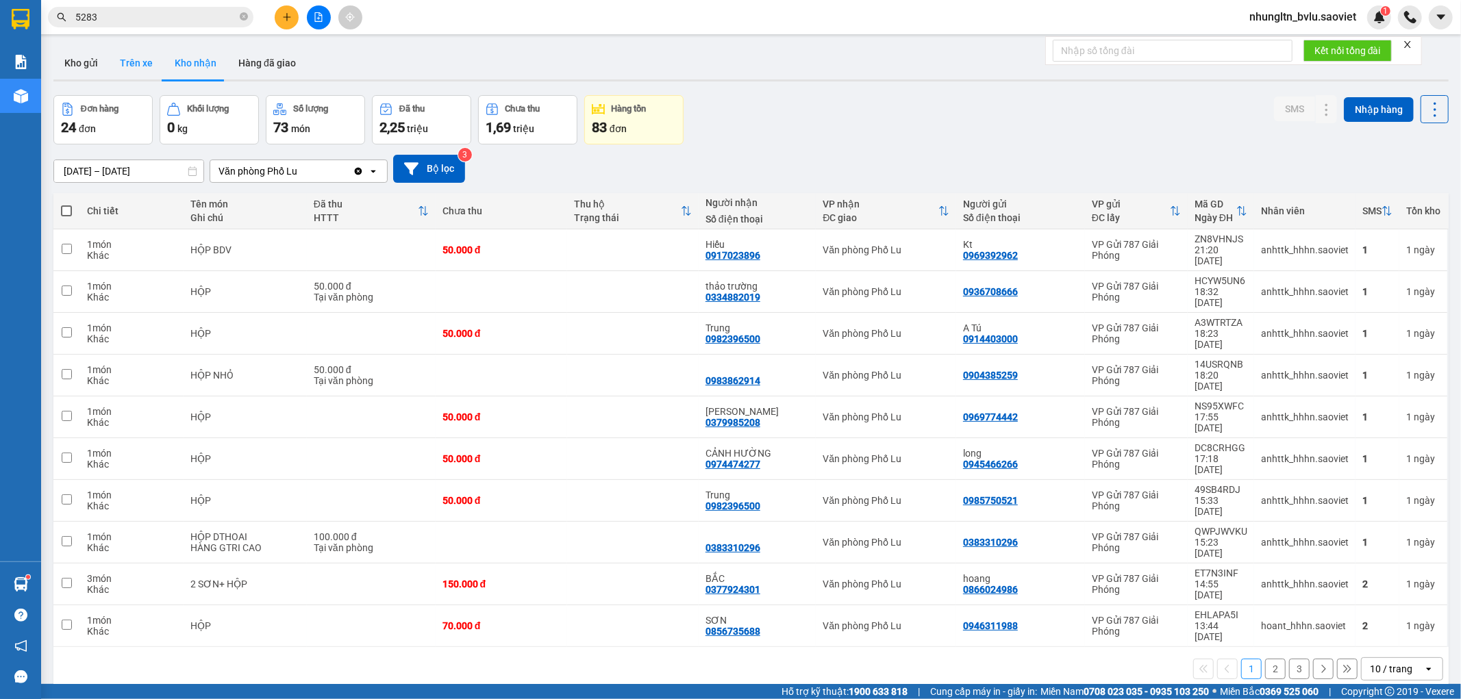
click at [121, 59] on button "Trên xe" at bounding box center [136, 63] width 55 height 33
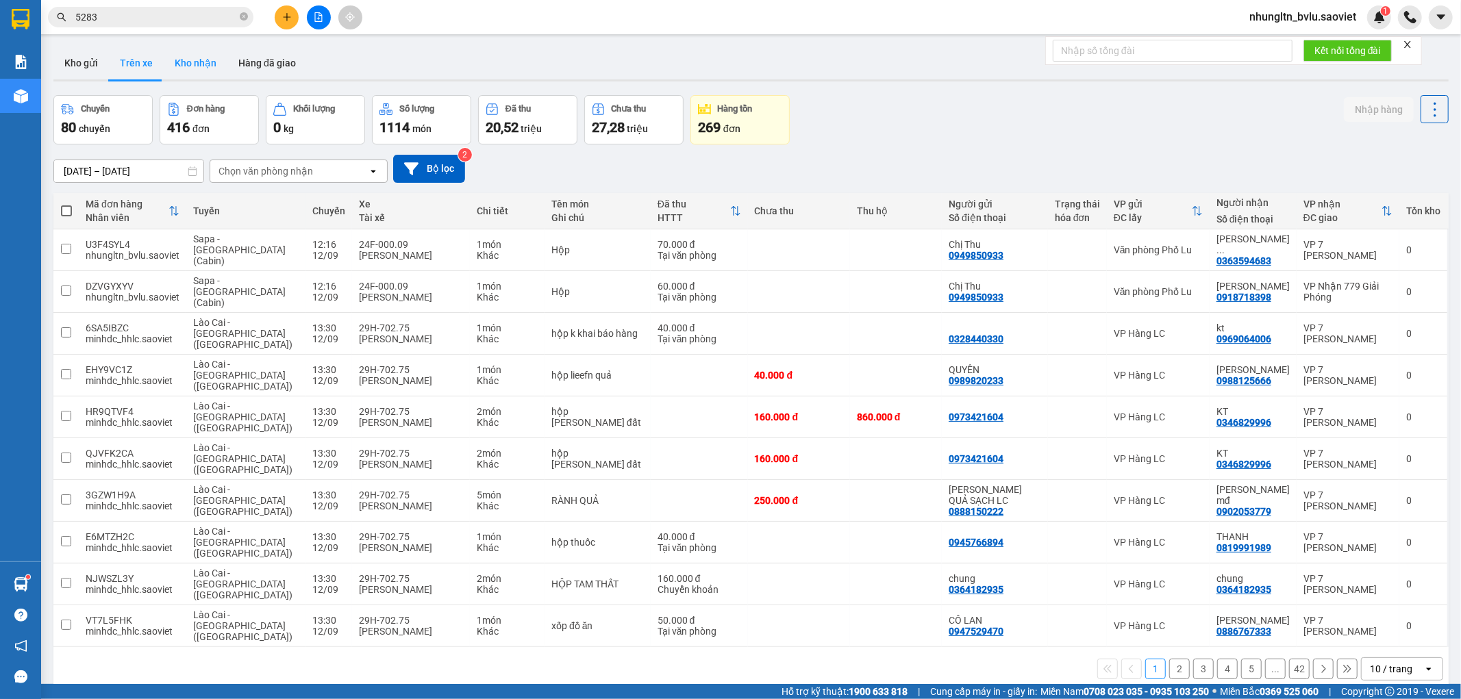
click at [182, 57] on button "Kho nhận" at bounding box center [196, 63] width 64 height 33
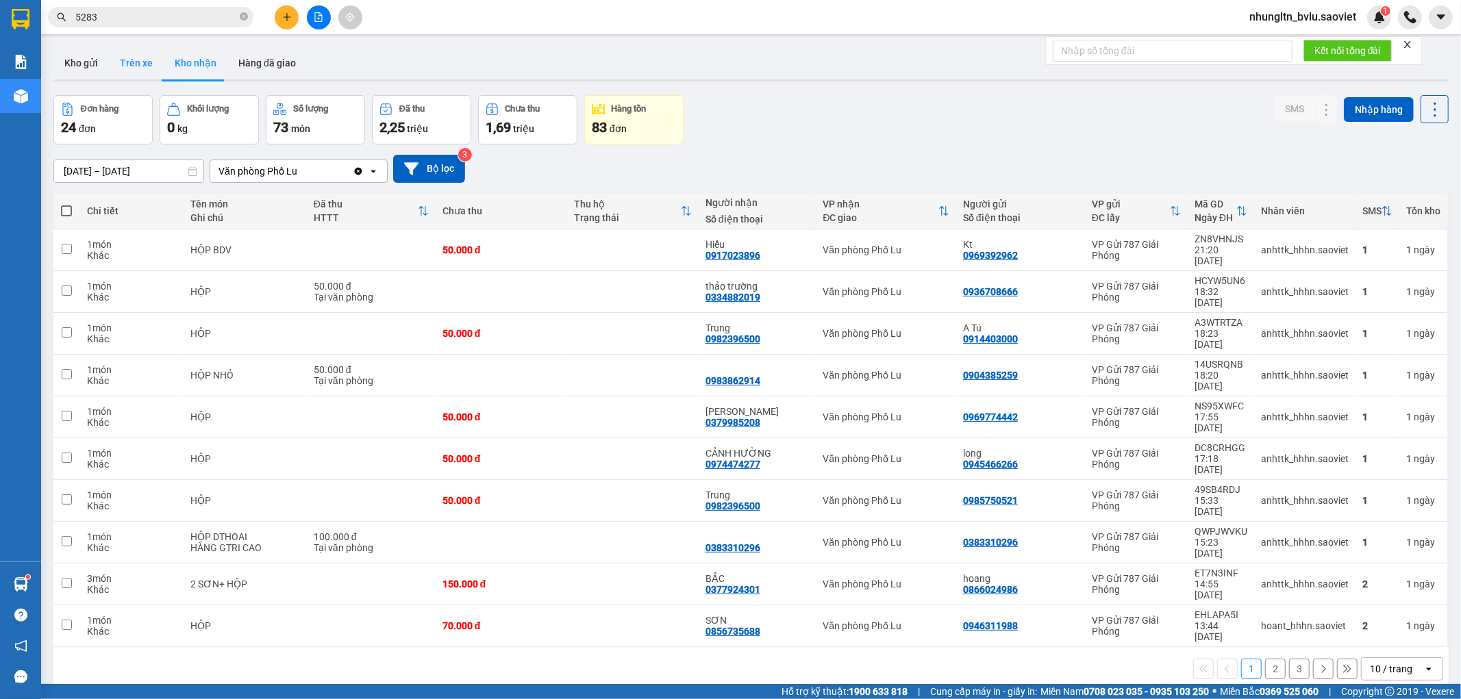
click at [149, 64] on button "Trên xe" at bounding box center [136, 63] width 55 height 33
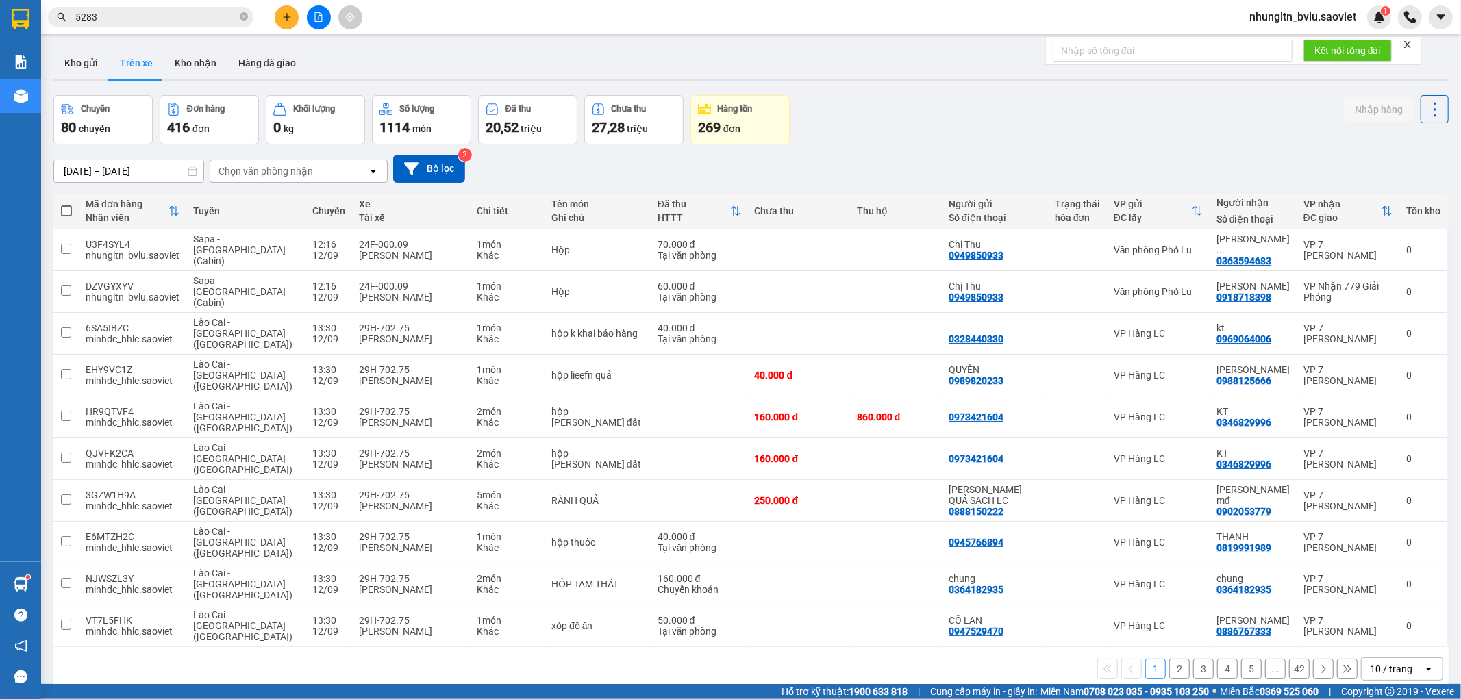
click at [312, 168] on div "Chọn văn phòng nhận" at bounding box center [289, 171] width 158 height 22
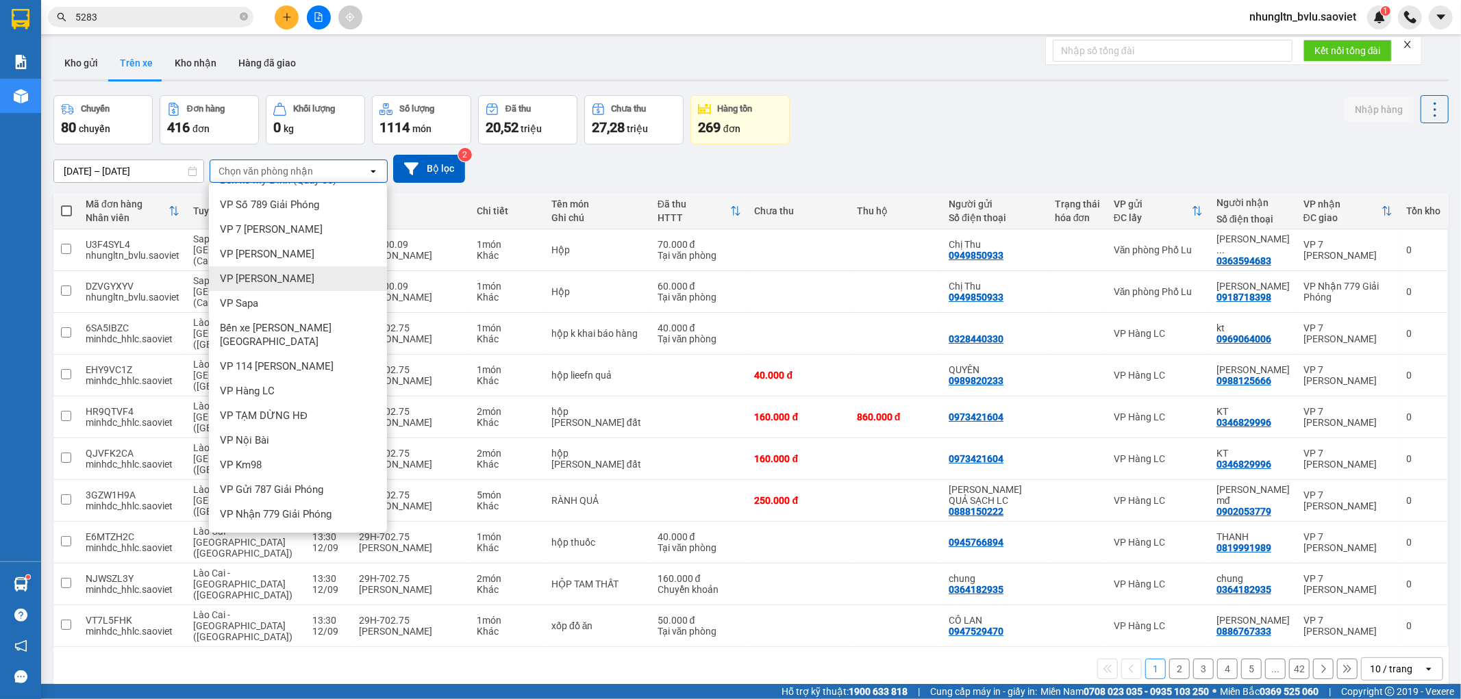
scroll to position [30, 0]
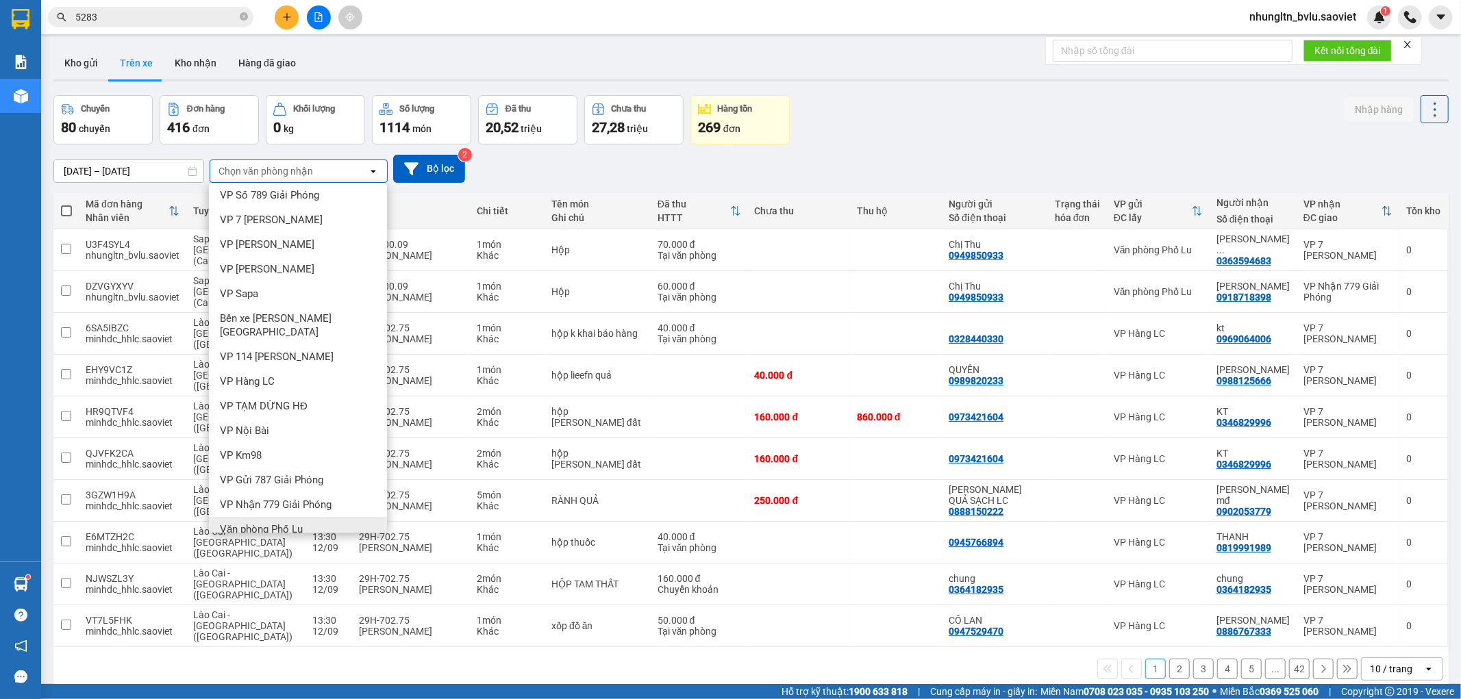
click at [279, 523] on span "Văn phòng Phố Lu" at bounding box center [261, 530] width 83 height 14
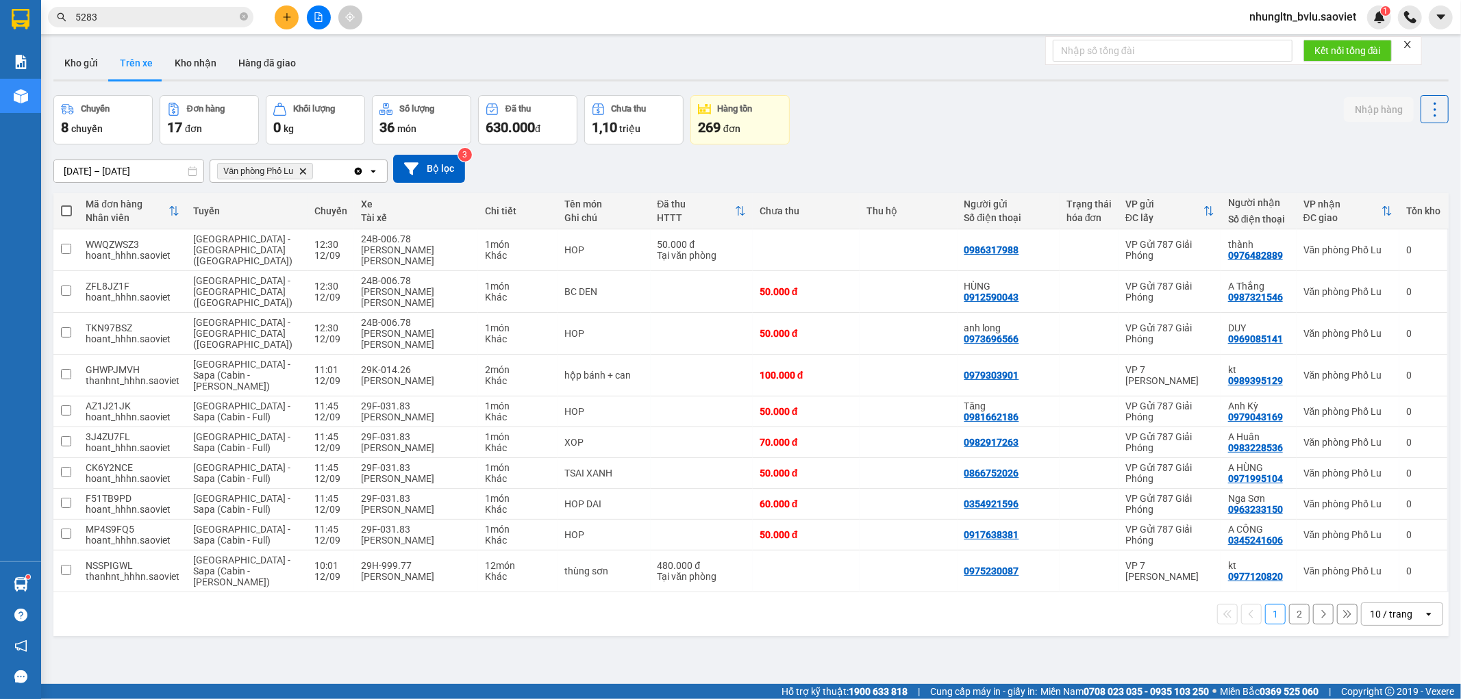
click at [1295, 604] on button "2" at bounding box center [1299, 614] width 21 height 21
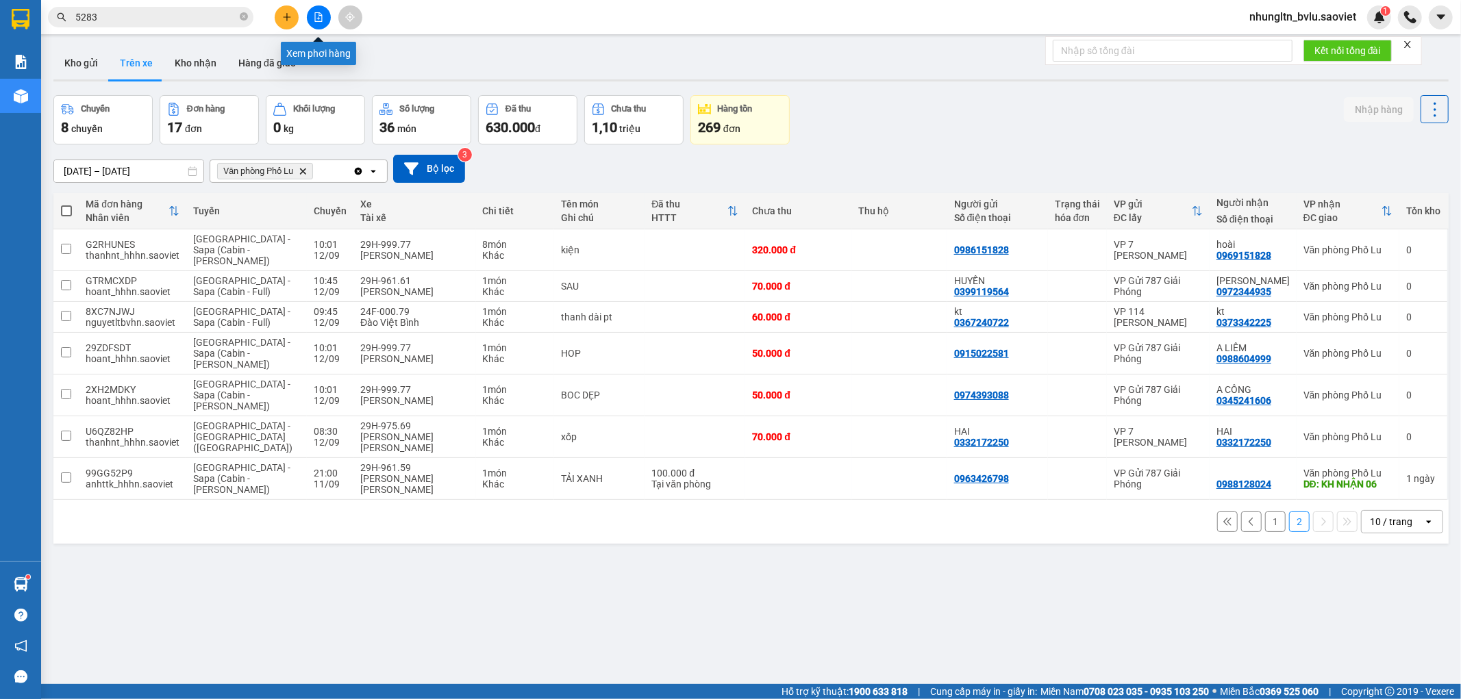
click at [319, 17] on icon "file-add" at bounding box center [319, 17] width 10 height 10
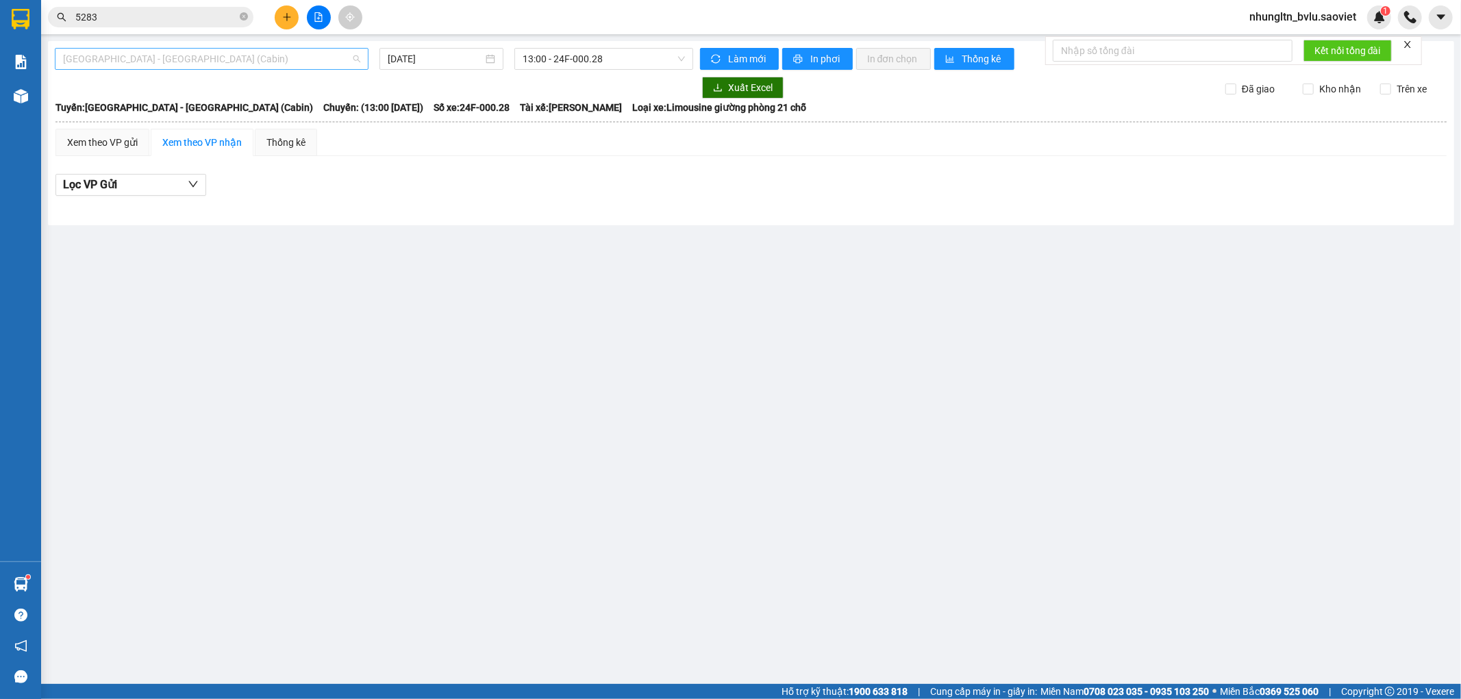
click at [291, 66] on span "[GEOGRAPHIC_DATA] - [GEOGRAPHIC_DATA] (Cabin)" at bounding box center [211, 59] width 297 height 21
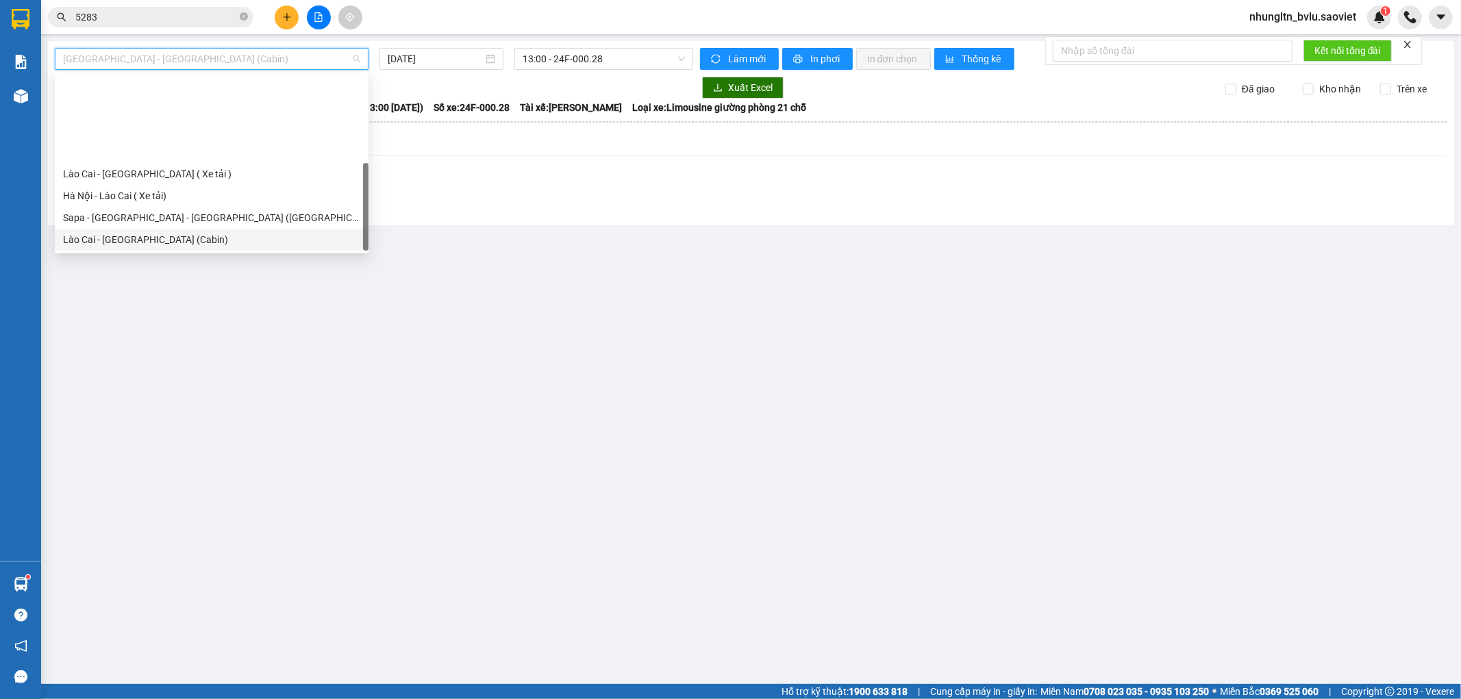
scroll to position [110, 0]
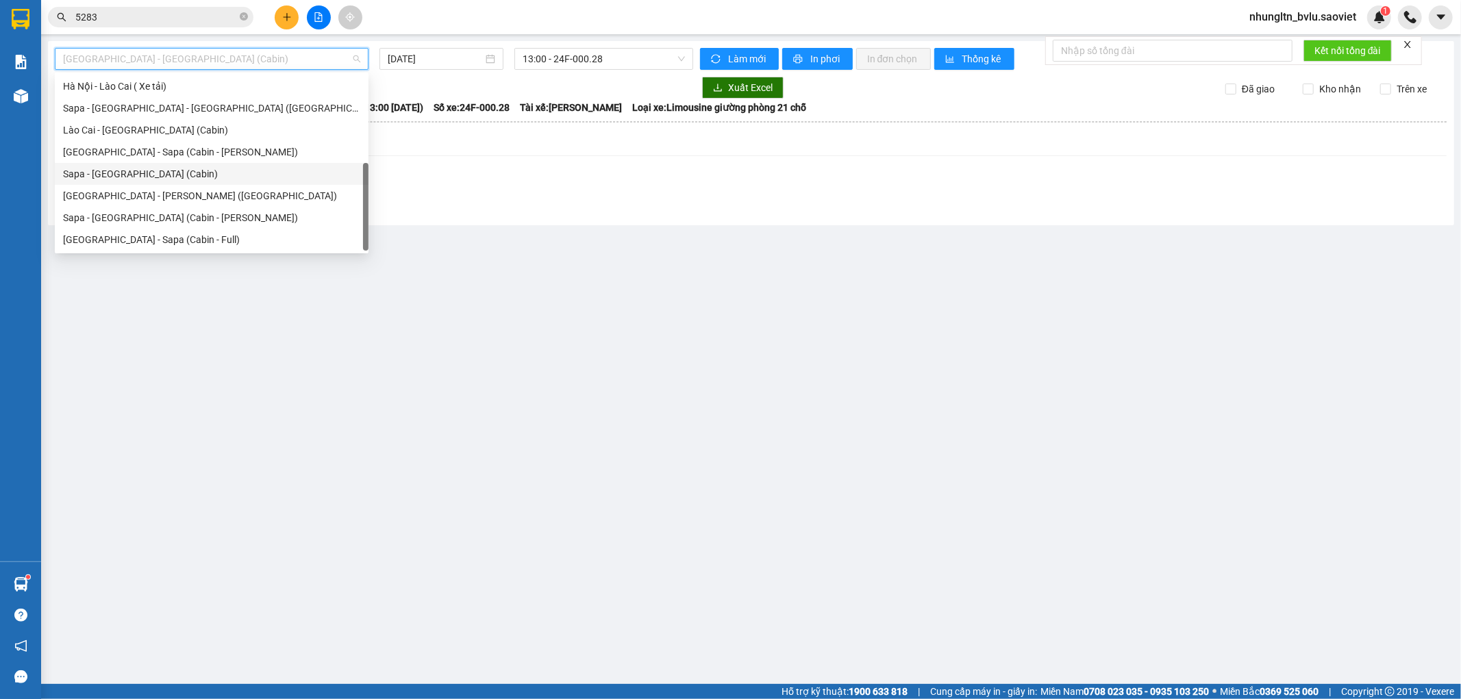
click at [195, 174] on div "Sapa - [GEOGRAPHIC_DATA] (Cabin)" at bounding box center [211, 173] width 297 height 15
type input "[DATE]"
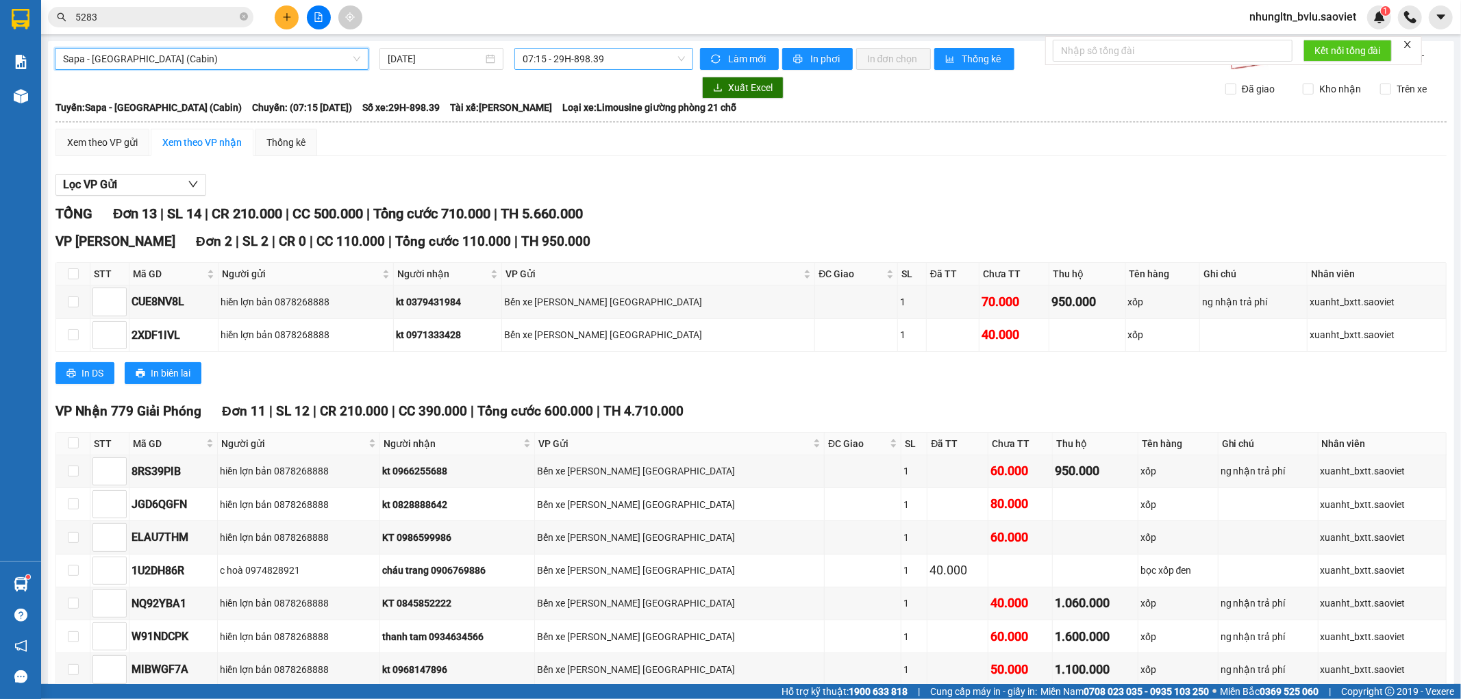
click at [666, 58] on span "07:15 - 29H-898.39" at bounding box center [604, 59] width 162 height 21
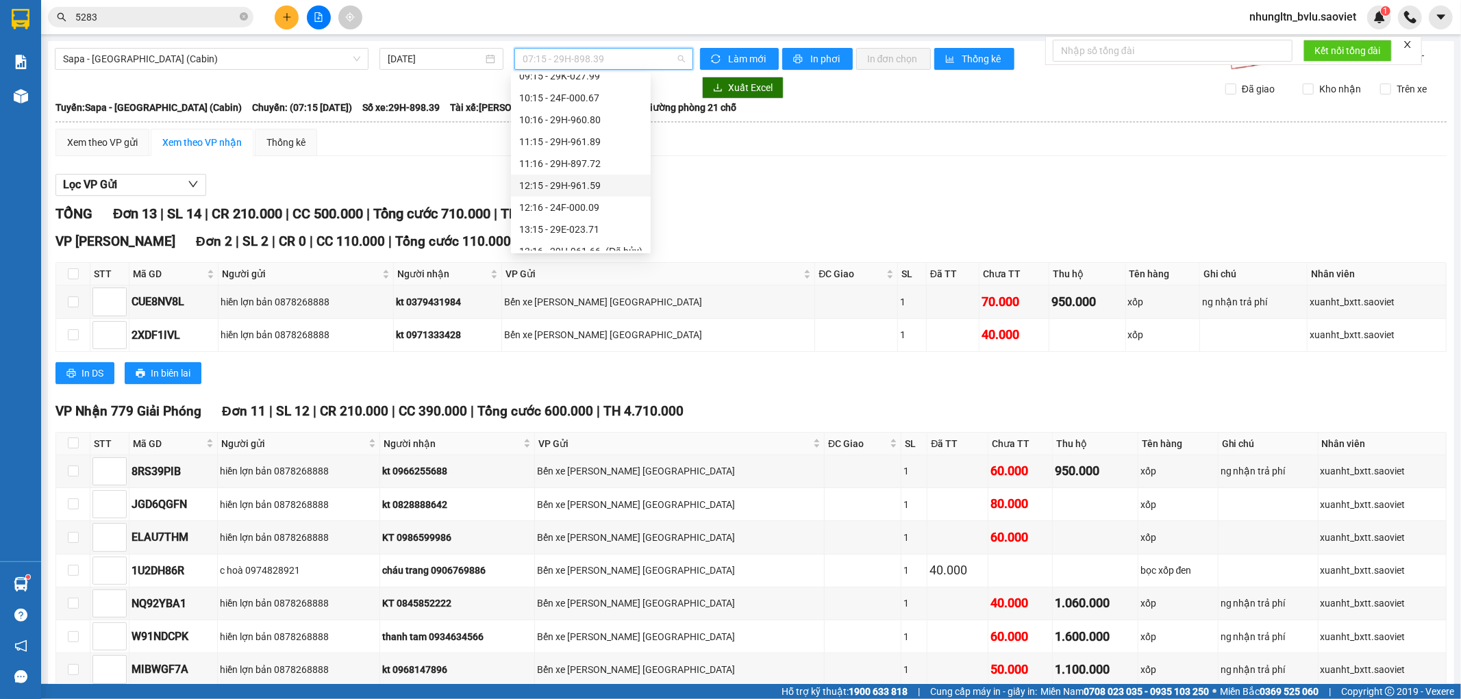
scroll to position [152, 0]
click at [617, 125] on div "12:16 - 24F-000.09" at bounding box center [580, 131] width 123 height 15
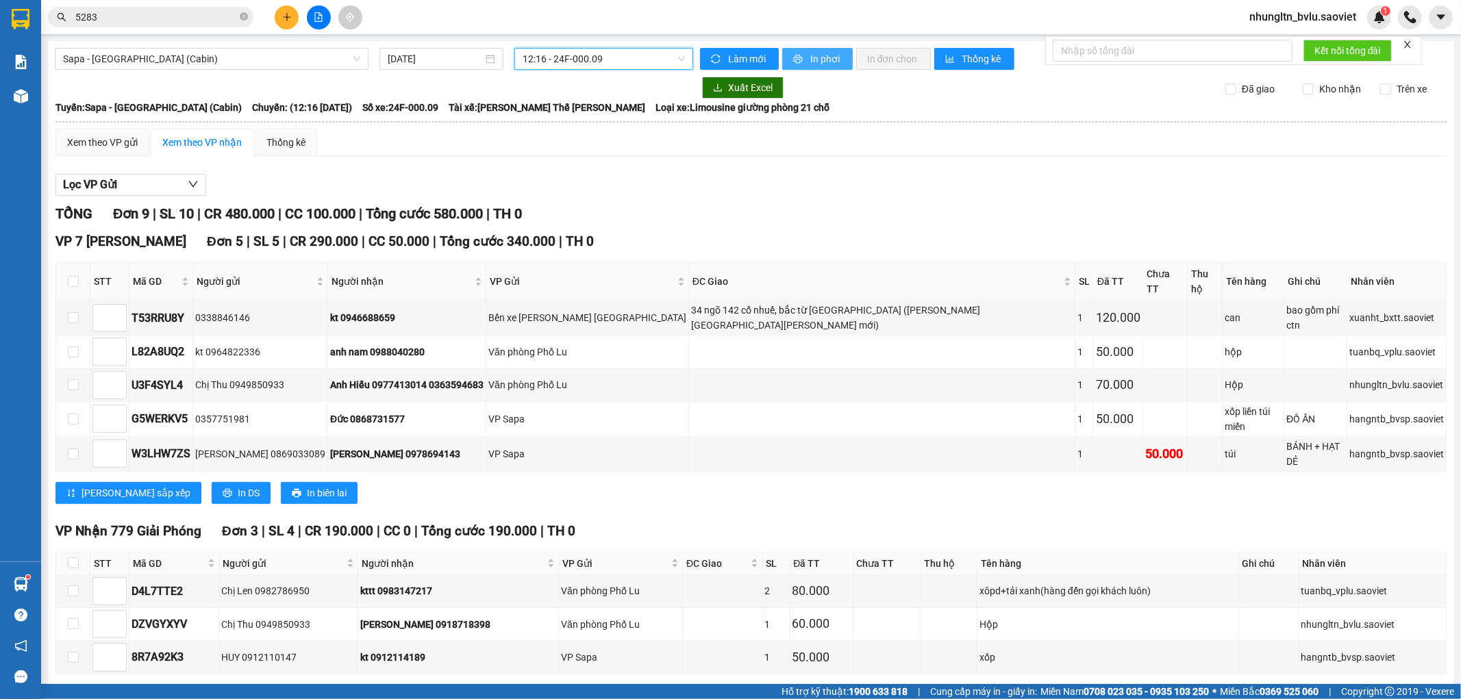
click at [813, 58] on span "In phơi" at bounding box center [826, 58] width 32 height 15
click at [132, 150] on div "Xem theo VP gửi" at bounding box center [102, 142] width 71 height 15
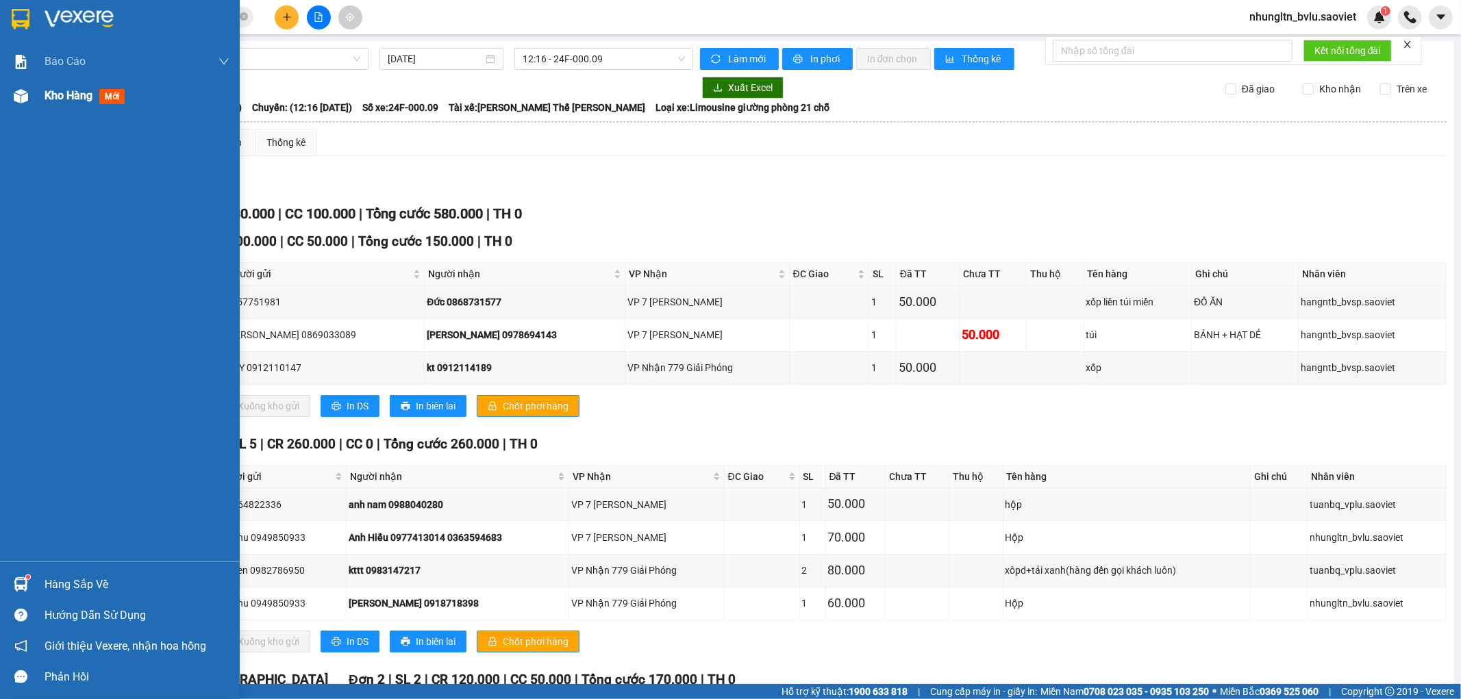
click at [79, 93] on span "Kho hàng" at bounding box center [69, 95] width 48 height 13
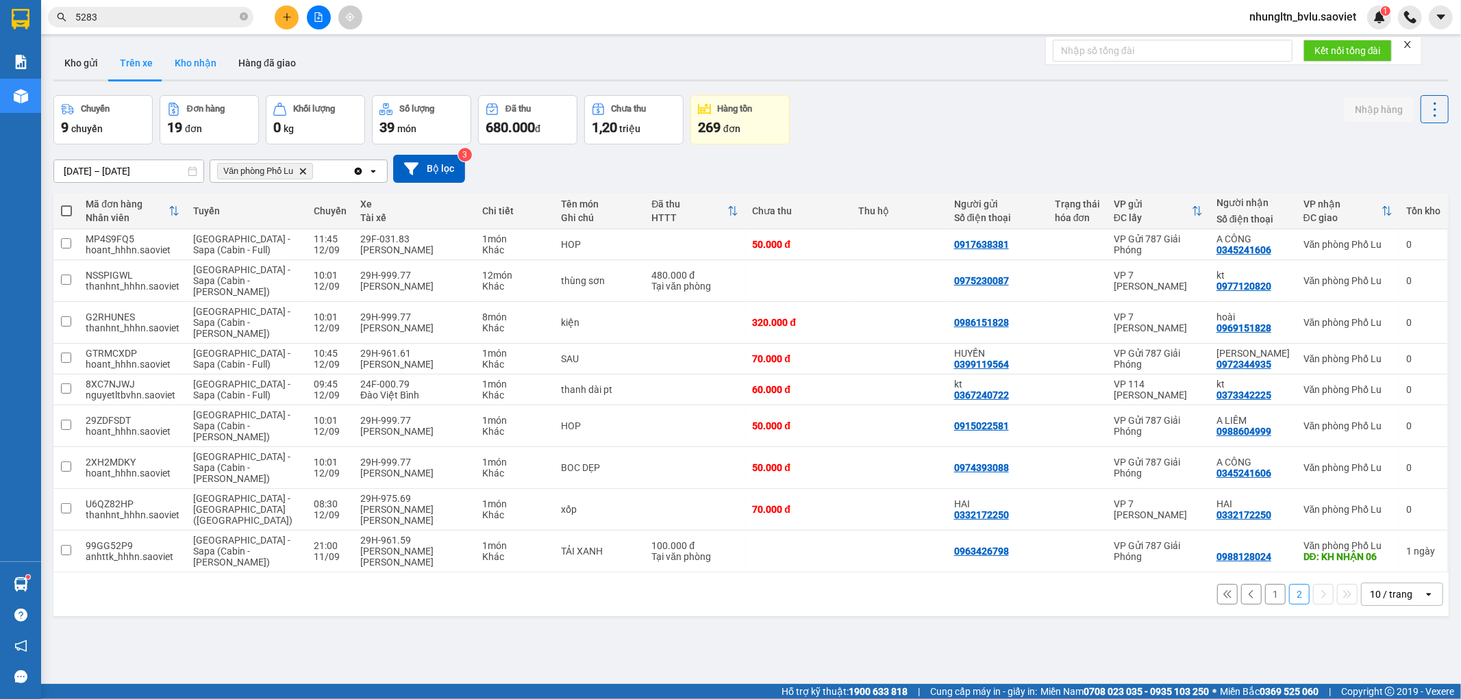
click at [189, 65] on button "Kho nhận" at bounding box center [196, 63] width 64 height 33
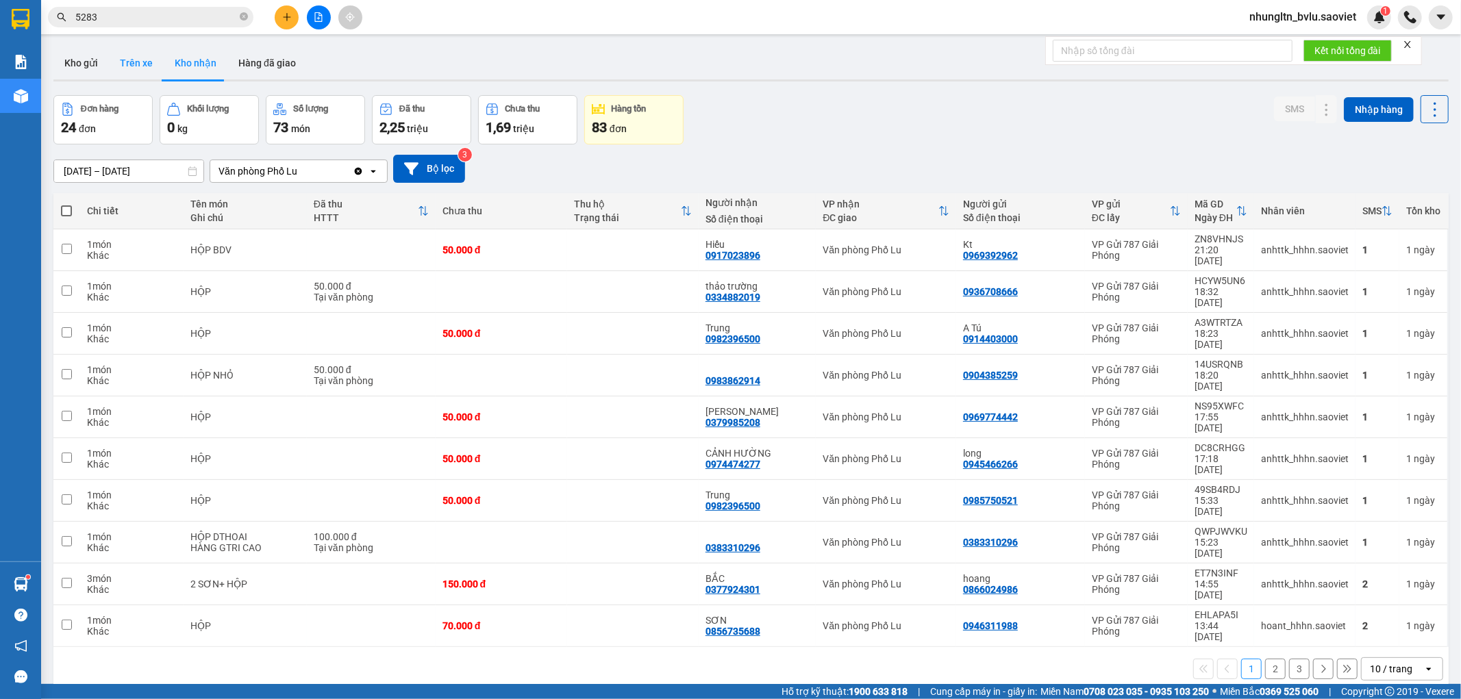
click at [145, 63] on button "Trên xe" at bounding box center [136, 63] width 55 height 33
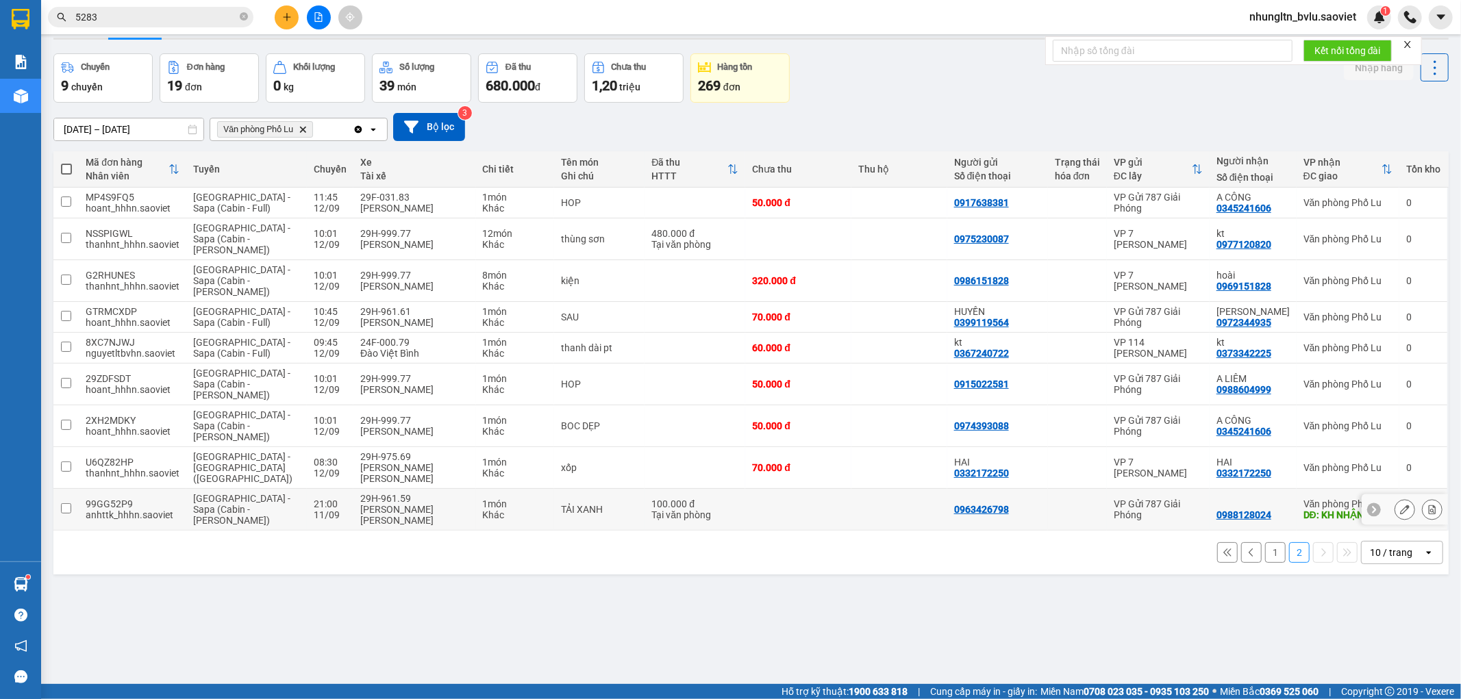
scroll to position [63, 0]
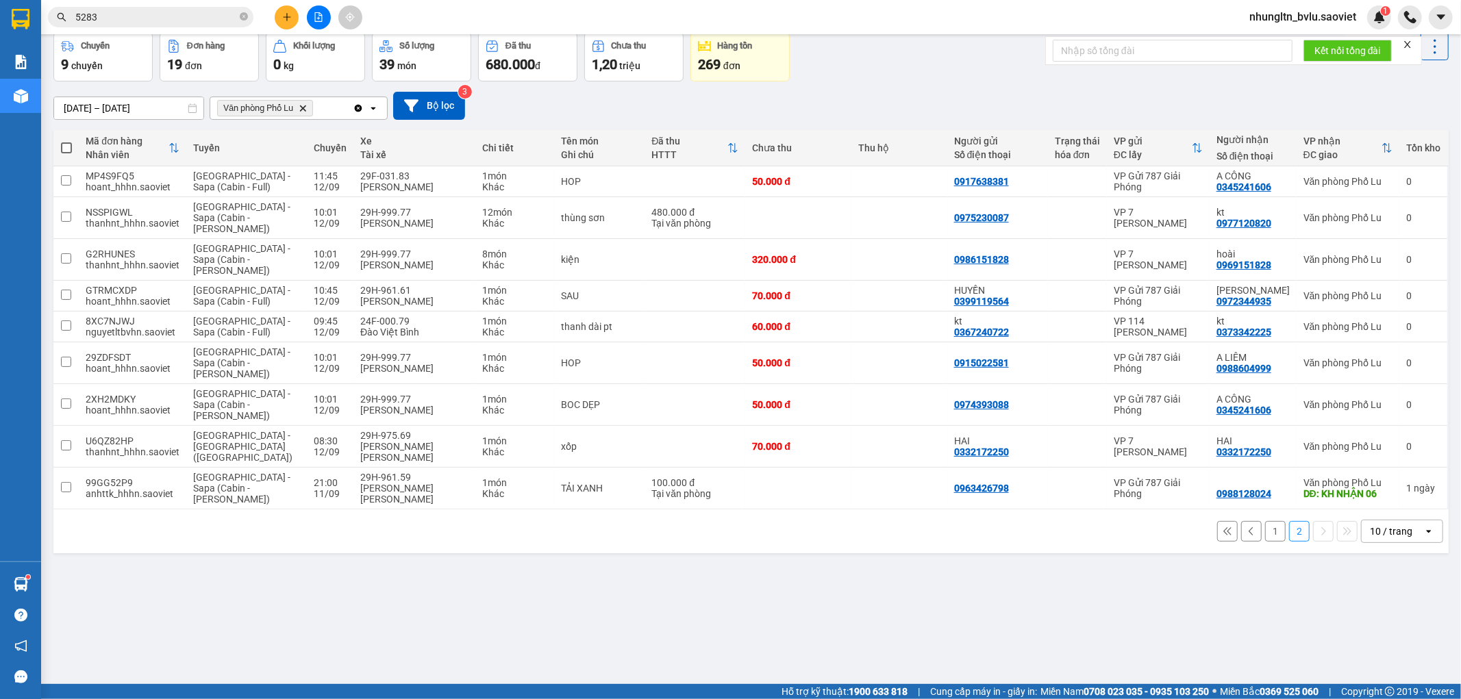
click at [1265, 521] on button "1" at bounding box center [1275, 531] width 21 height 21
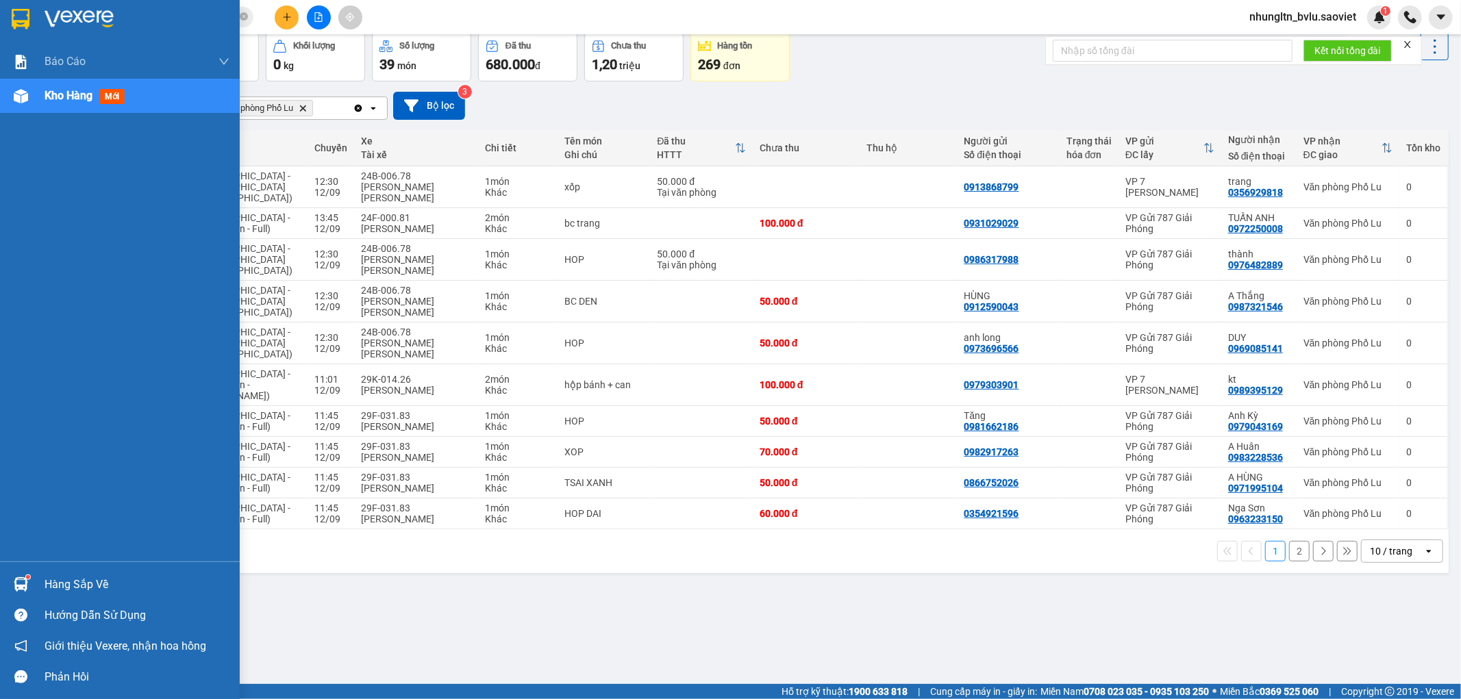
click at [0, 286] on div "Báo cáo 1B. Chi tiết đơn hàng 5. Doanh thu thực tế theo từng nhân viên Kho hàng…" at bounding box center [120, 303] width 240 height 517
